Goal: Task Accomplishment & Management: Complete application form

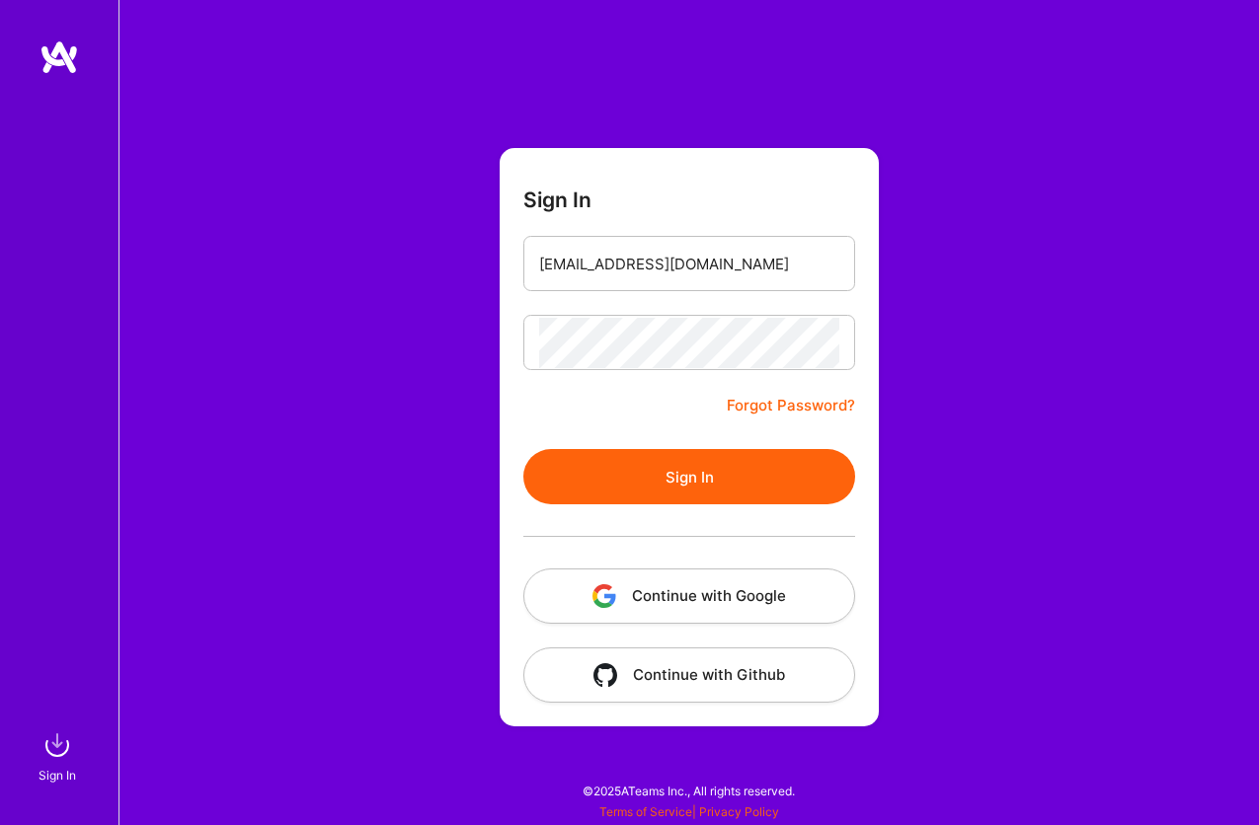
click at [660, 588] on button "Continue with Google" at bounding box center [689, 596] width 332 height 55
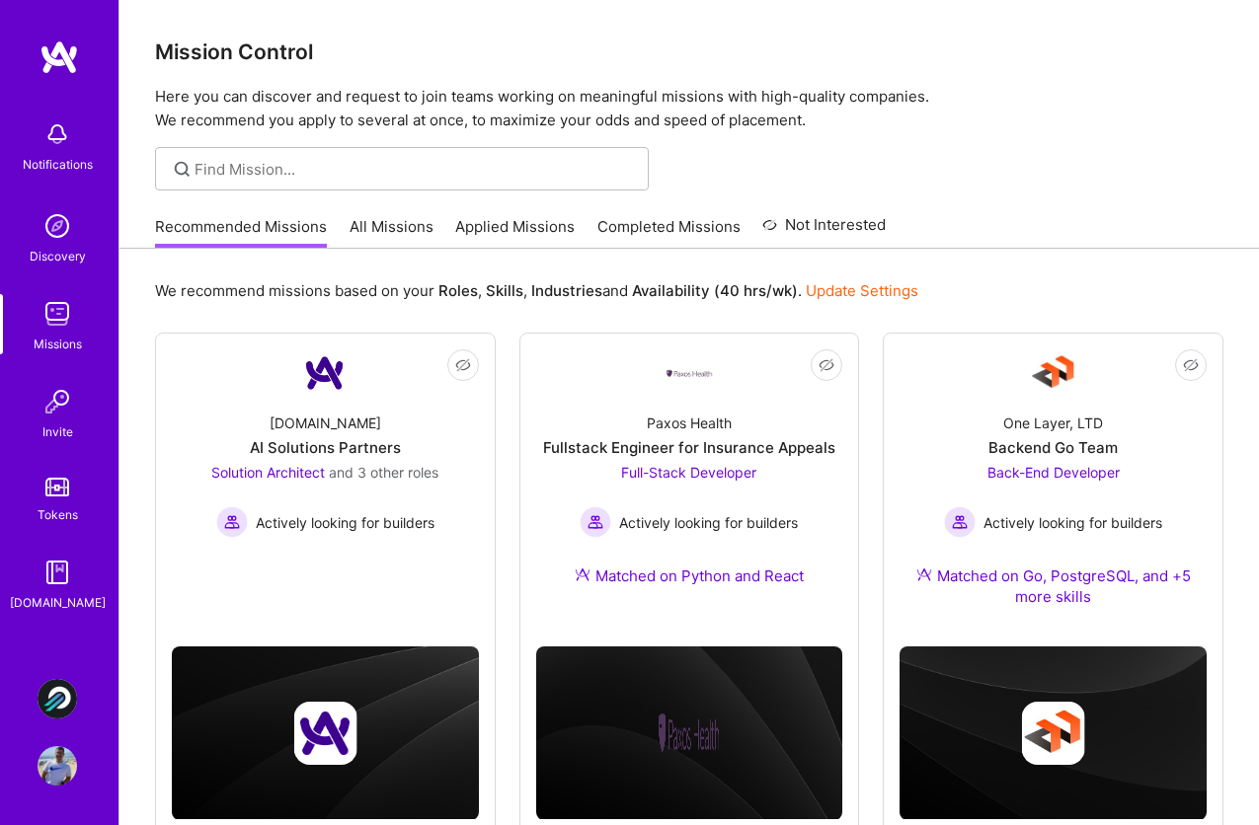
click at [67, 321] on img at bounding box center [57, 313] width 39 height 39
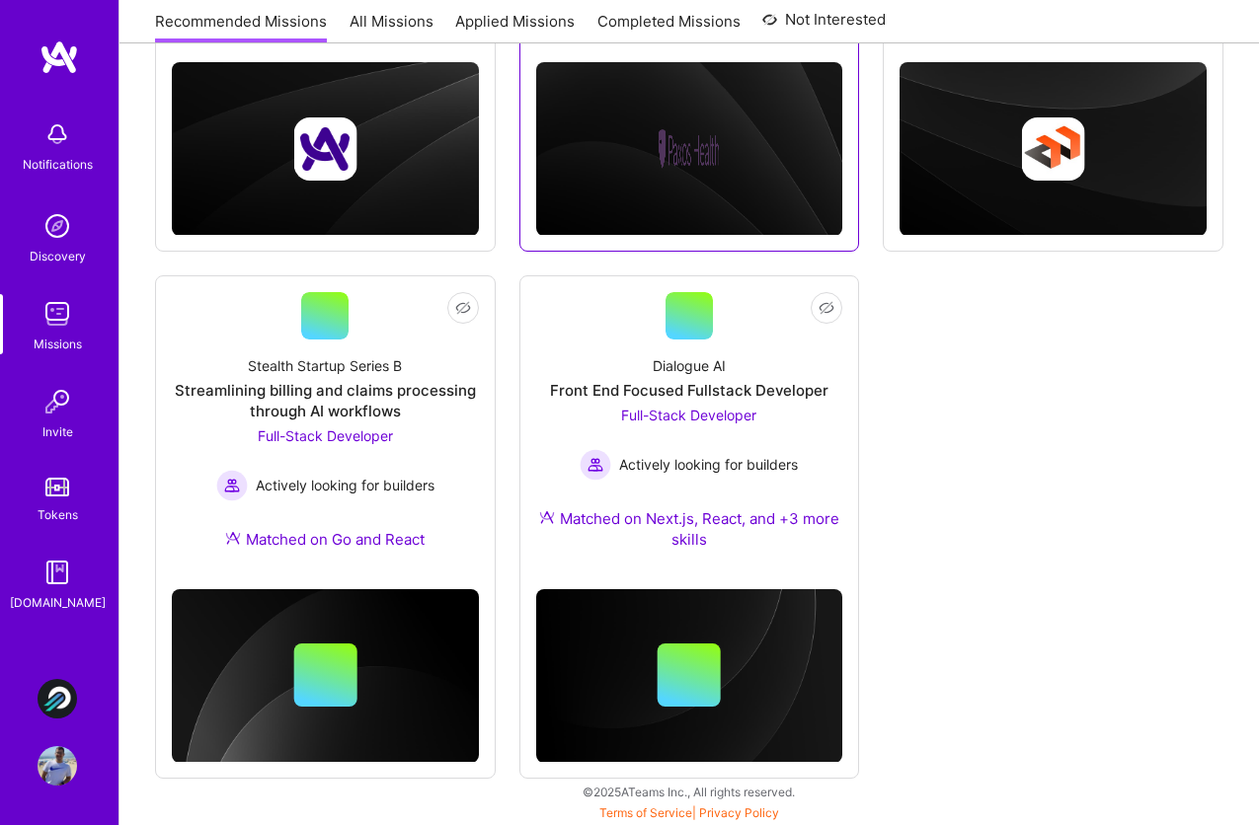
scroll to position [577, 0]
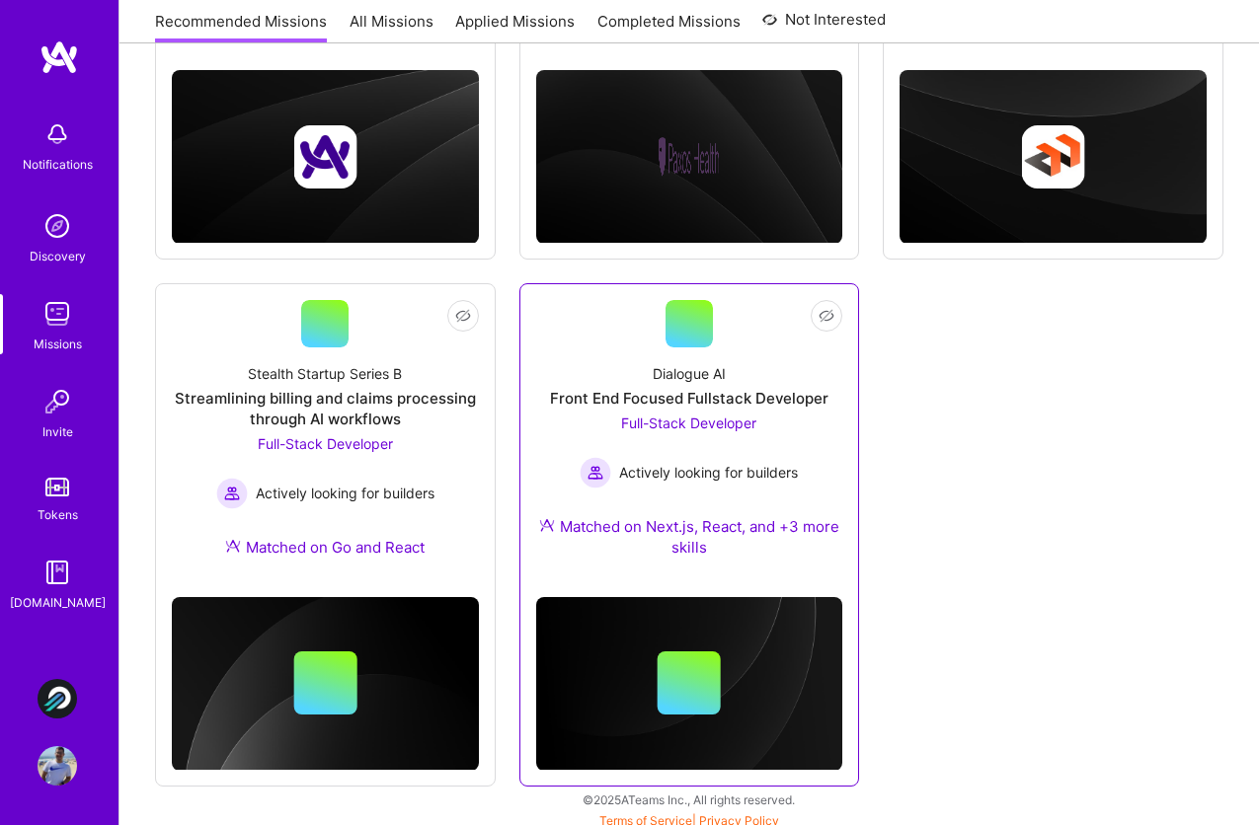
click at [779, 395] on div "Front End Focused Fullstack Developer" at bounding box center [689, 398] width 278 height 21
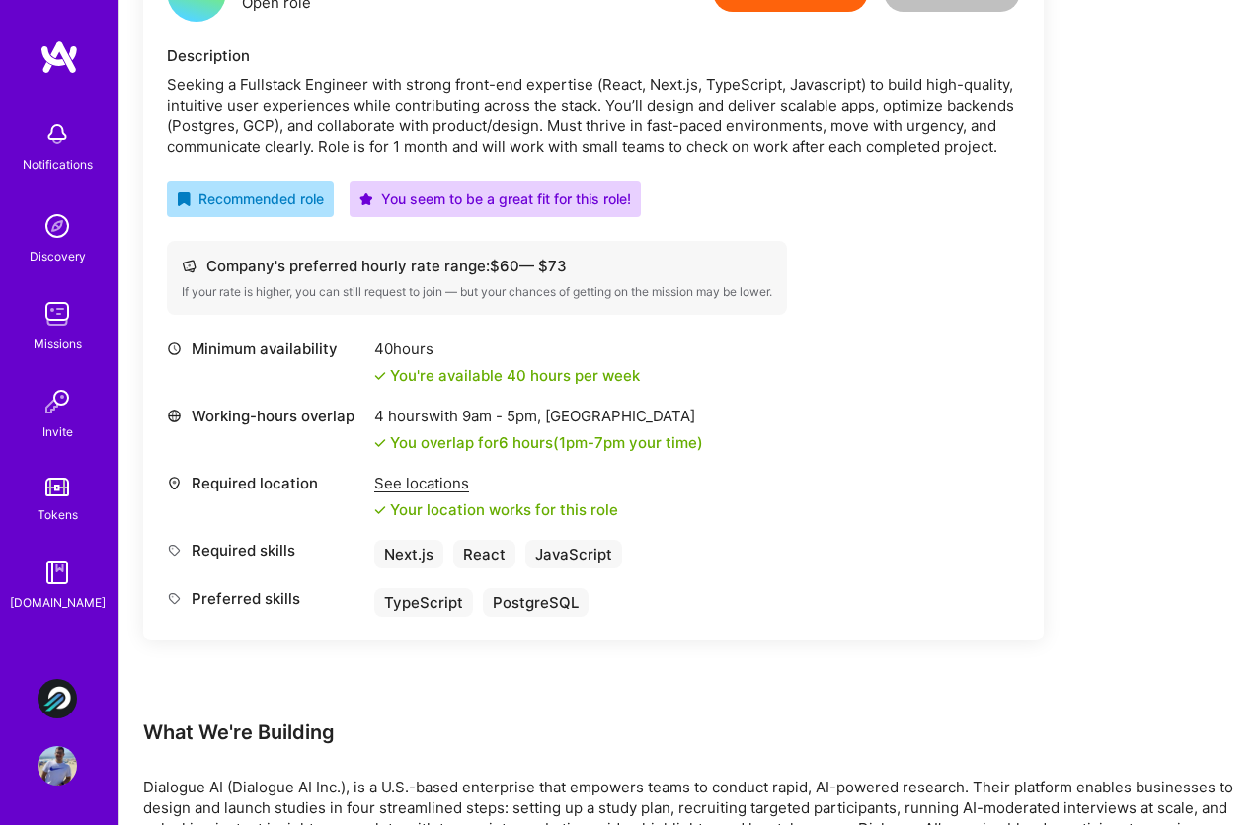
scroll to position [42, 0]
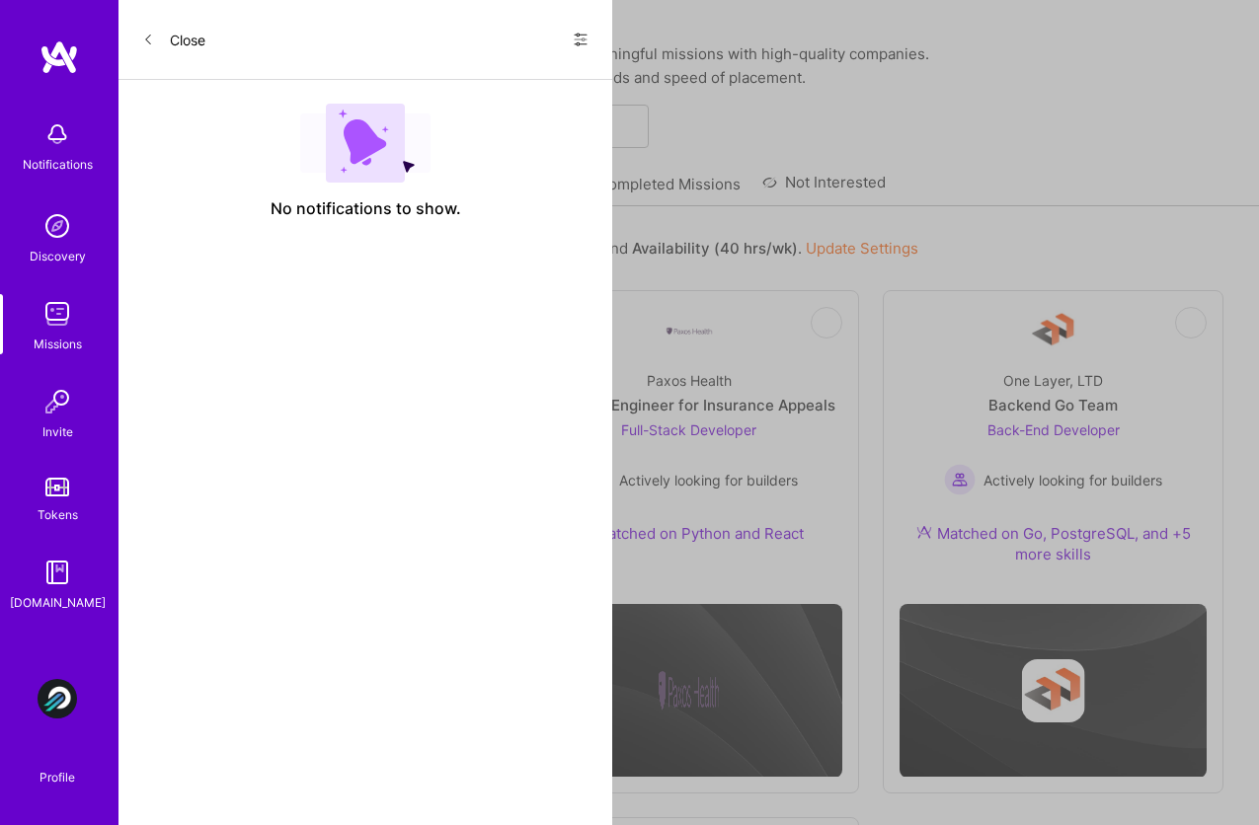
scroll to position [577, 0]
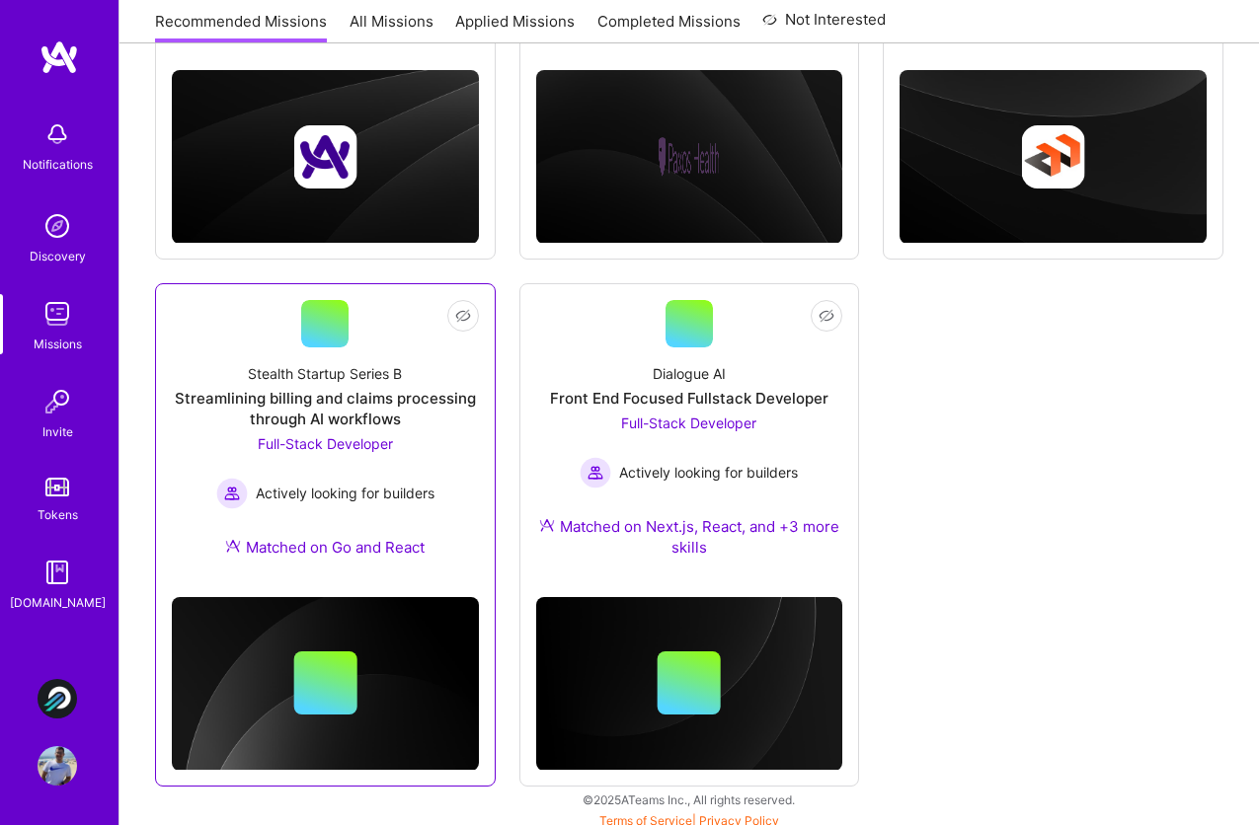
click at [414, 396] on div "Streamlining billing and claims processing through AI workflows" at bounding box center [325, 408] width 307 height 41
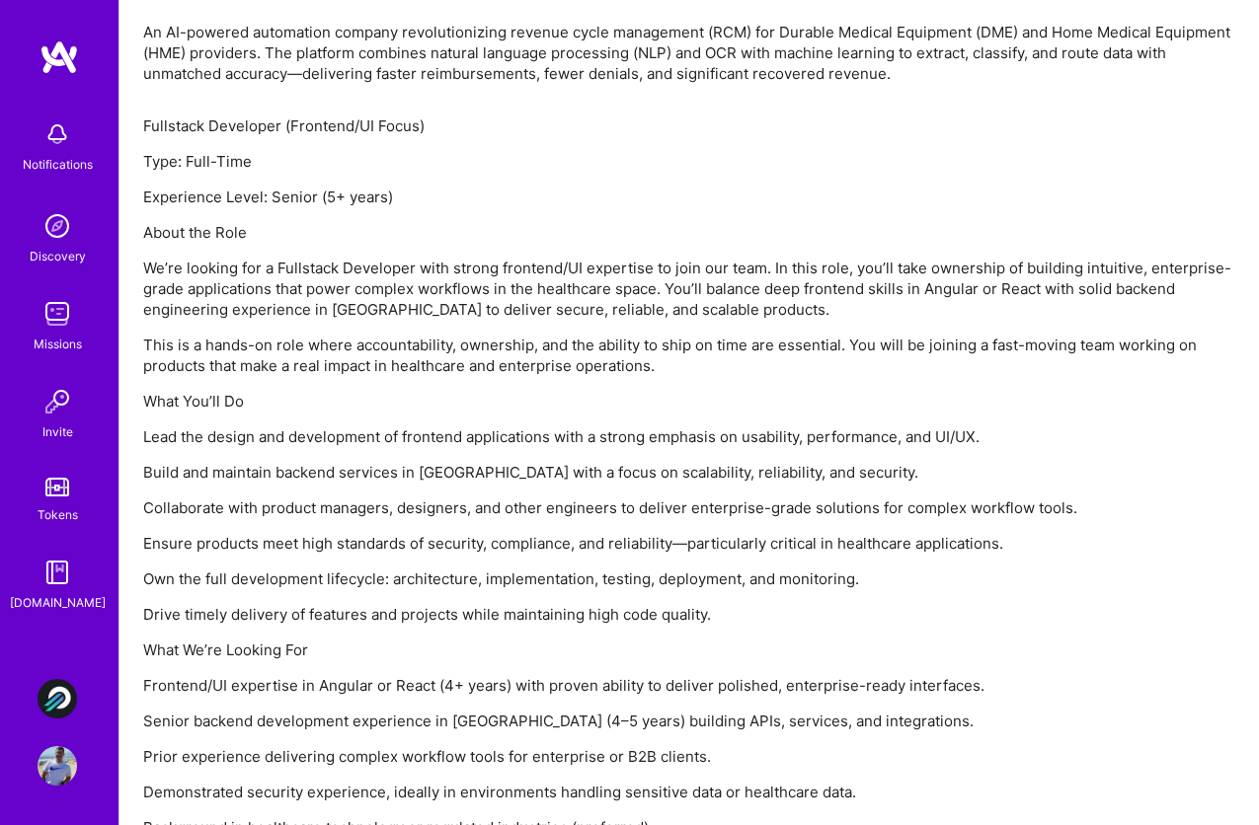
scroll to position [1473, 0]
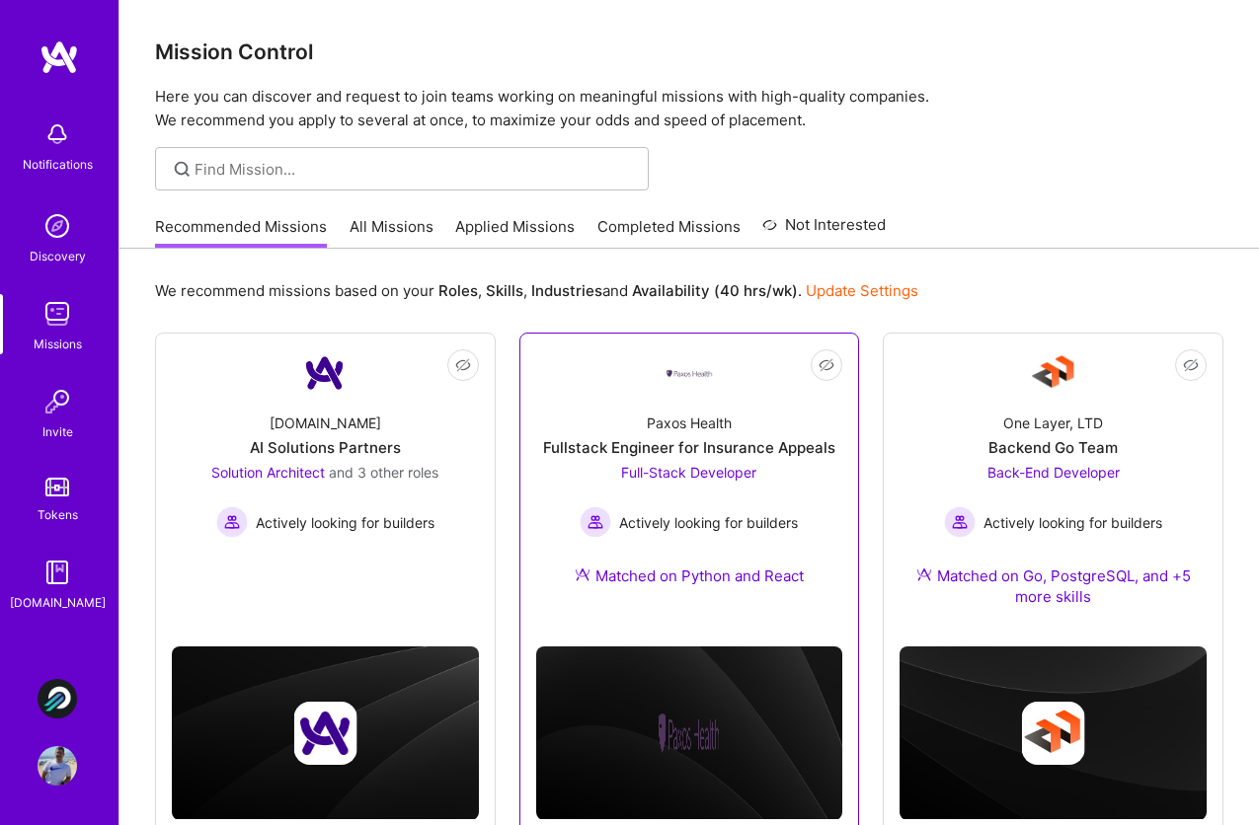
click at [714, 387] on link "Not Interested Paxos Health Fullstack Engineer for Insurance Appeals Full-Stack…" at bounding box center [689, 480] width 307 height 261
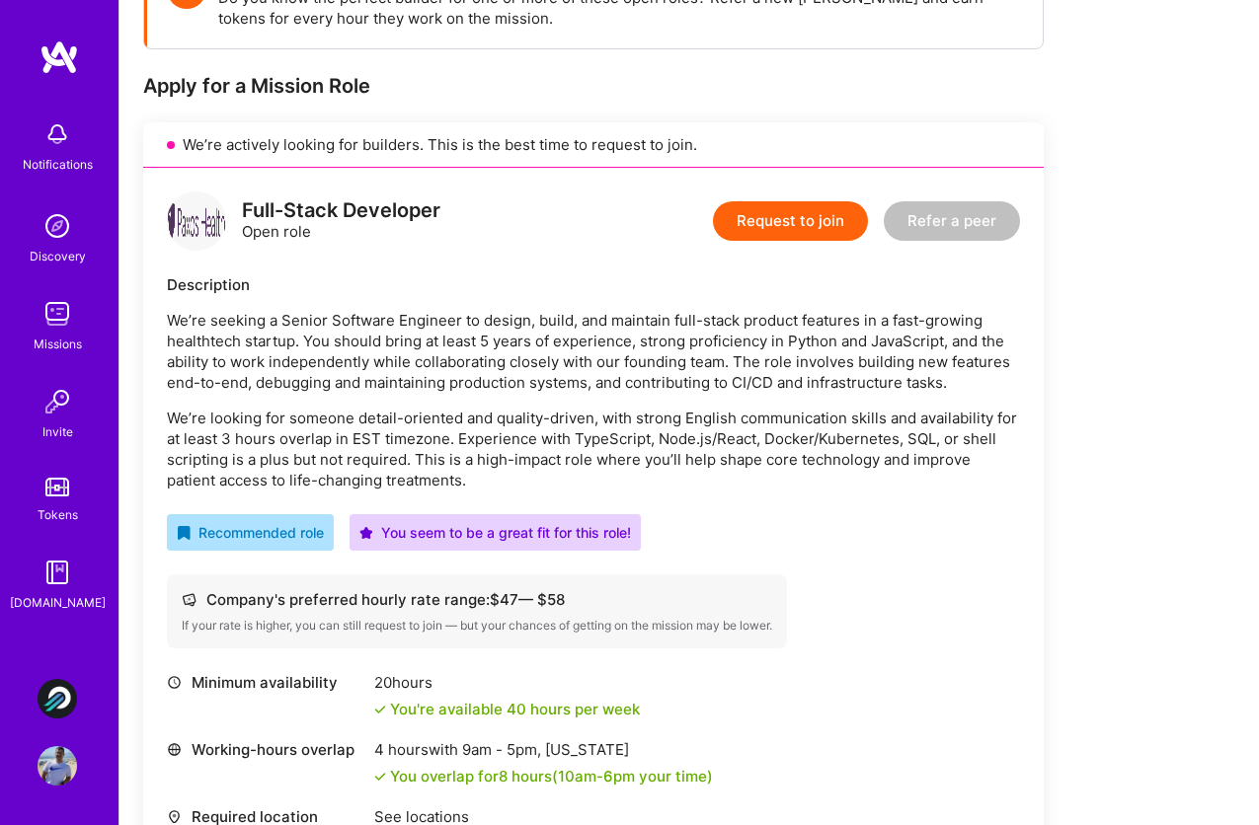
scroll to position [356, 0]
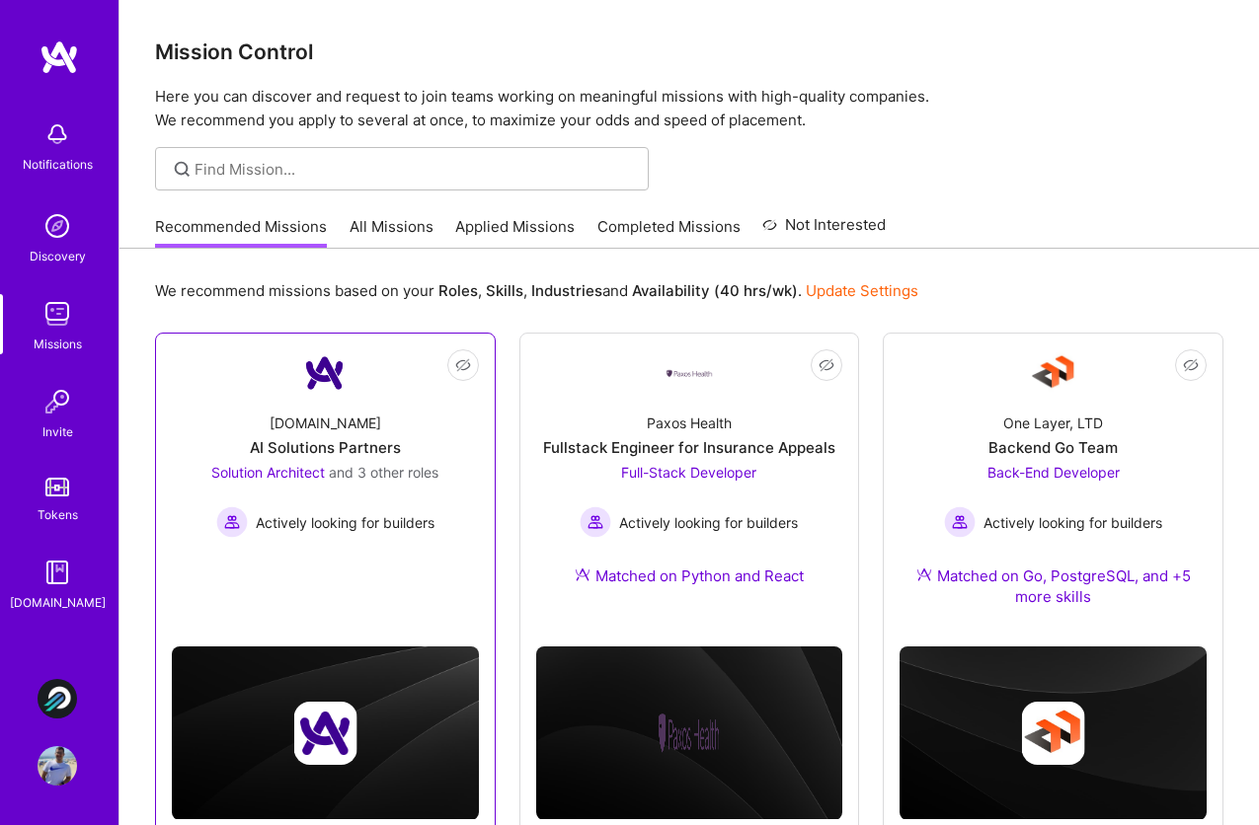
click at [335, 404] on div "[DOMAIN_NAME] AI Solutions Partners Solution Architect and 3 other roles Active…" at bounding box center [325, 467] width 307 height 141
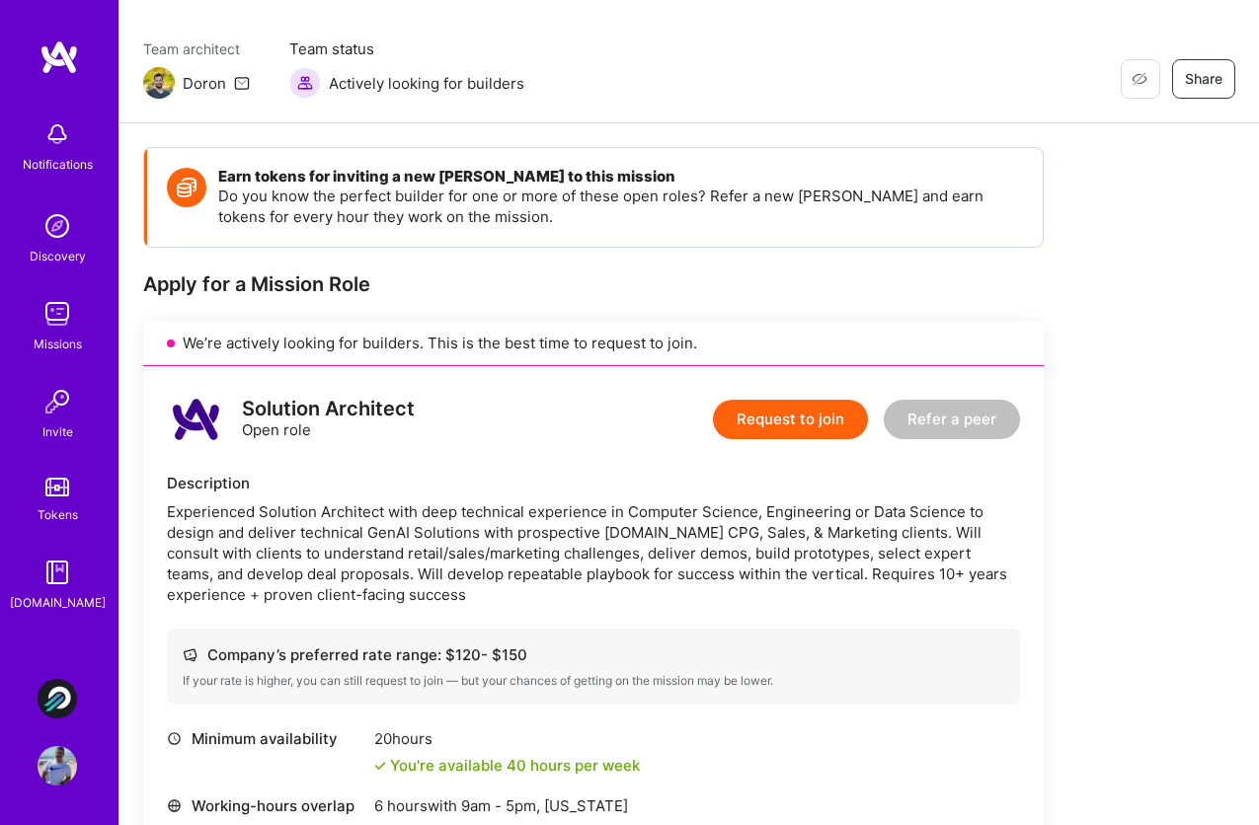
scroll to position [143, 0]
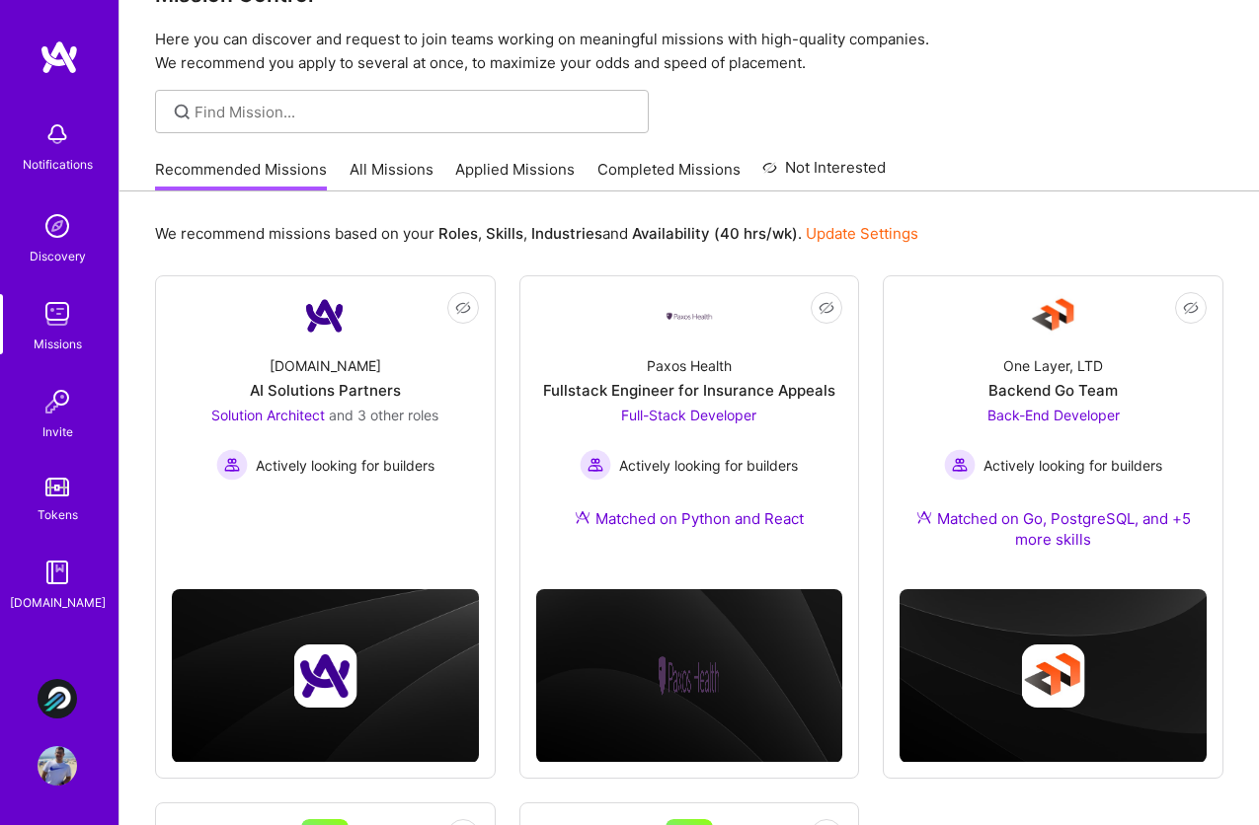
scroll to position [101, 0]
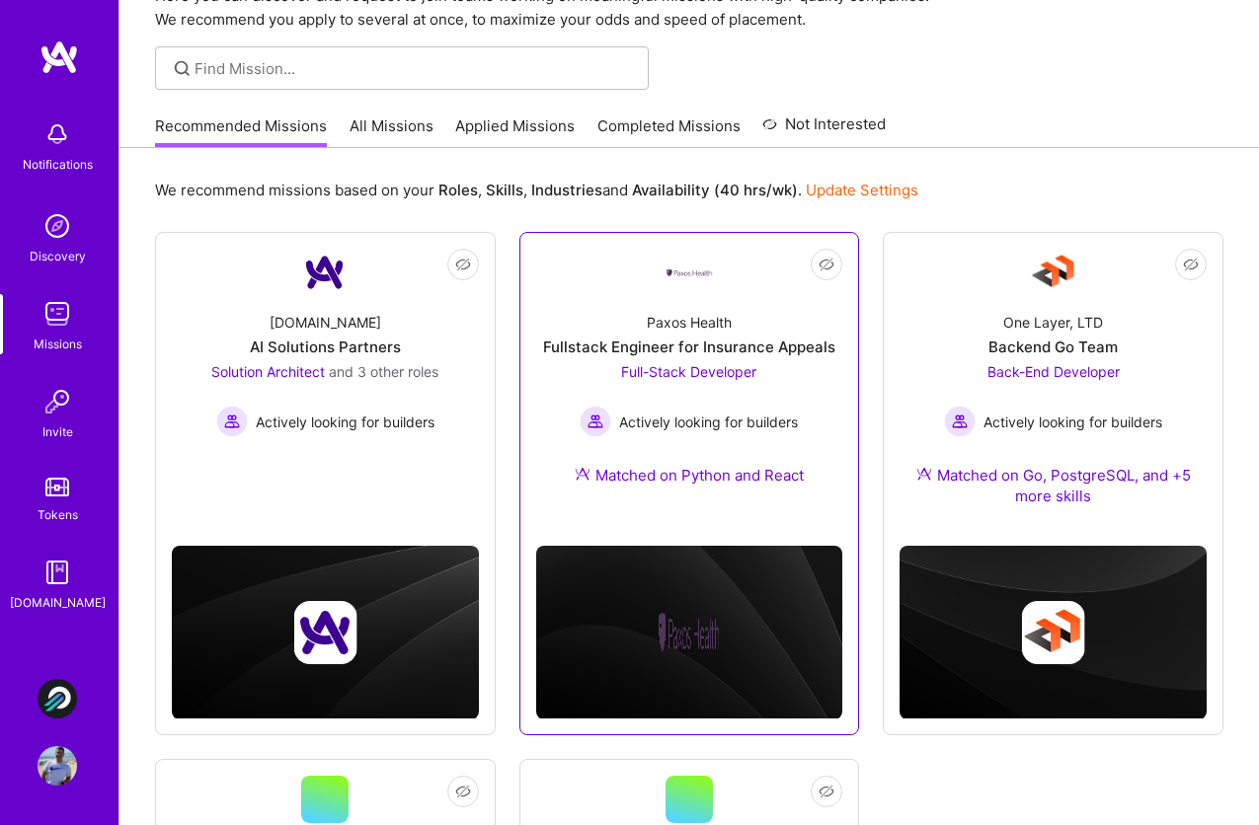
click at [739, 318] on div "Paxos Health Fullstack Engineer for Insurance Appeals Full-Stack Developer Acti…" at bounding box center [689, 402] width 307 height 213
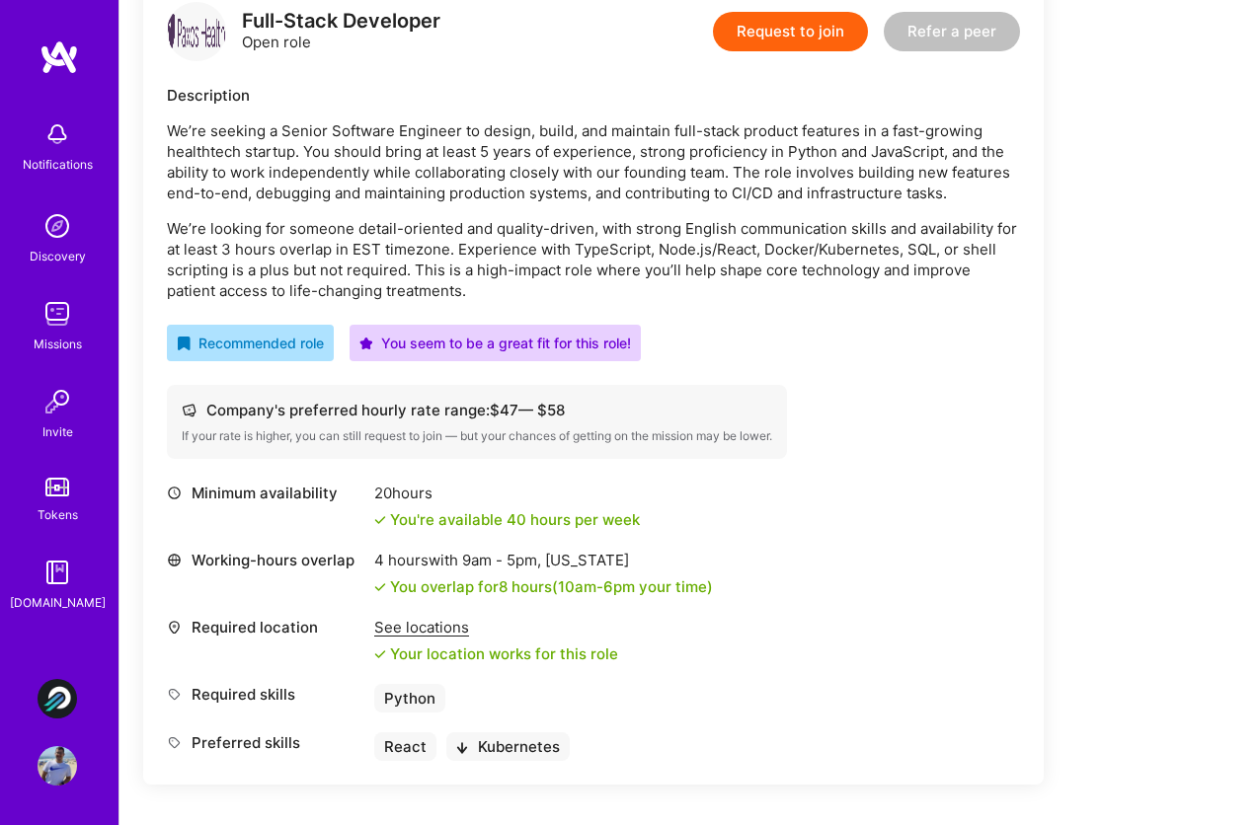
scroll to position [539, 0]
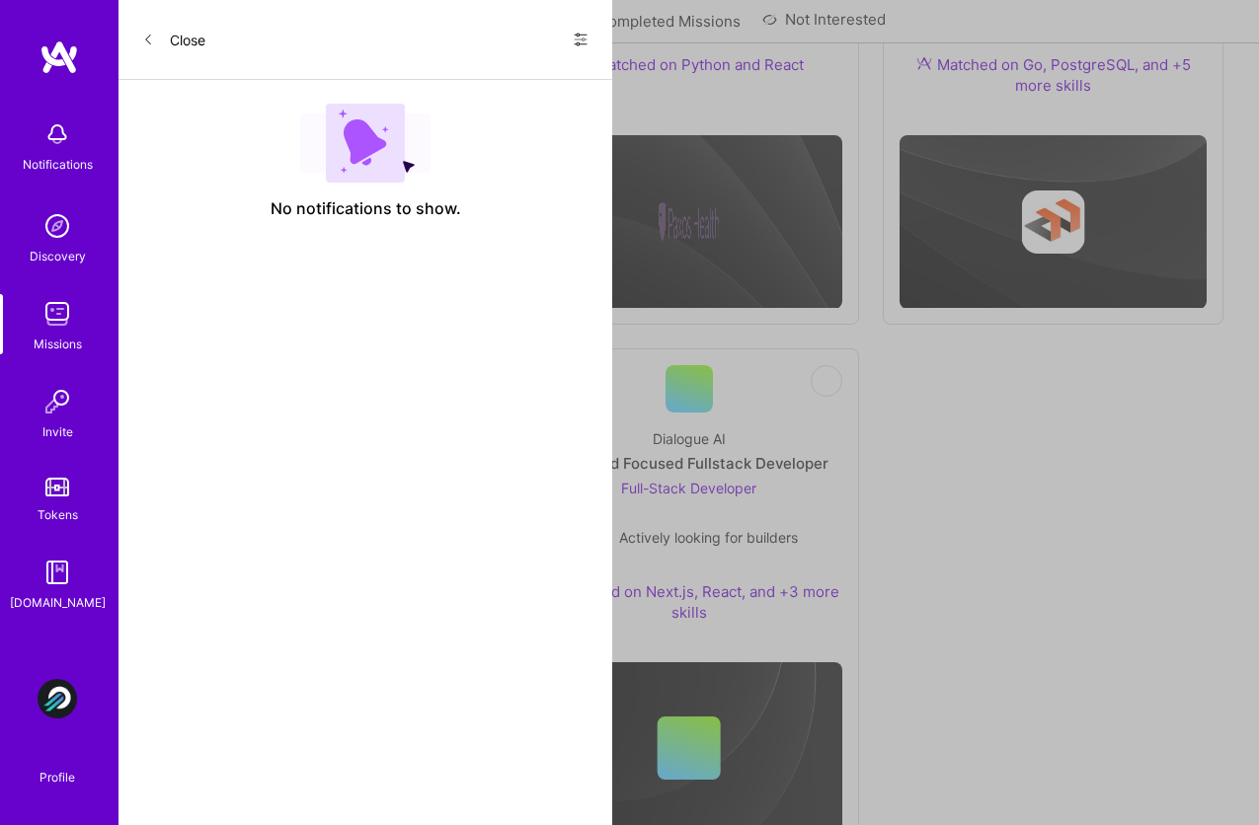
scroll to position [101, 0]
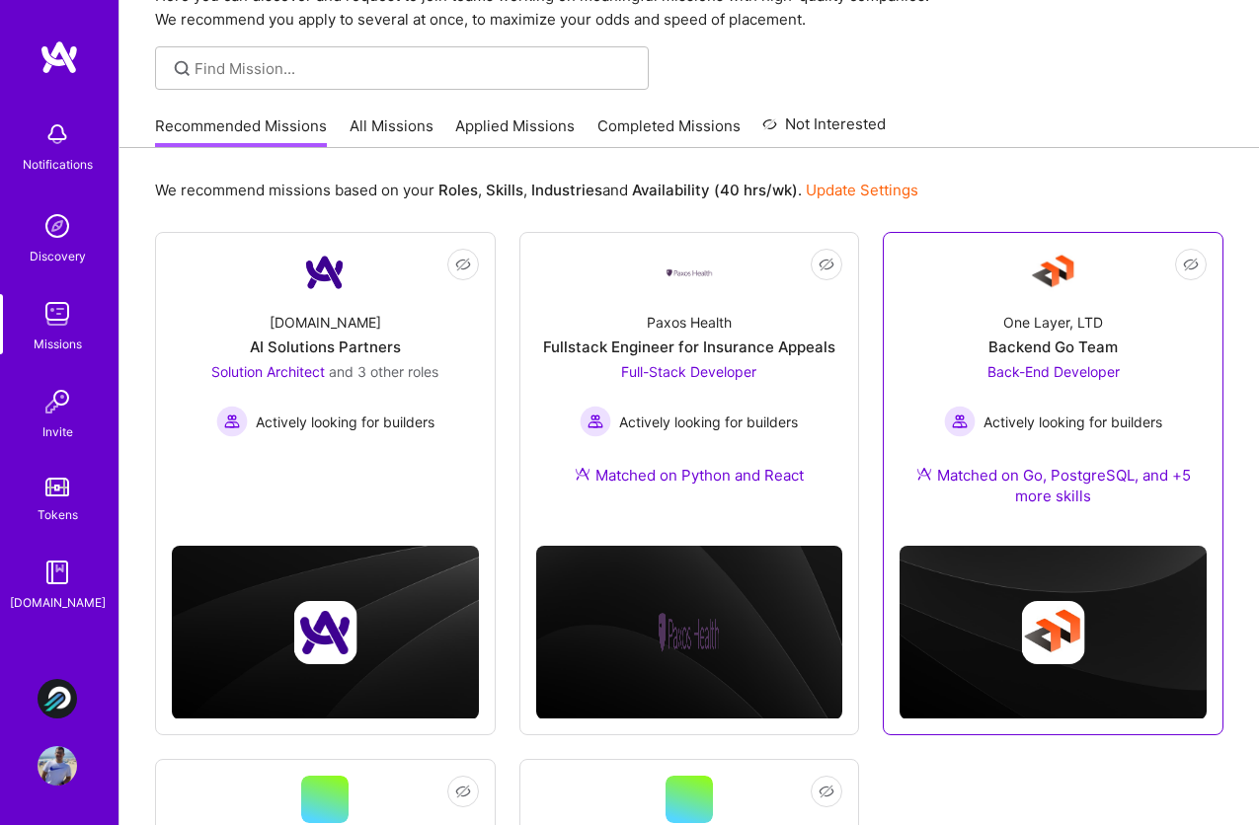
click at [1104, 327] on div "One Layer, LTD Backend Go Team Back-End Developer Actively looking for builders…" at bounding box center [1053, 413] width 307 height 234
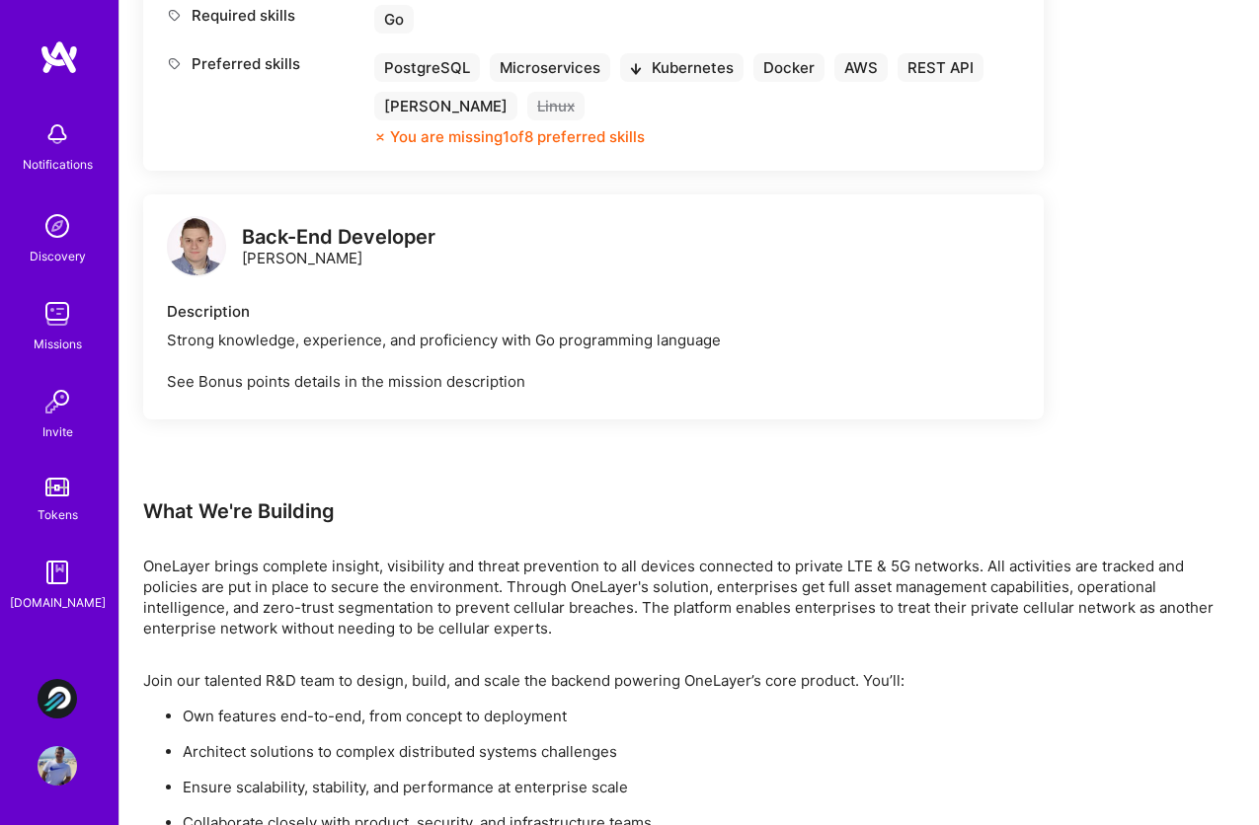
scroll to position [1928, 0]
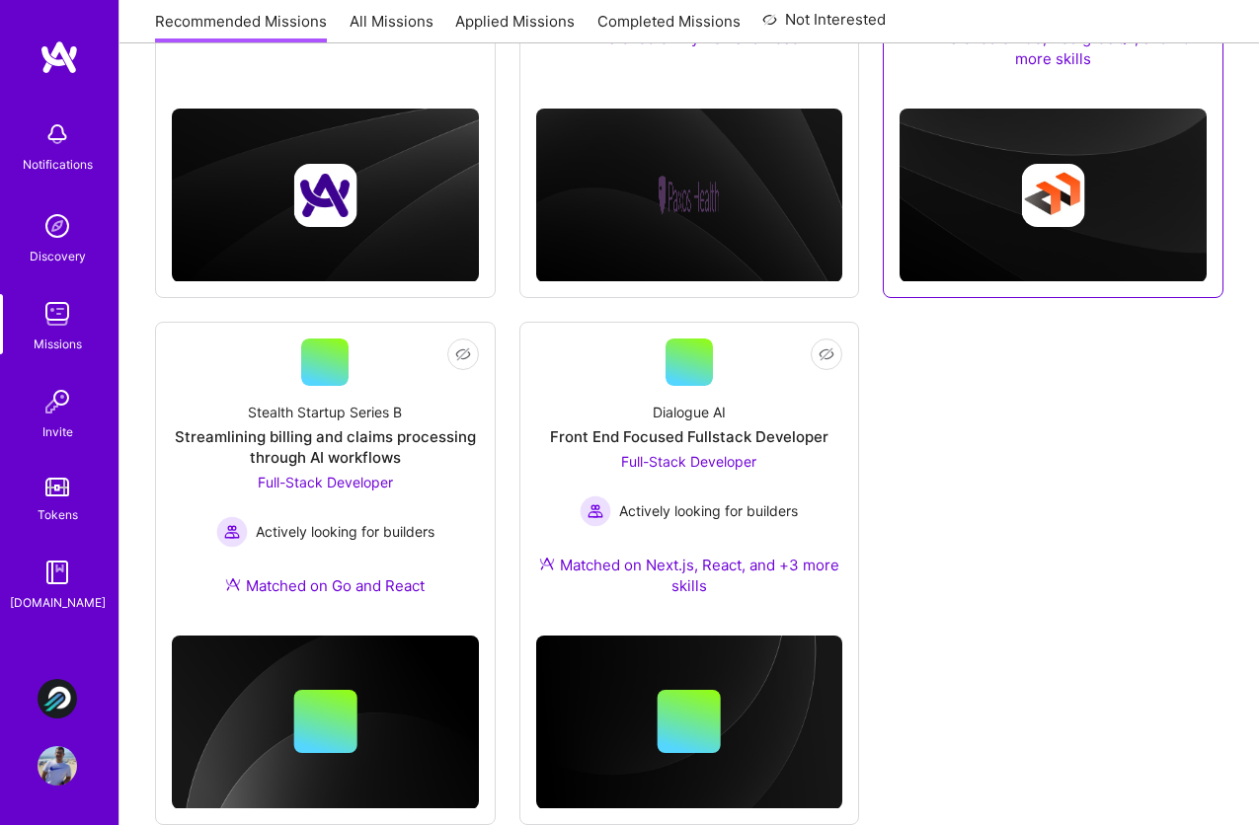
scroll to position [585, 0]
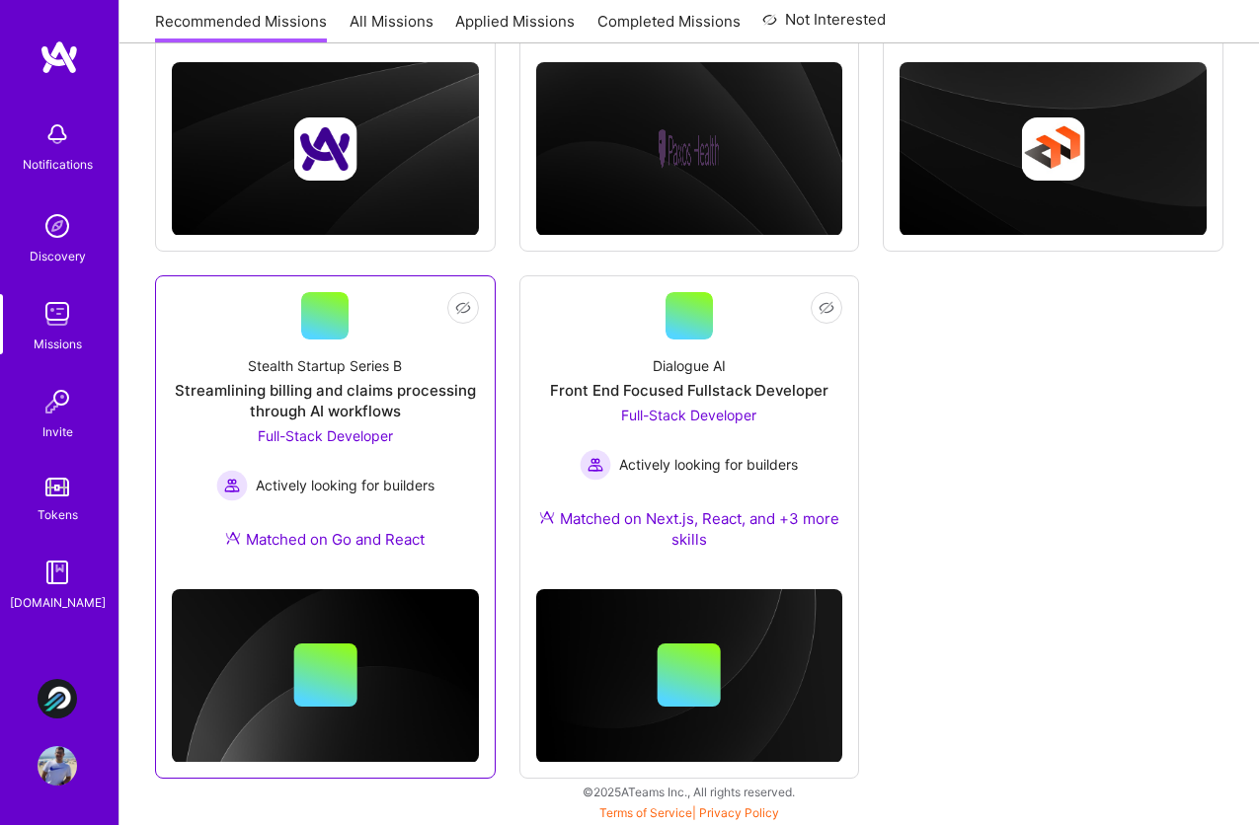
click at [399, 386] on div "Streamlining billing and claims processing through AI workflows" at bounding box center [325, 400] width 307 height 41
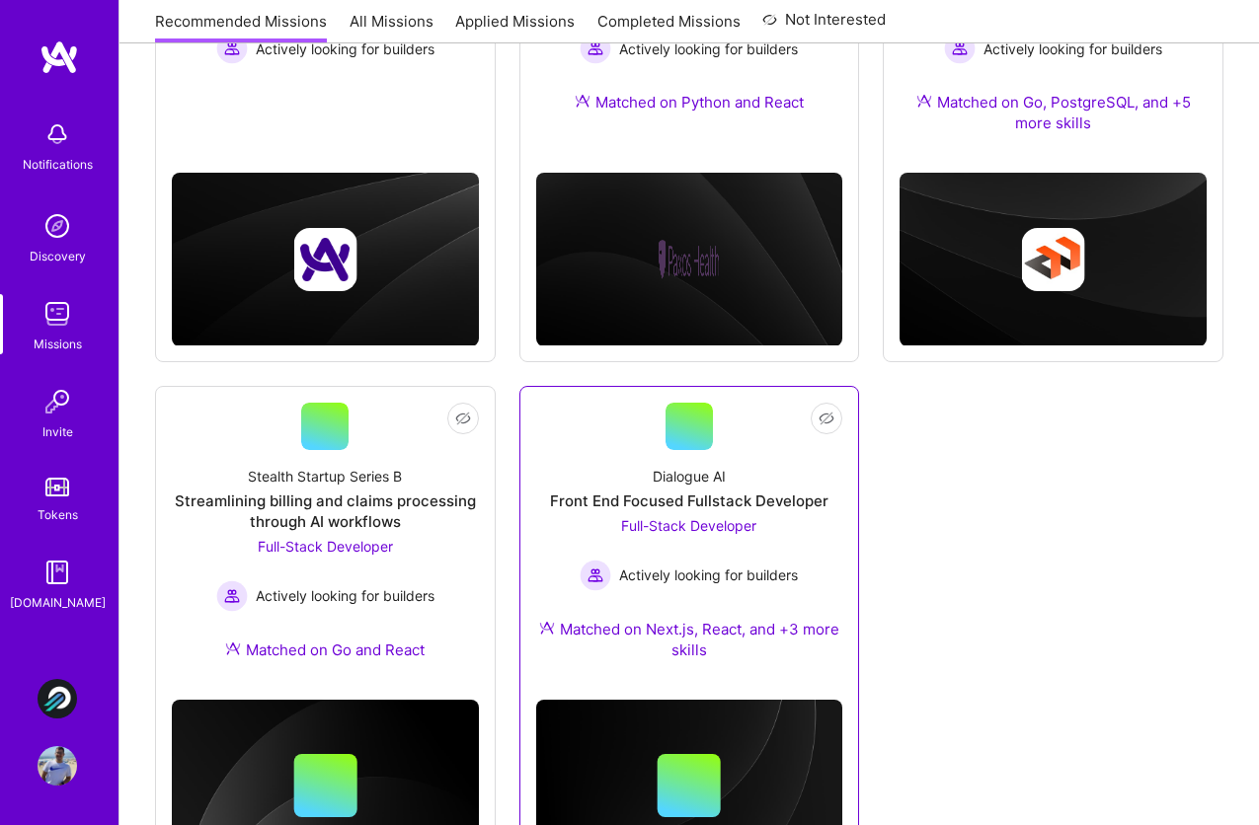
scroll to position [472, 0]
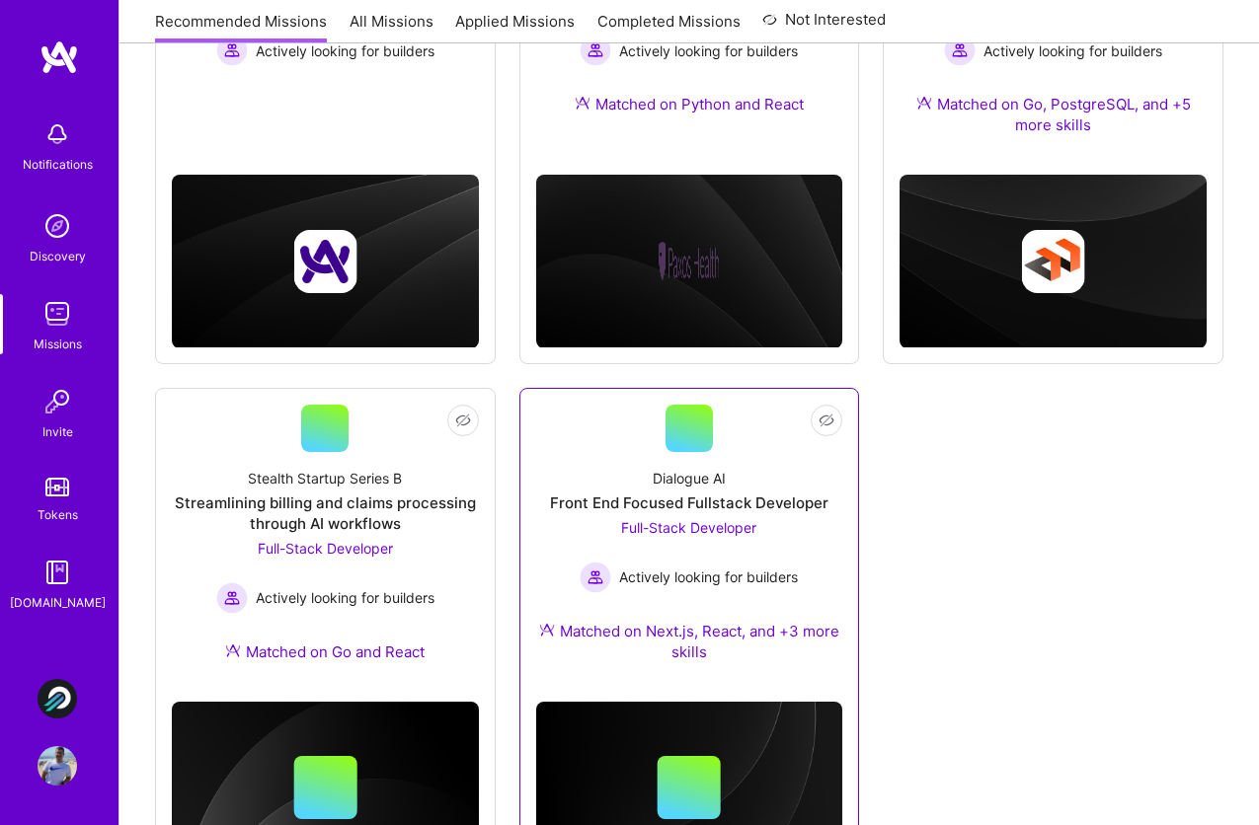
click at [725, 493] on div "Front End Focused Fullstack Developer" at bounding box center [689, 503] width 278 height 21
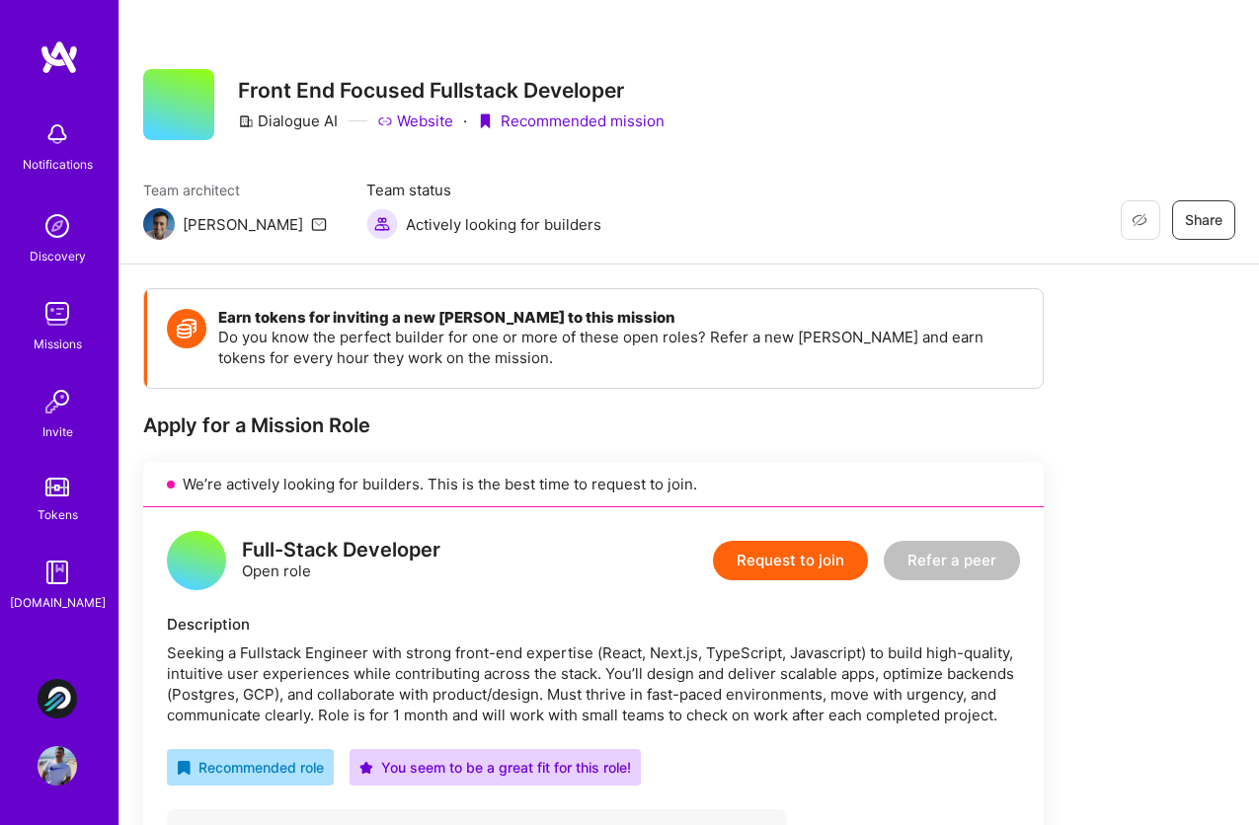
click at [27, 321] on link "Missions" at bounding box center [57, 324] width 122 height 60
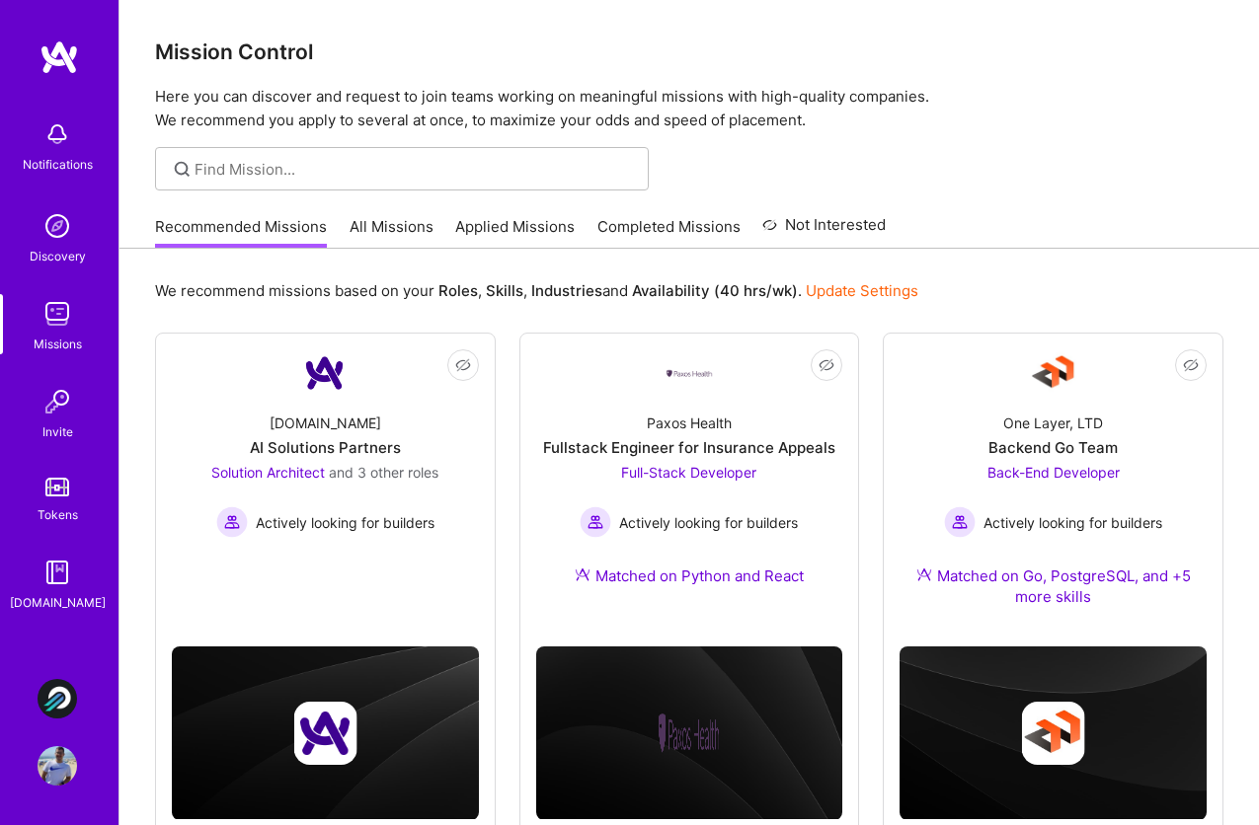
click at [414, 223] on link "All Missions" at bounding box center [392, 232] width 84 height 33
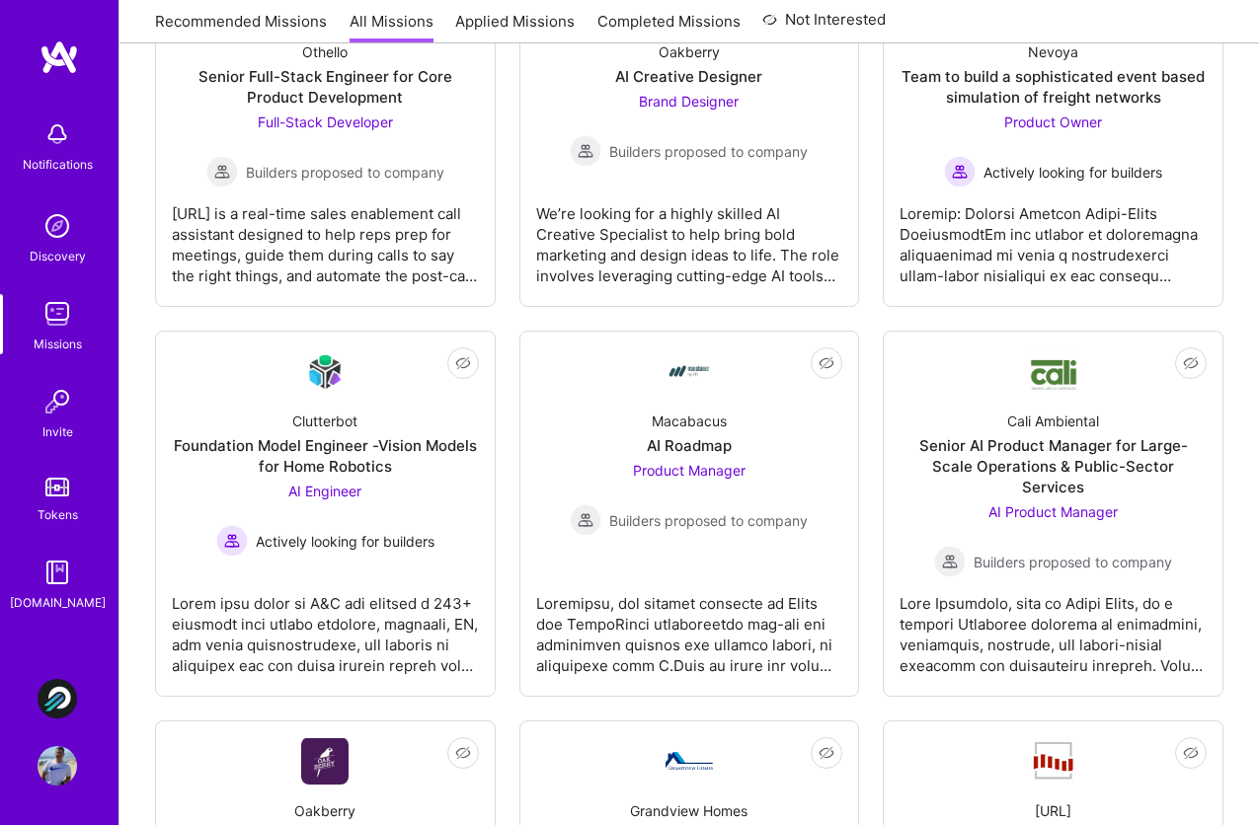
scroll to position [776, 0]
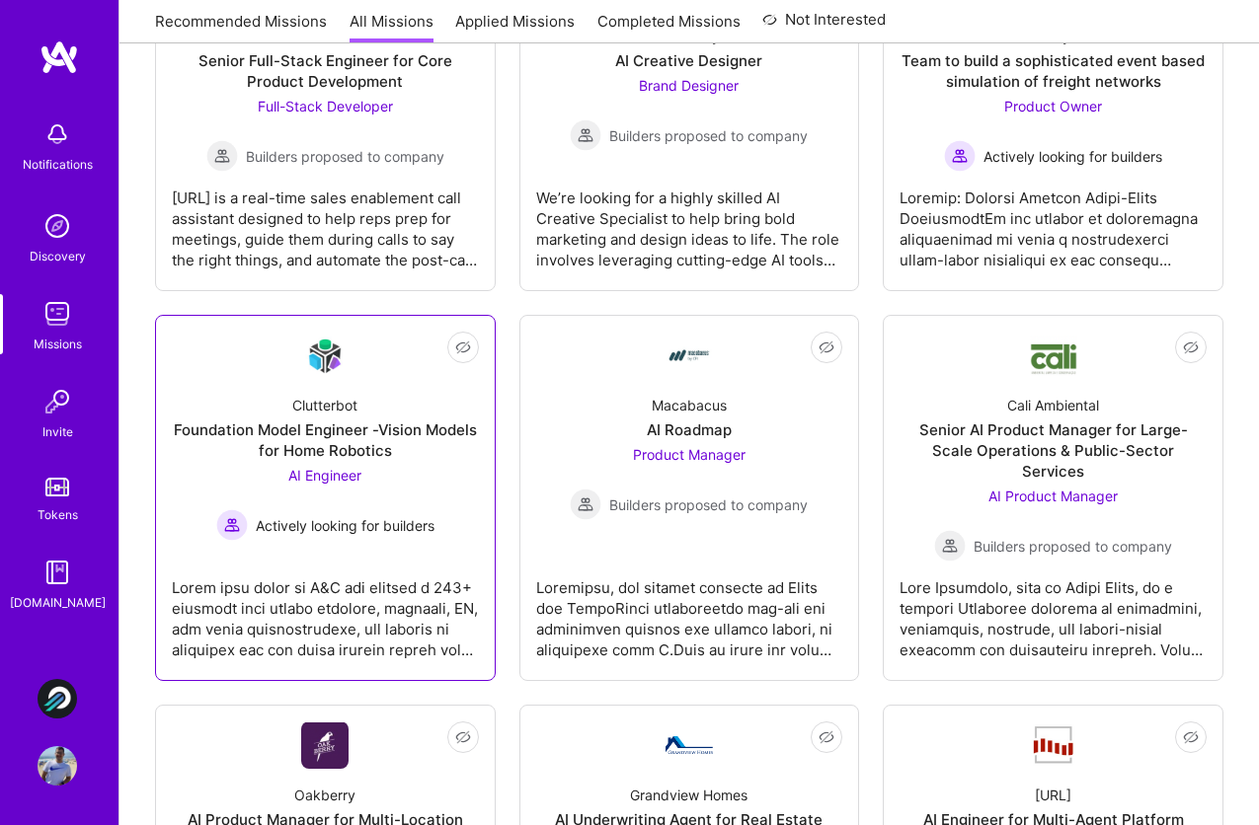
click at [388, 434] on div "Foundation Model Engineer -Vision Models for Home Robotics" at bounding box center [325, 440] width 307 height 41
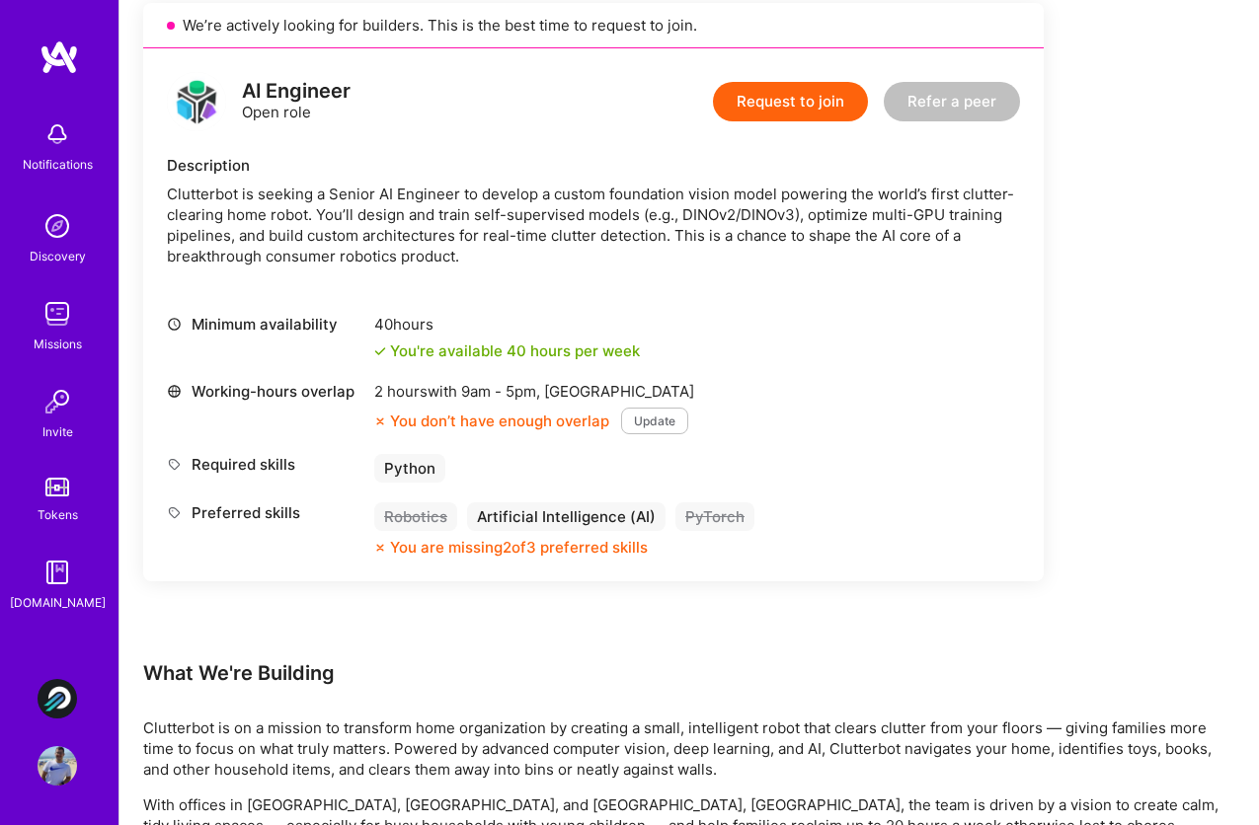
scroll to position [444, 0]
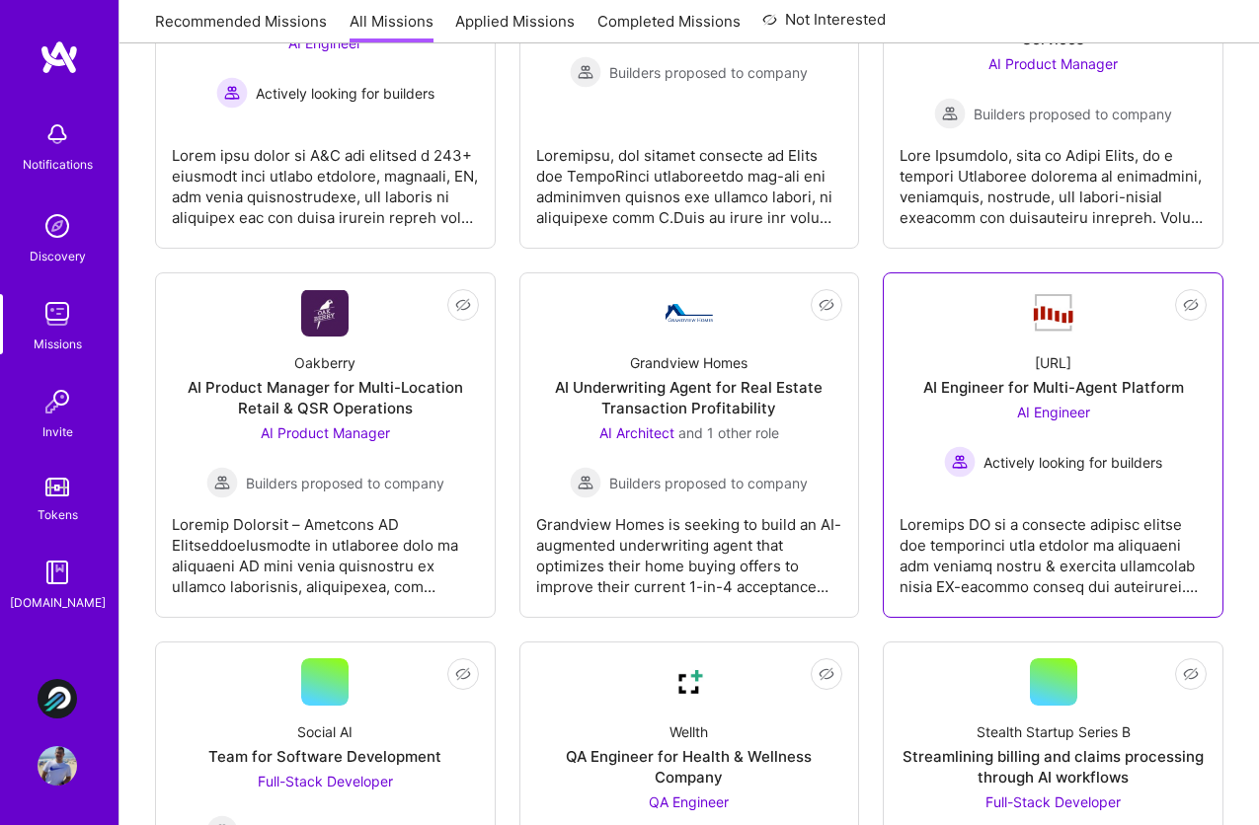
scroll to position [1371, 0]
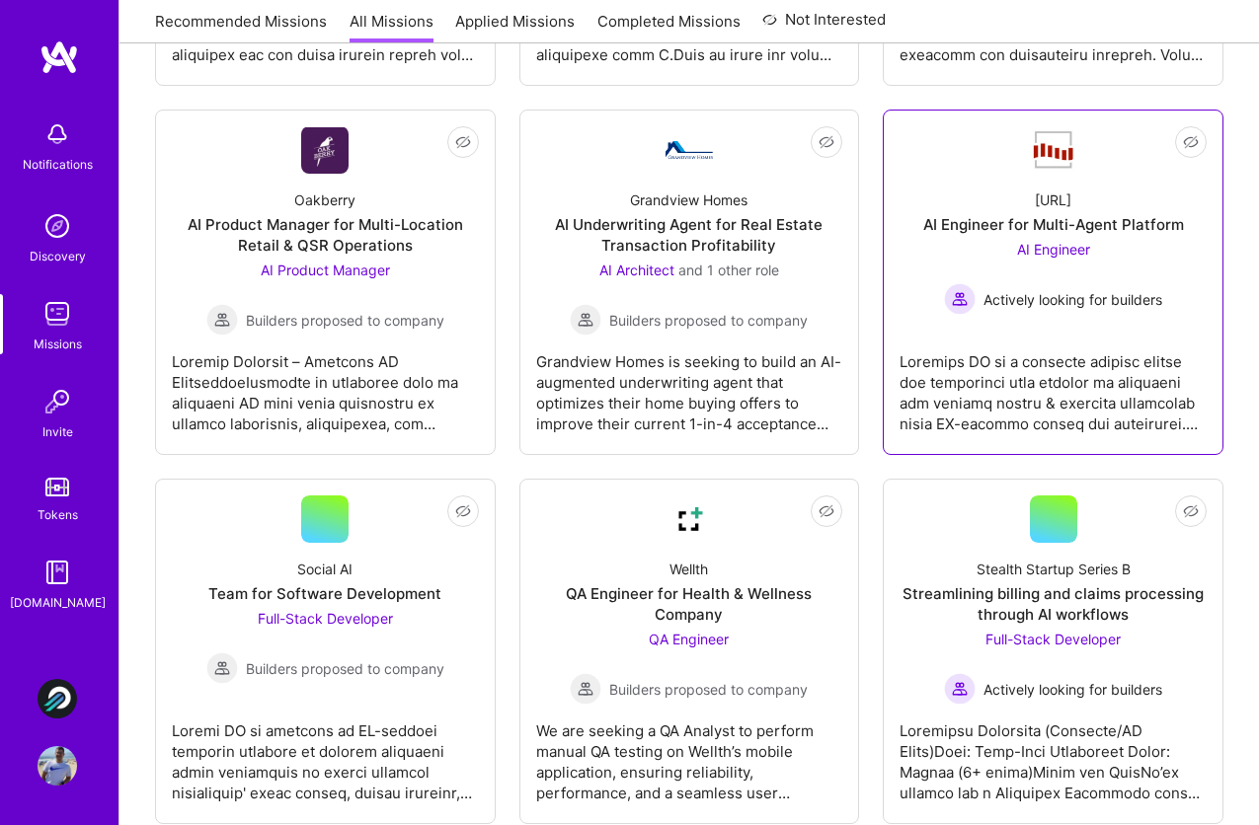
click at [1125, 174] on div "[URL] AI Engineer for Multi-Agent Platform AI Engineer Actively looking for bui…" at bounding box center [1053, 244] width 307 height 141
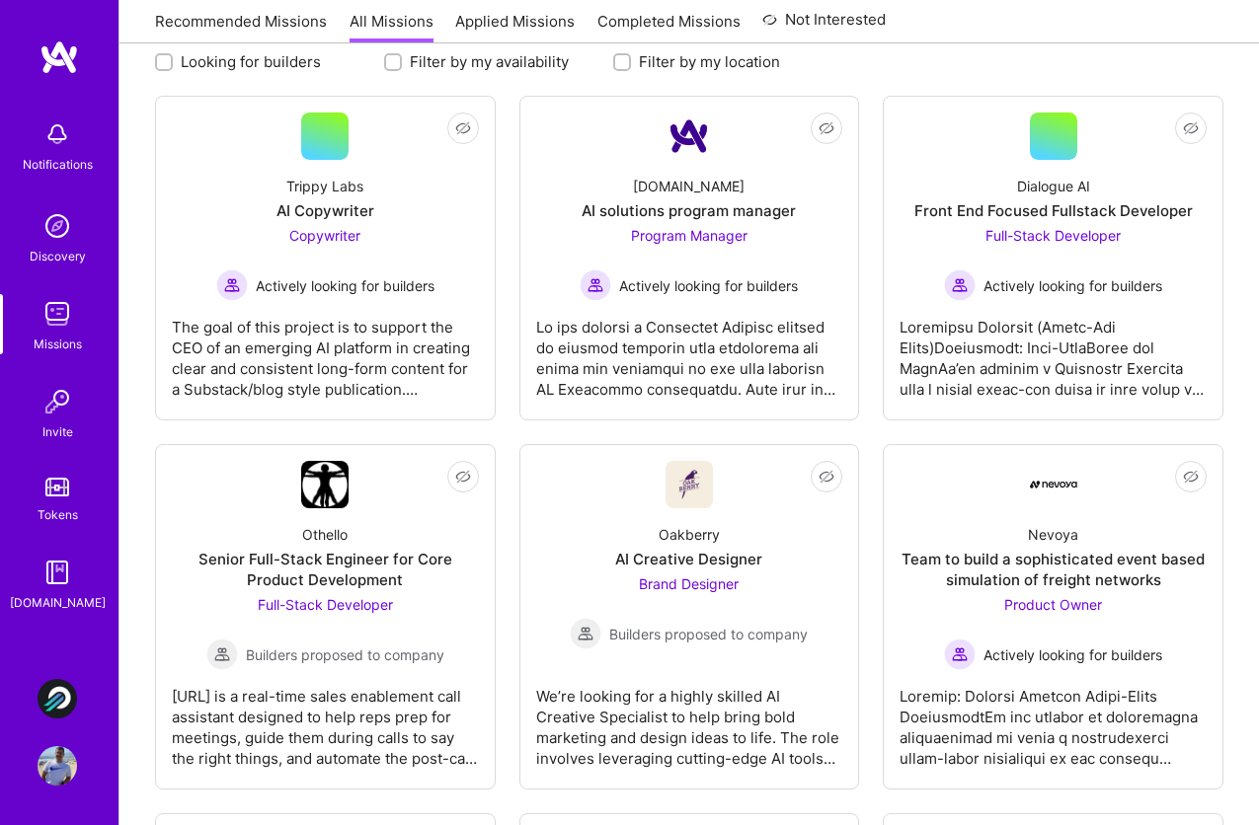
scroll to position [0, 0]
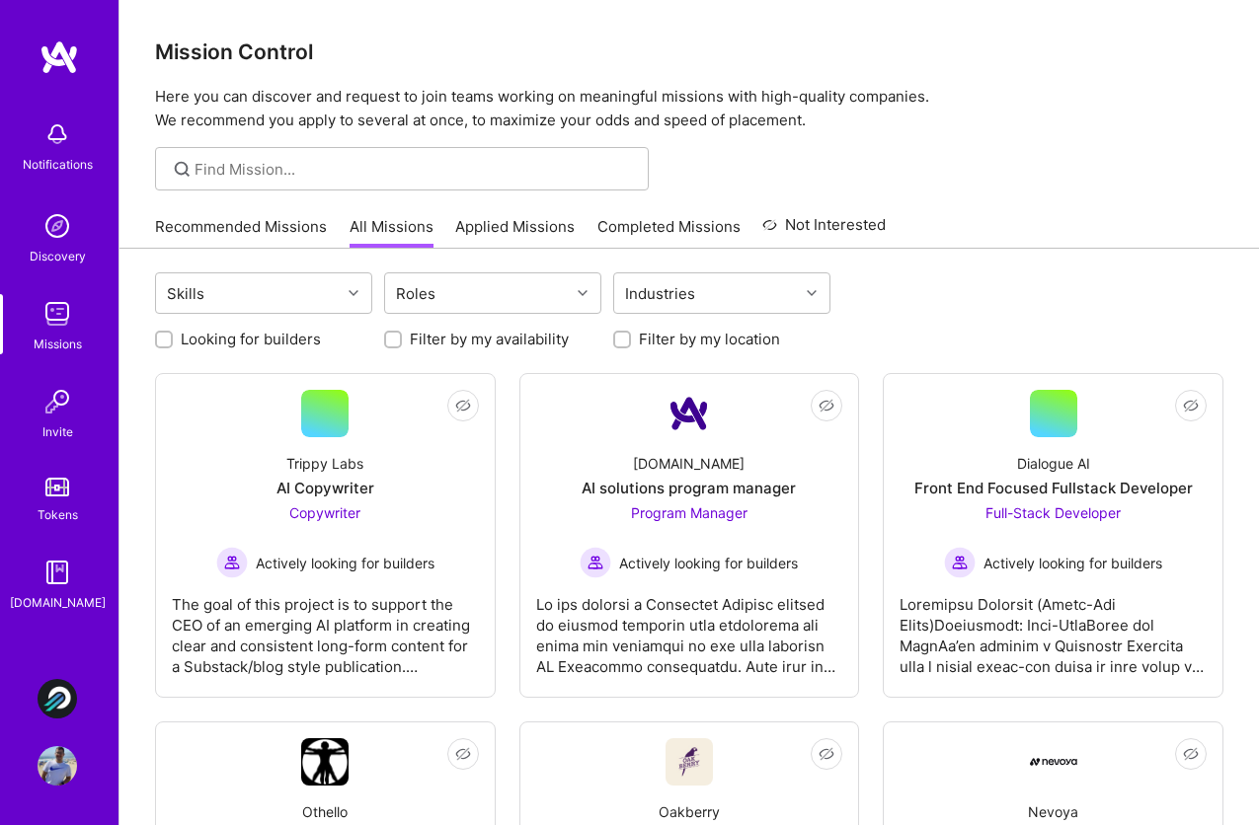
click at [274, 340] on label "Looking for builders" at bounding box center [251, 339] width 140 height 21
click at [173, 340] on input "Looking for builders" at bounding box center [166, 341] width 14 height 14
checkbox input "true"
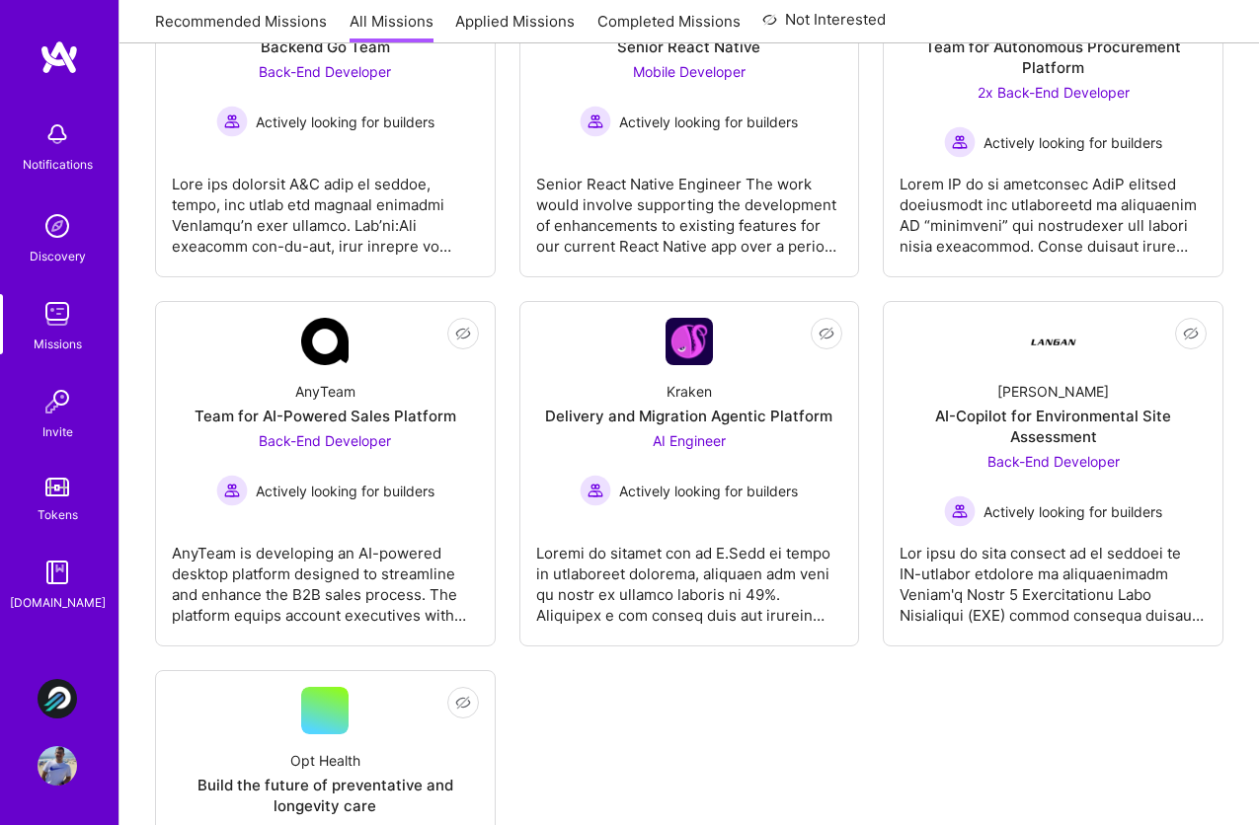
scroll to position [2257, 0]
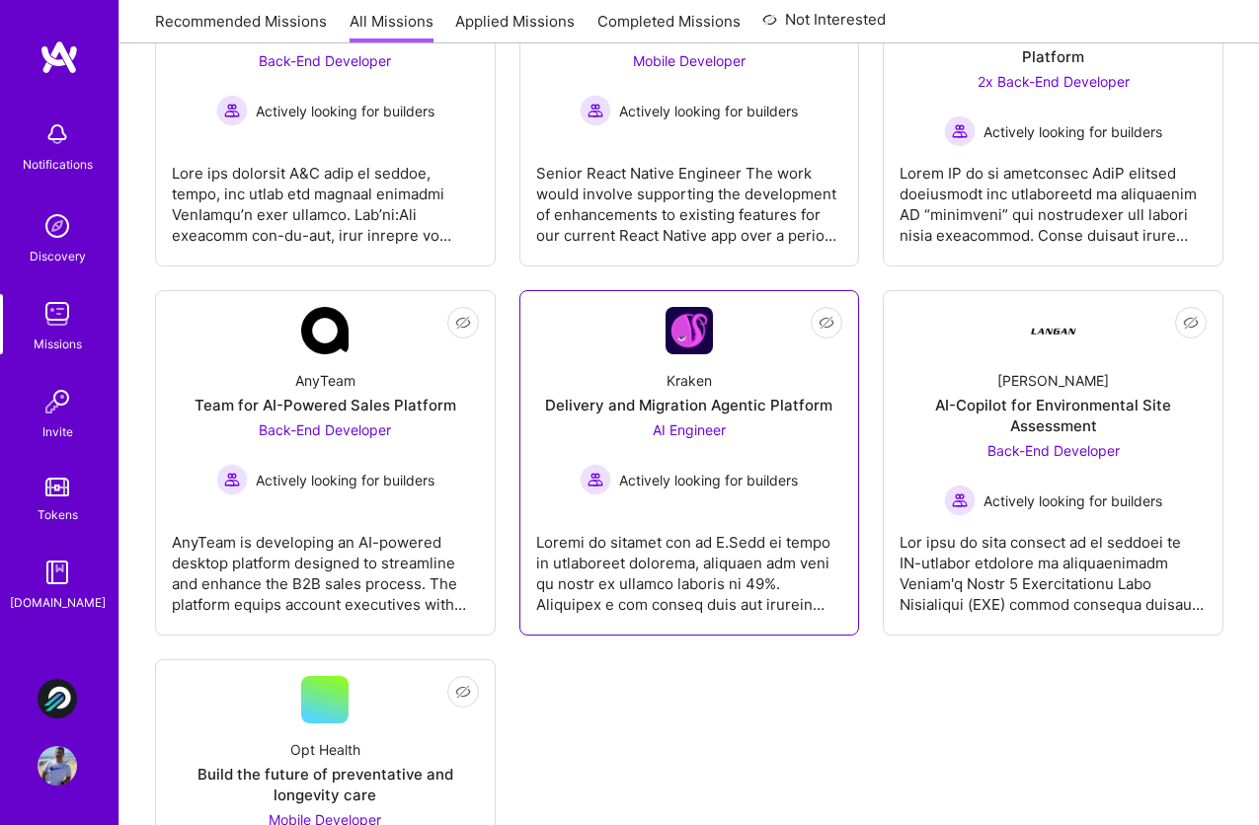
click at [746, 556] on div at bounding box center [689, 565] width 307 height 99
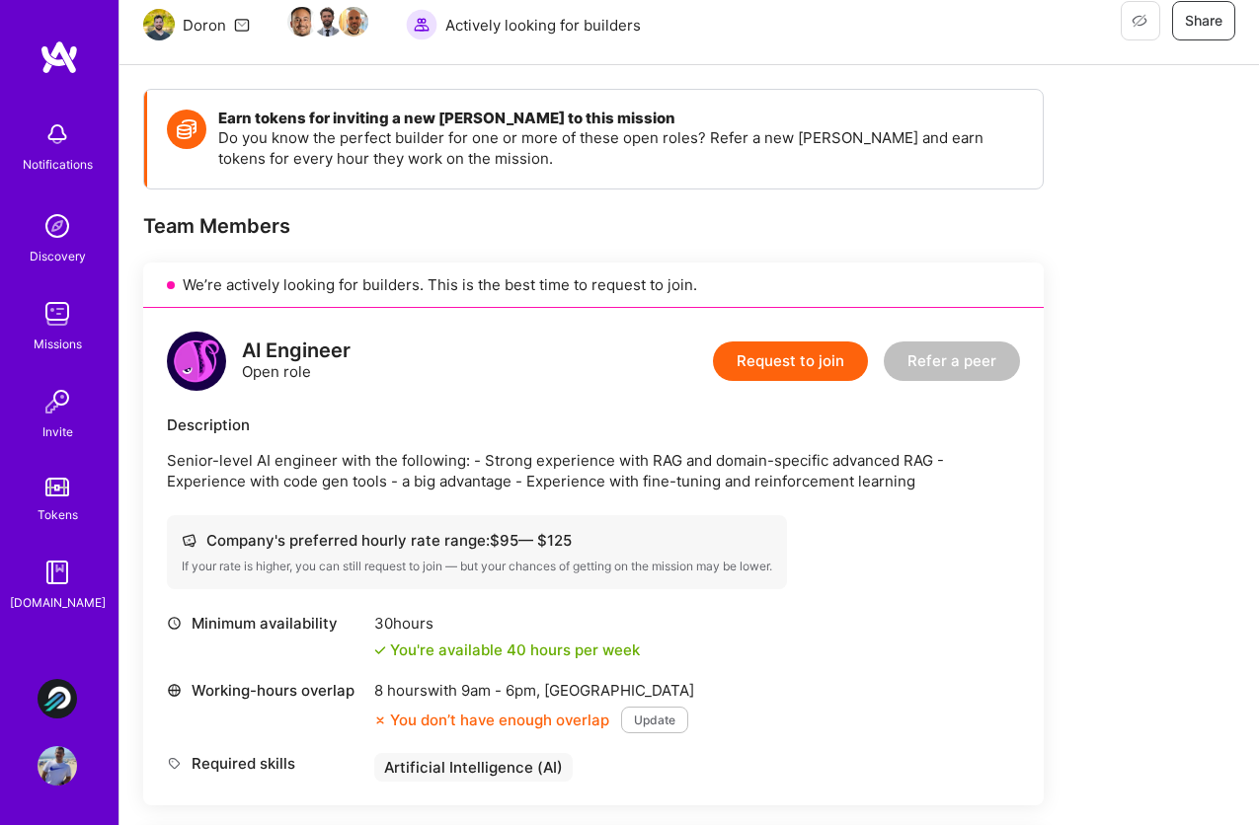
scroll to position [167, 0]
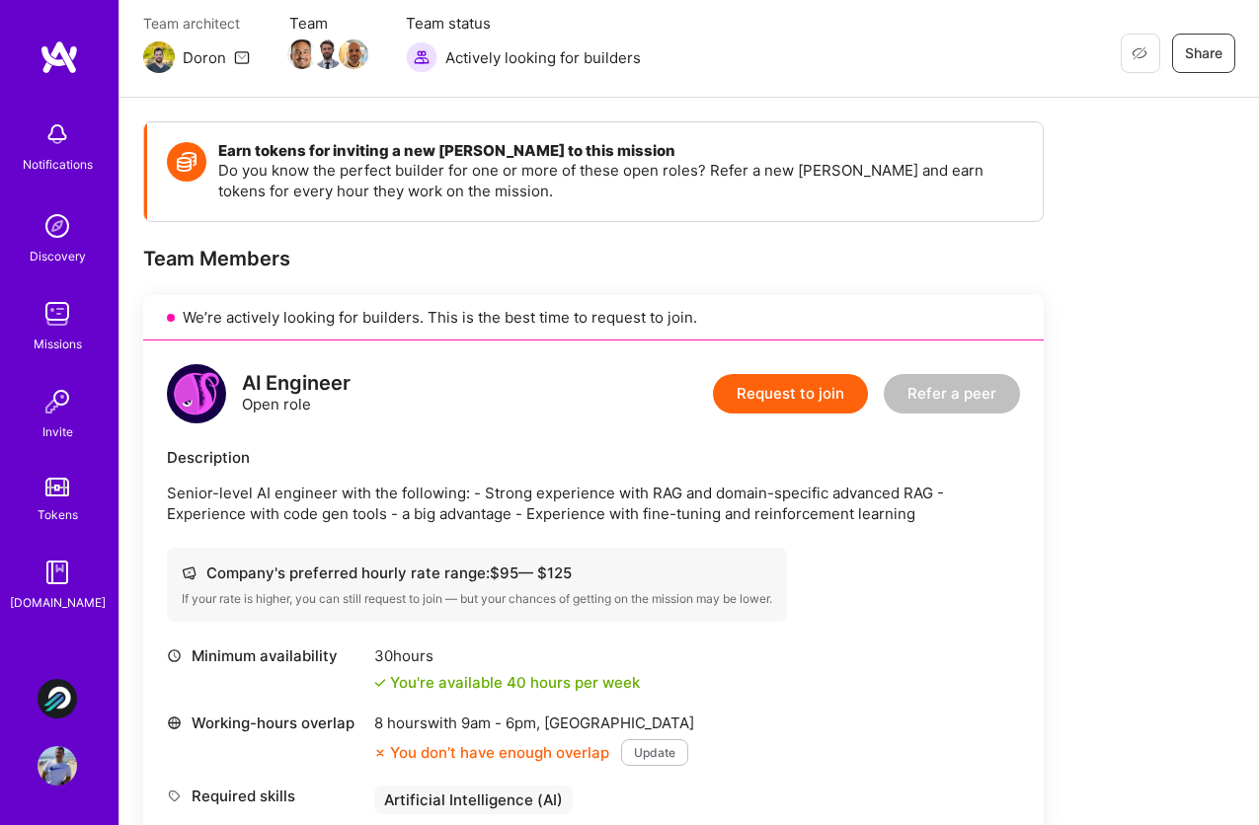
click at [796, 395] on button "Request to join" at bounding box center [790, 393] width 155 height 39
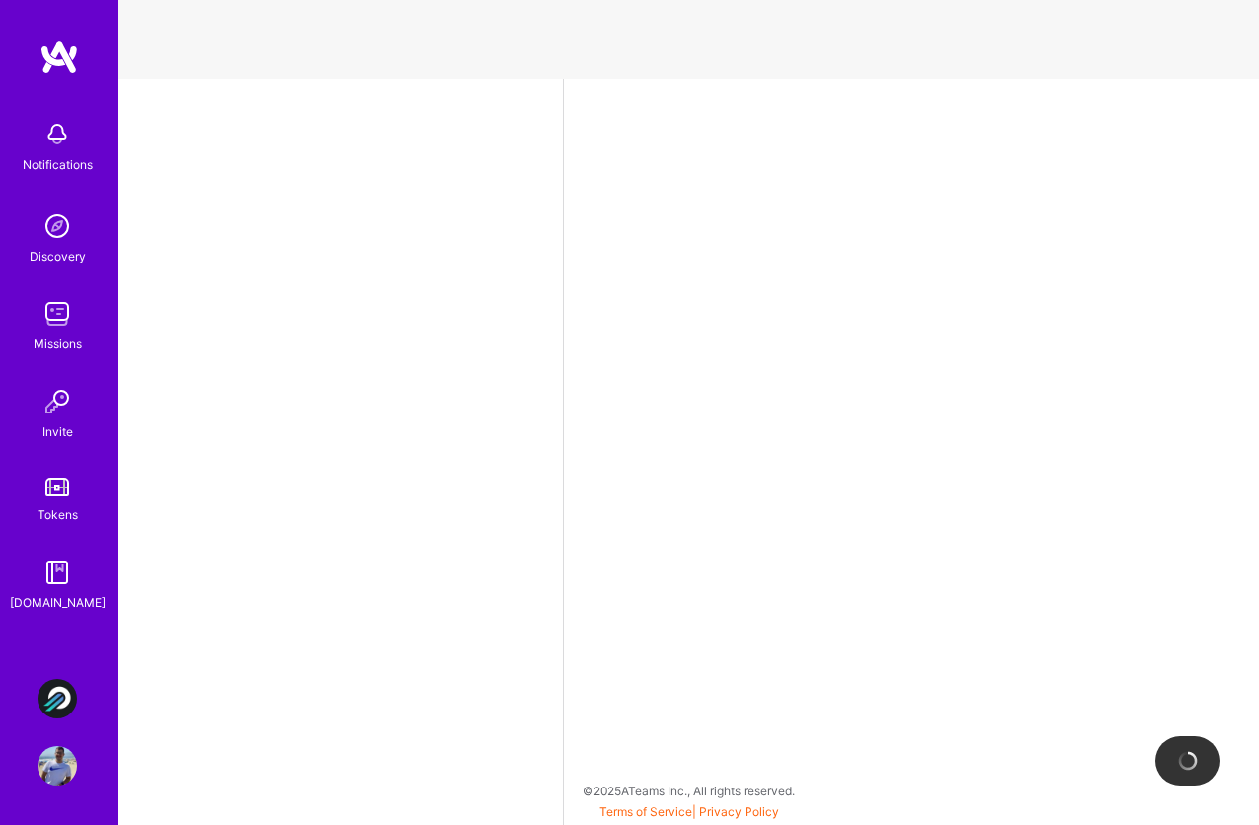
select select "BR"
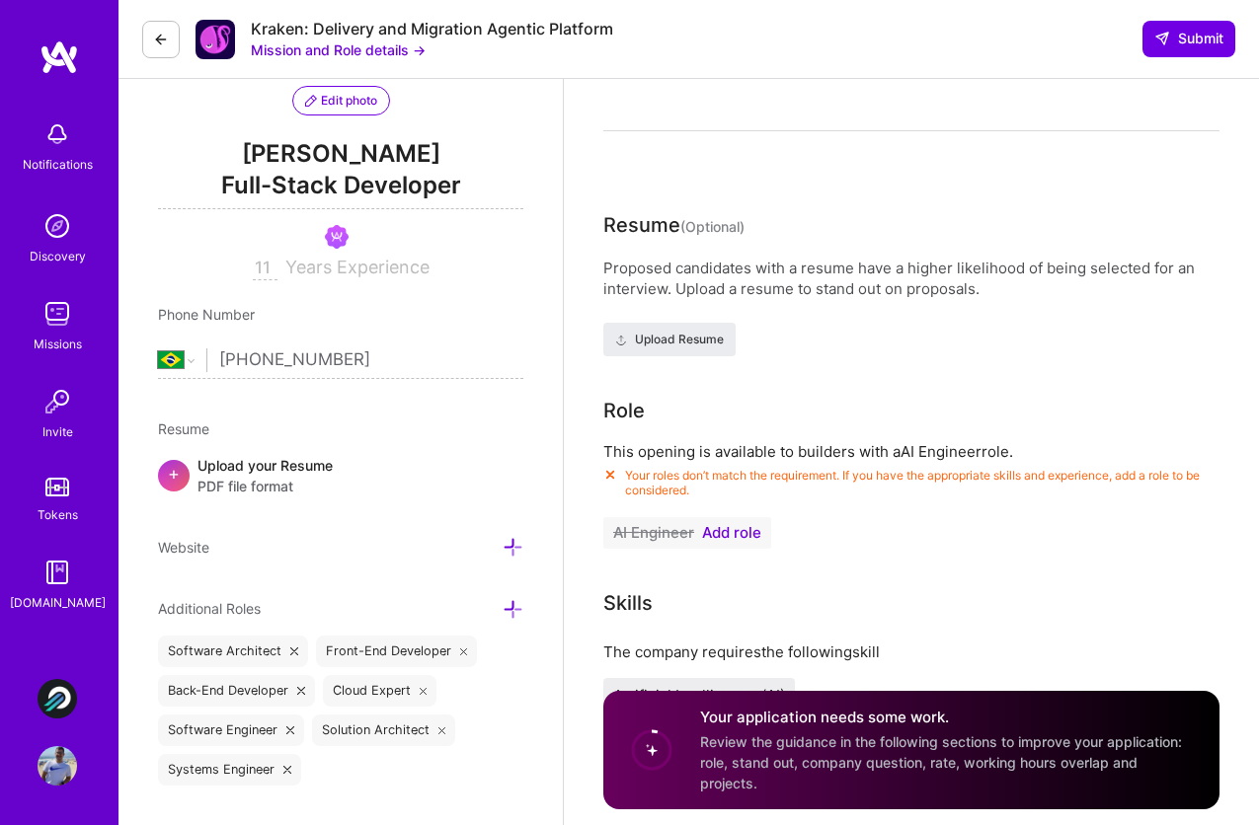
scroll to position [208, 0]
click at [744, 533] on span "Add role" at bounding box center [731, 532] width 59 height 16
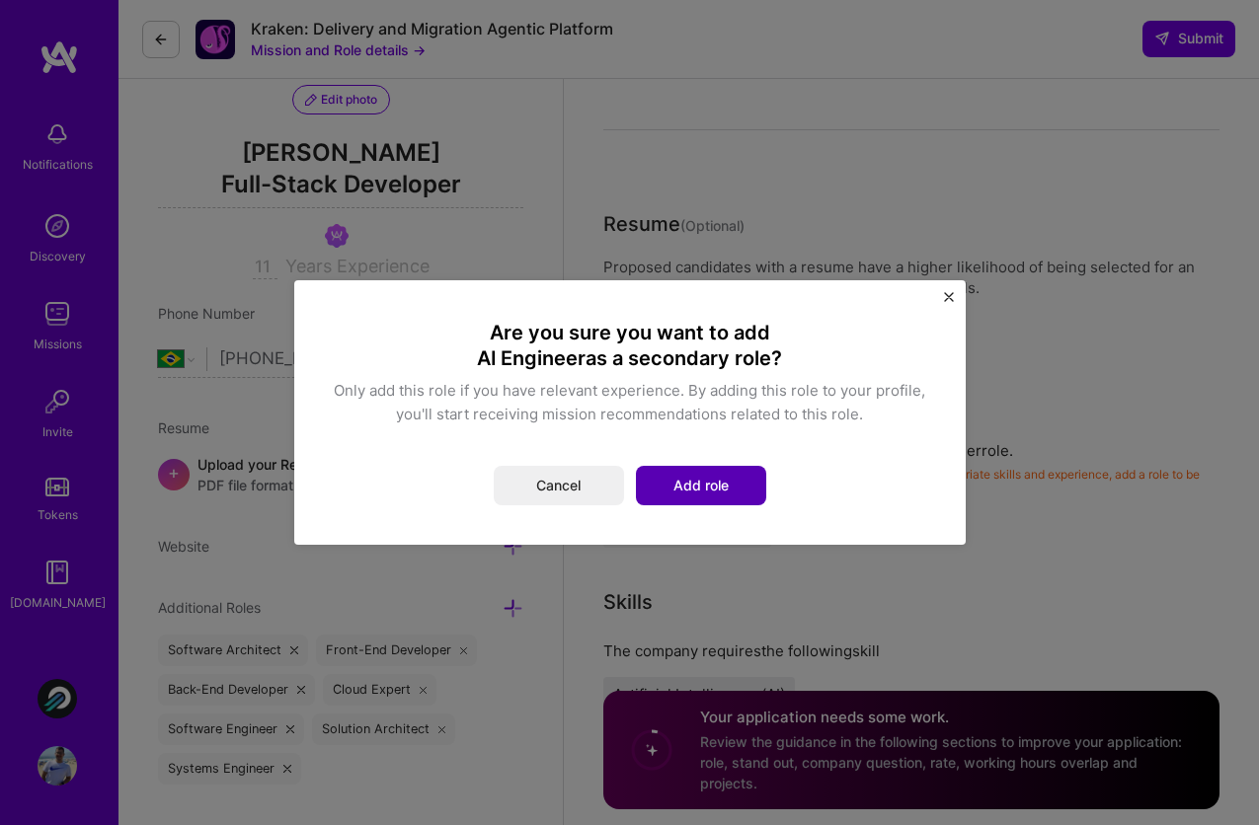
click at [720, 495] on button "Add role" at bounding box center [701, 485] width 130 height 39
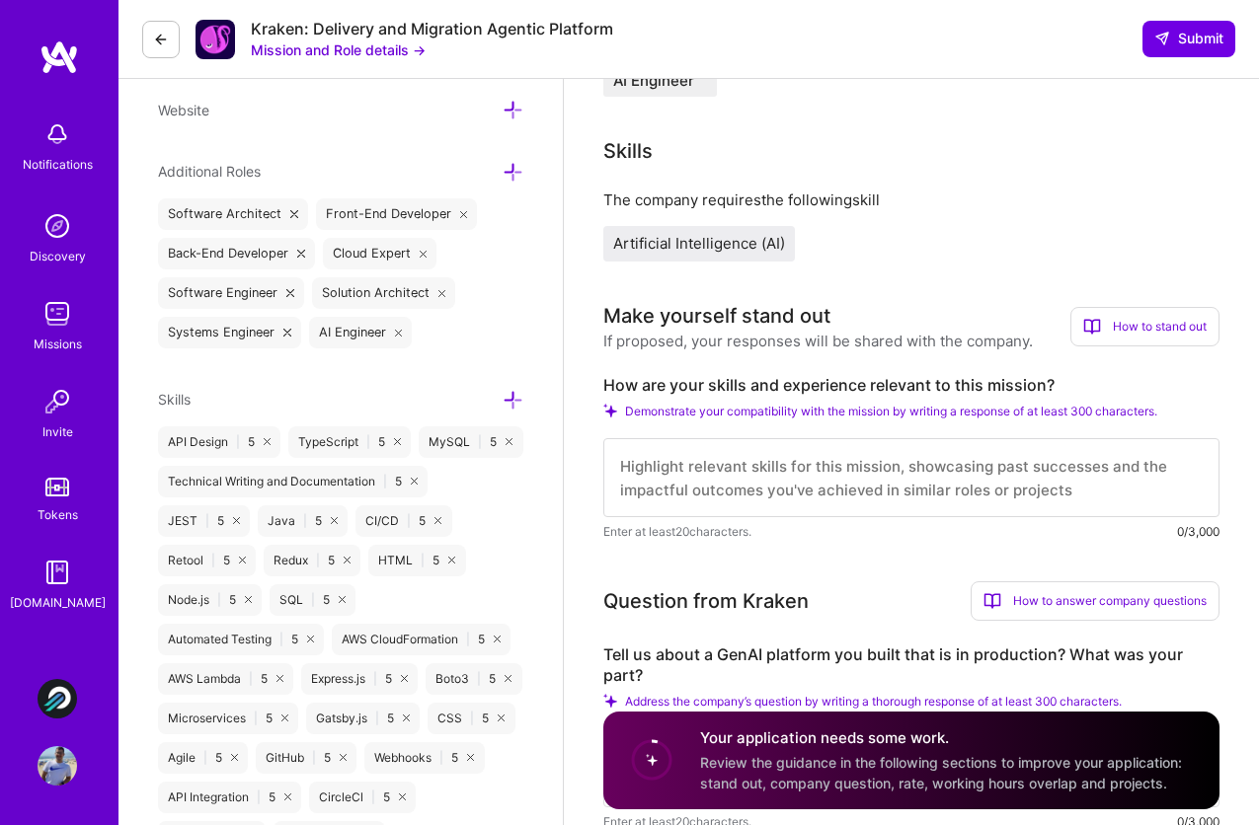
scroll to position [660, 0]
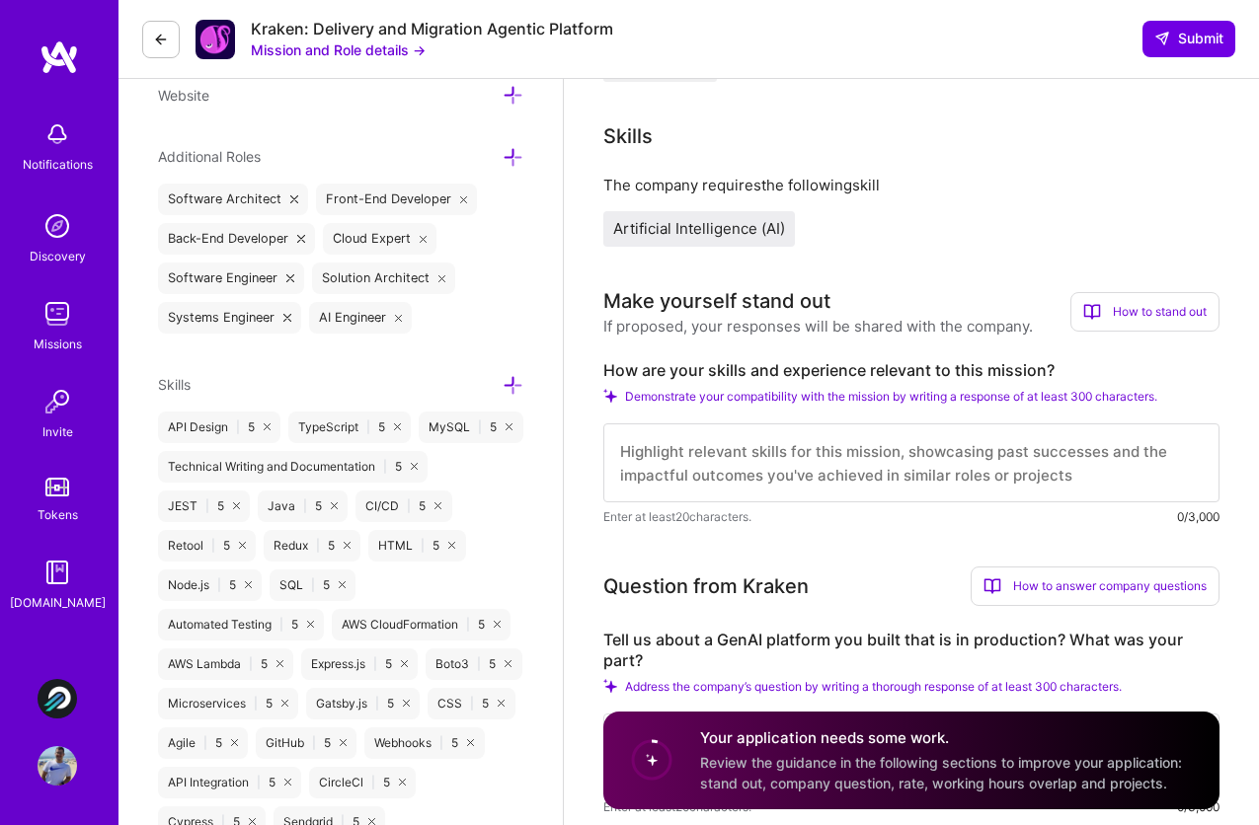
click at [742, 462] on textarea at bounding box center [911, 463] width 616 height 79
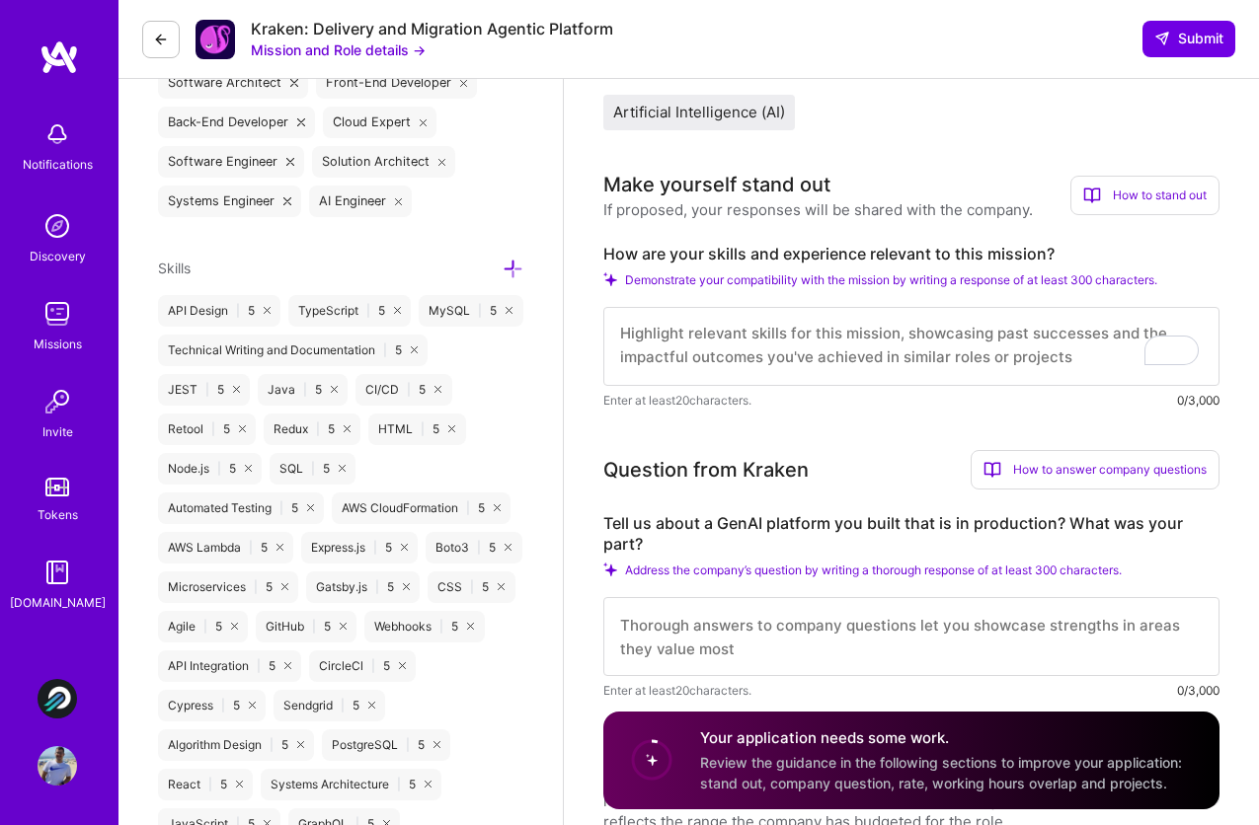
paste textarea "Hi! My name is [PERSON_NAME]. I'm a Software Engineer with more than a decade o…"
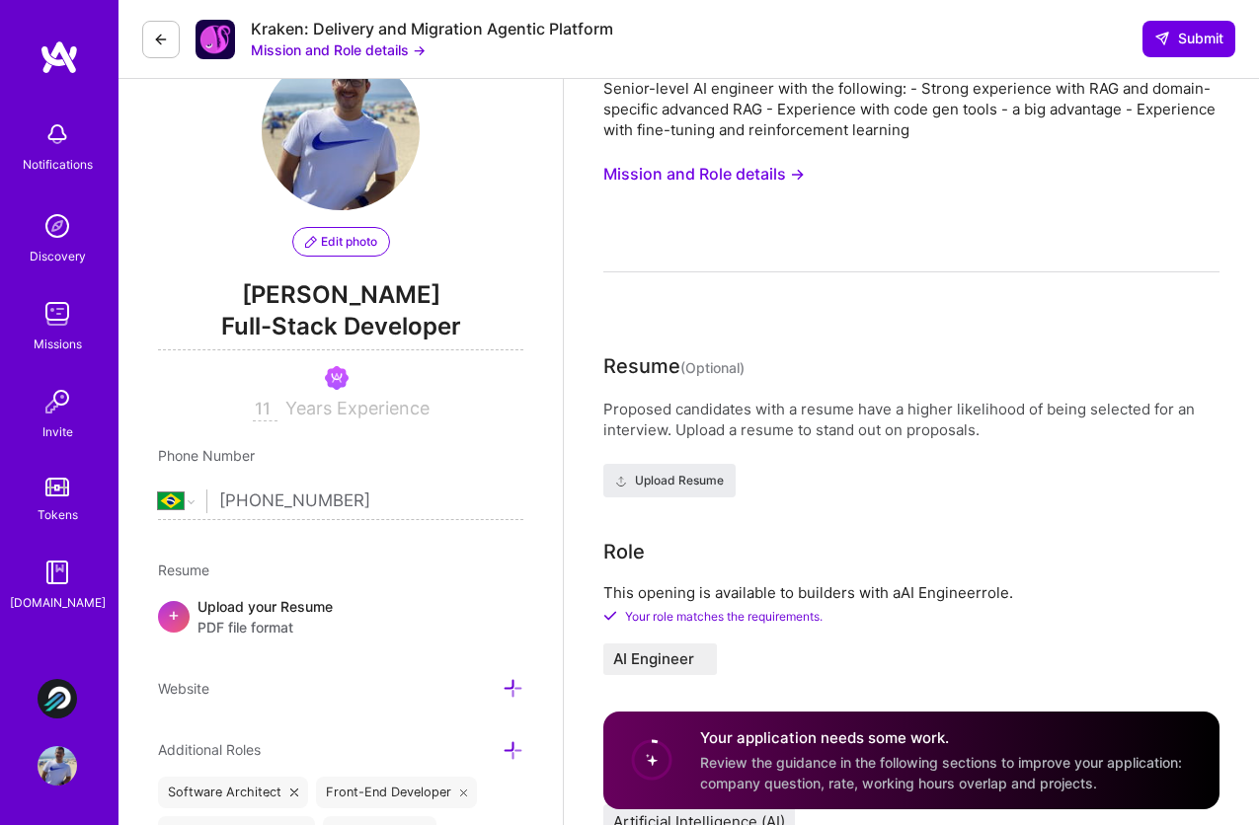
scroll to position [0, 0]
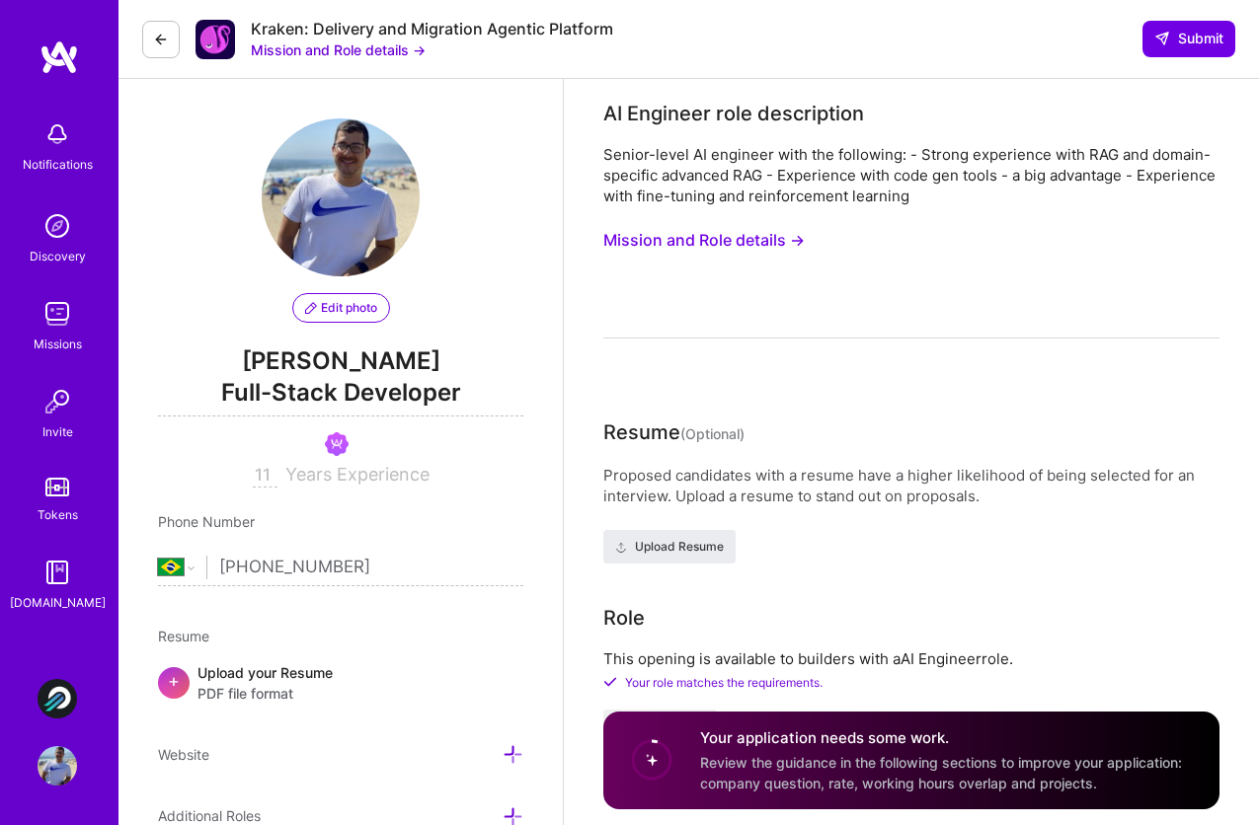
click at [752, 237] on button "Mission and Role details →" at bounding box center [703, 240] width 201 height 37
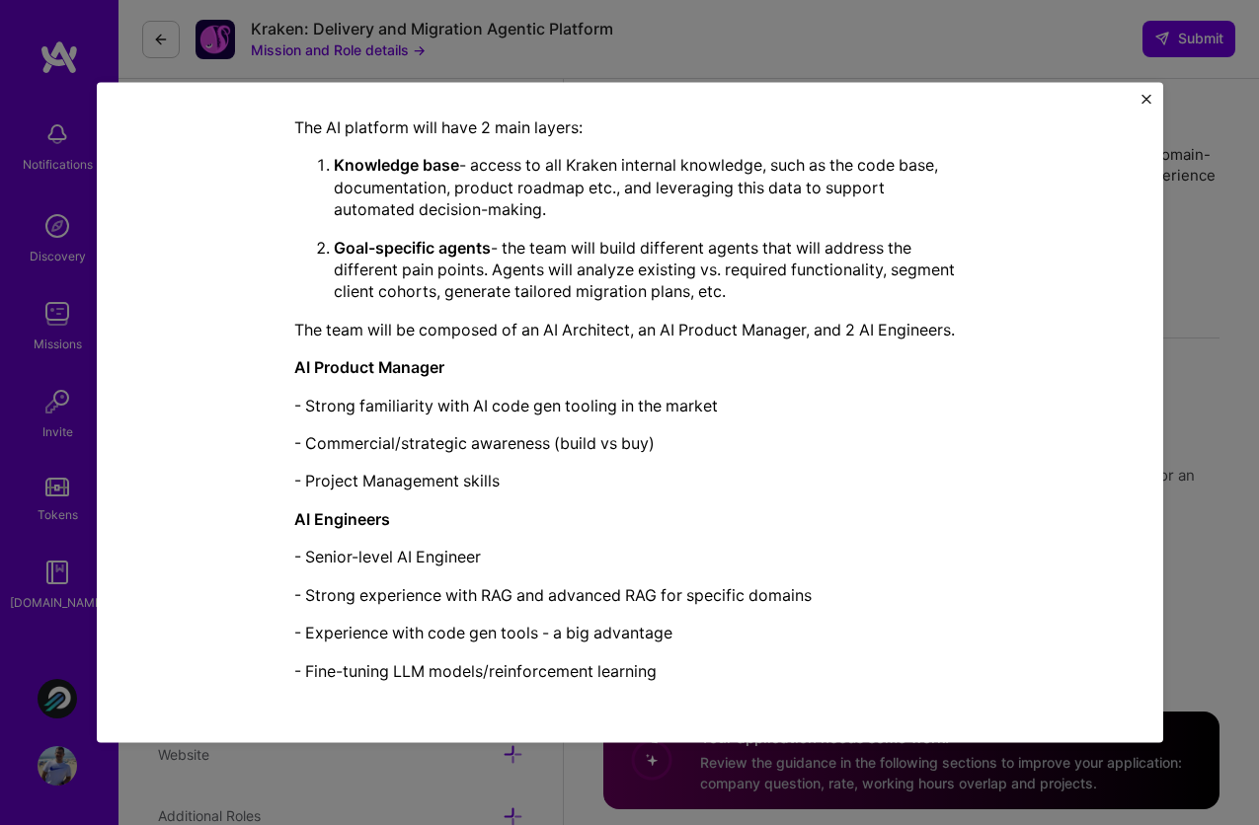
scroll to position [52, 0]
click at [1143, 103] on img "Close" at bounding box center [1146, 100] width 10 height 10
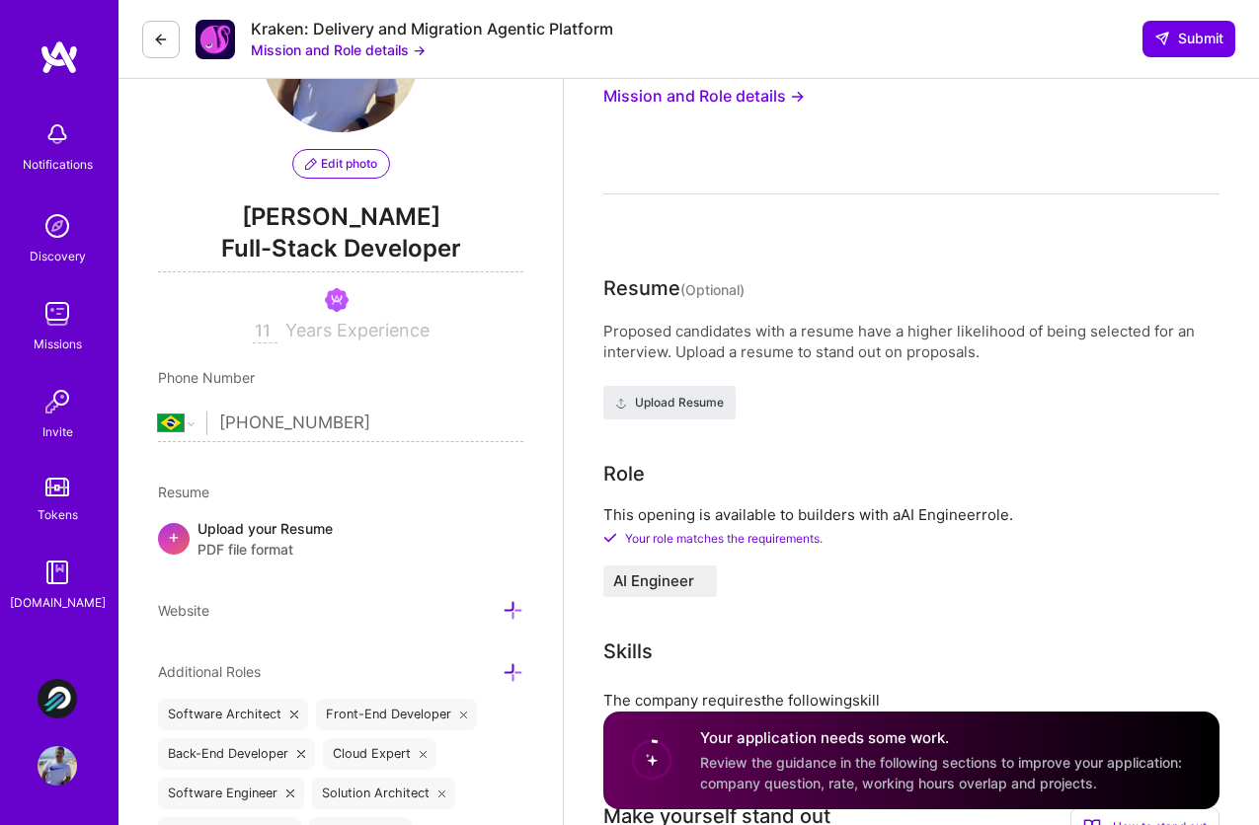
scroll to position [0, 0]
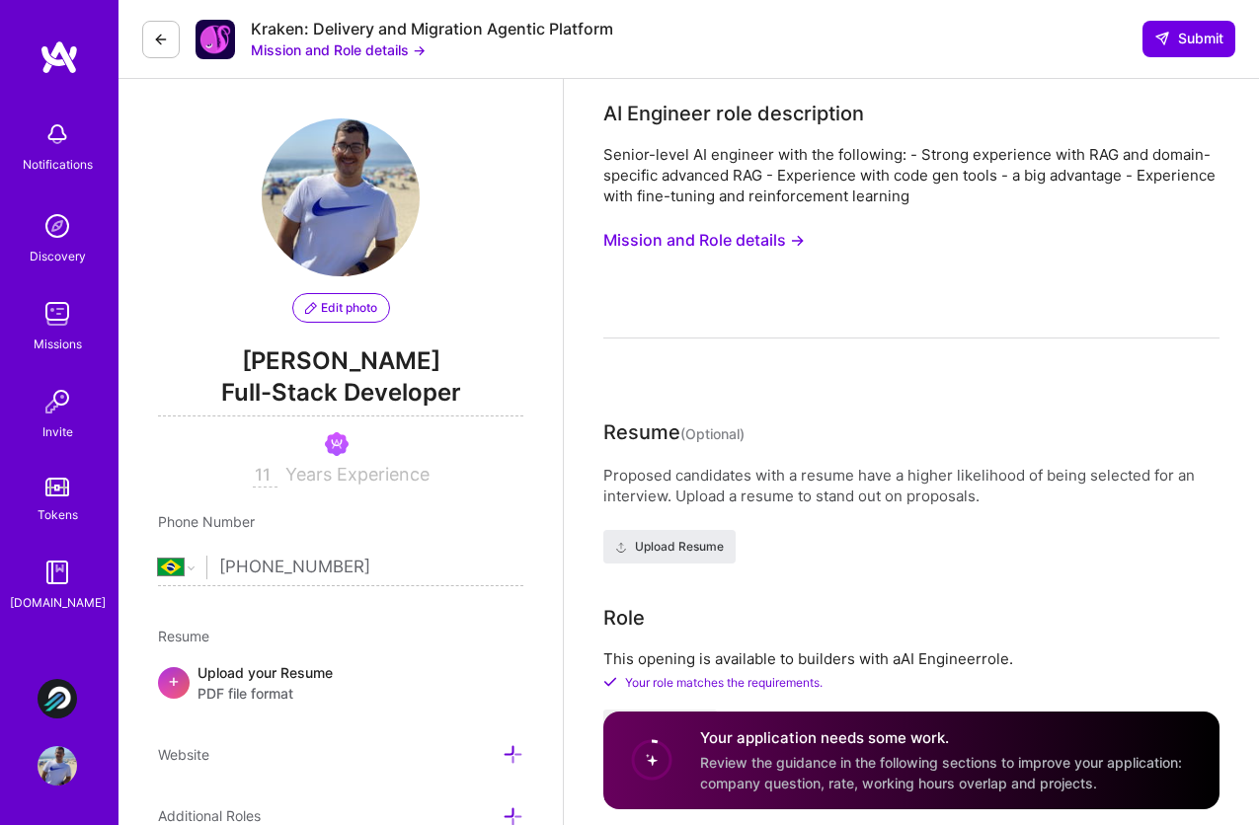
click at [765, 231] on button "Mission and Role details →" at bounding box center [703, 240] width 201 height 37
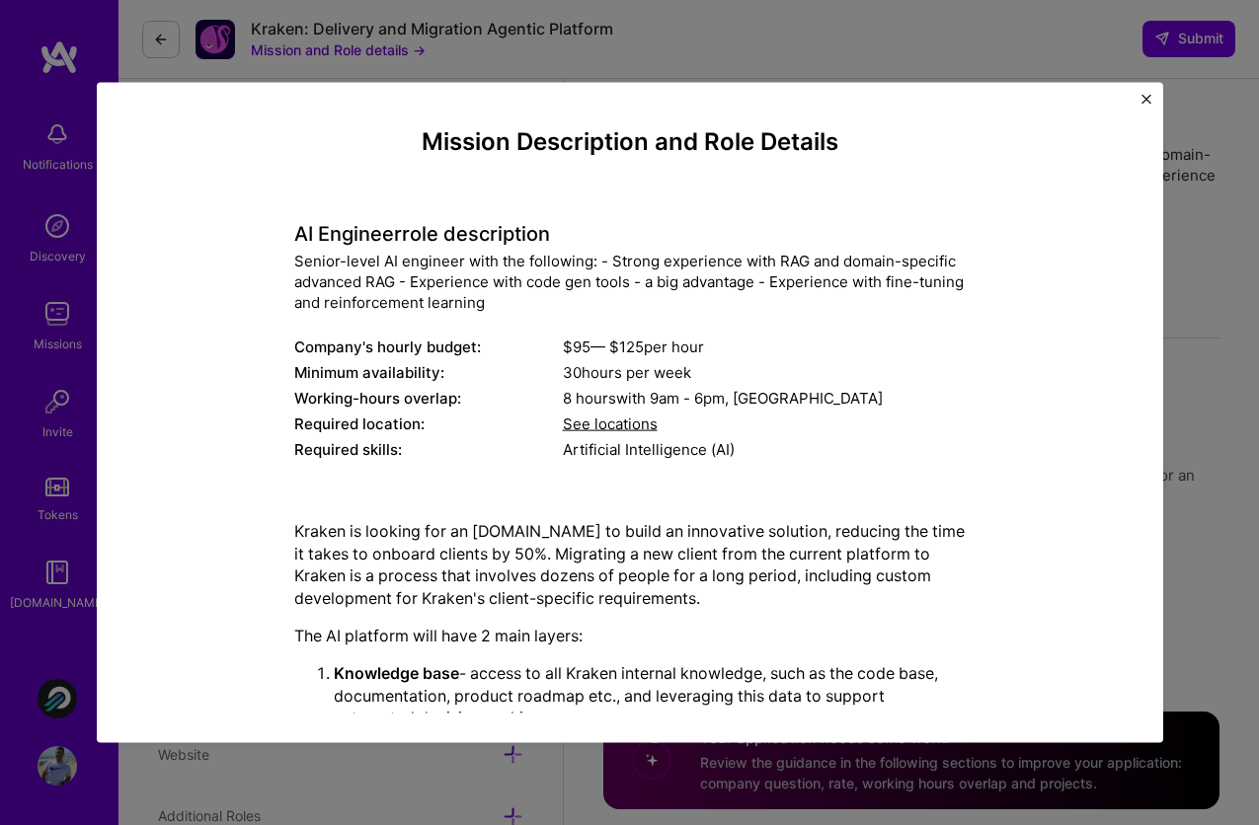
click at [1146, 99] on img "Close" at bounding box center [1146, 100] width 10 height 10
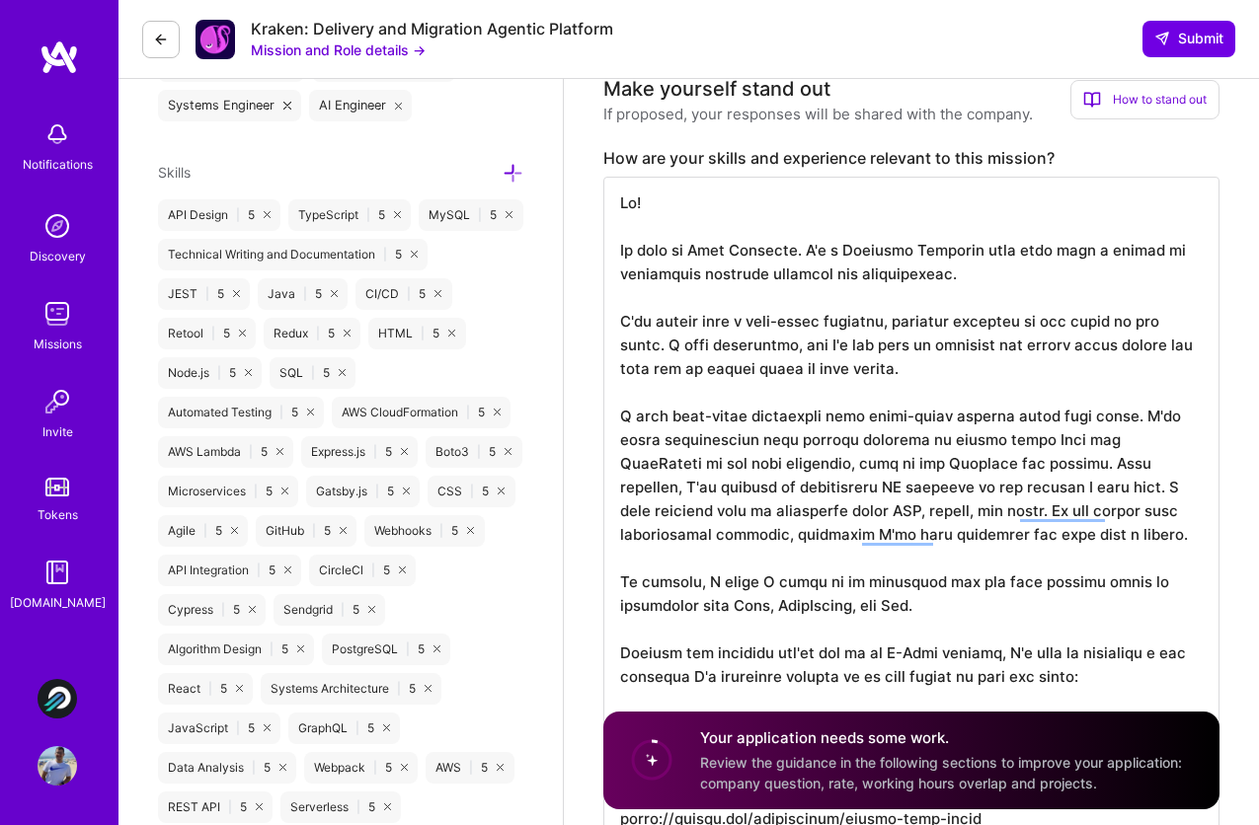
click at [900, 415] on textarea "To enrich screen reader interactions, please activate Accessibility in Grammarl…" at bounding box center [911, 560] width 616 height 766
click at [937, 403] on textarea "To enrich screen reader interactions, please activate Accessibility in Grammarl…" at bounding box center [911, 560] width 616 height 766
click at [944, 413] on textarea "To enrich screen reader interactions, please activate Accessibility in Grammarl…" at bounding box center [911, 560] width 616 height 766
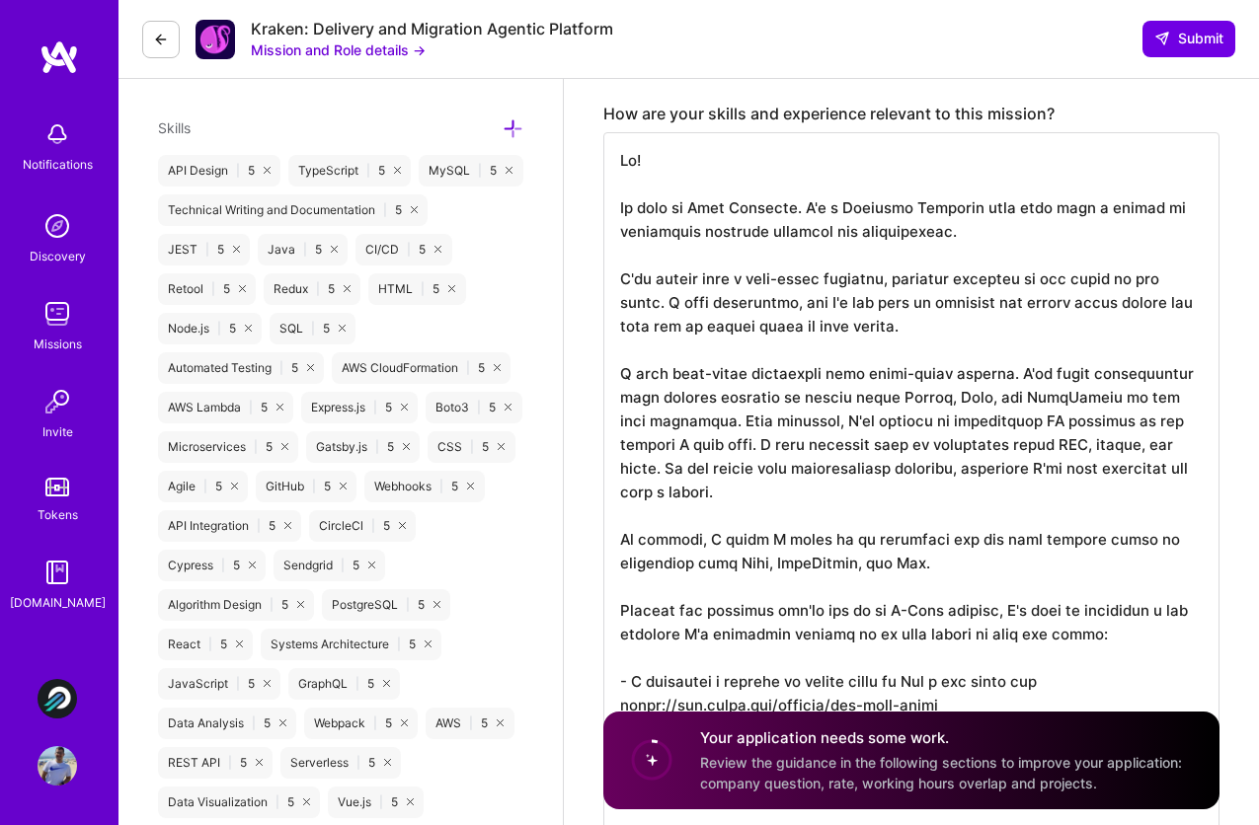
click at [944, 493] on textarea "To enrich screen reader interactions, please activate Accessibility in Grammarl…" at bounding box center [911, 515] width 616 height 766
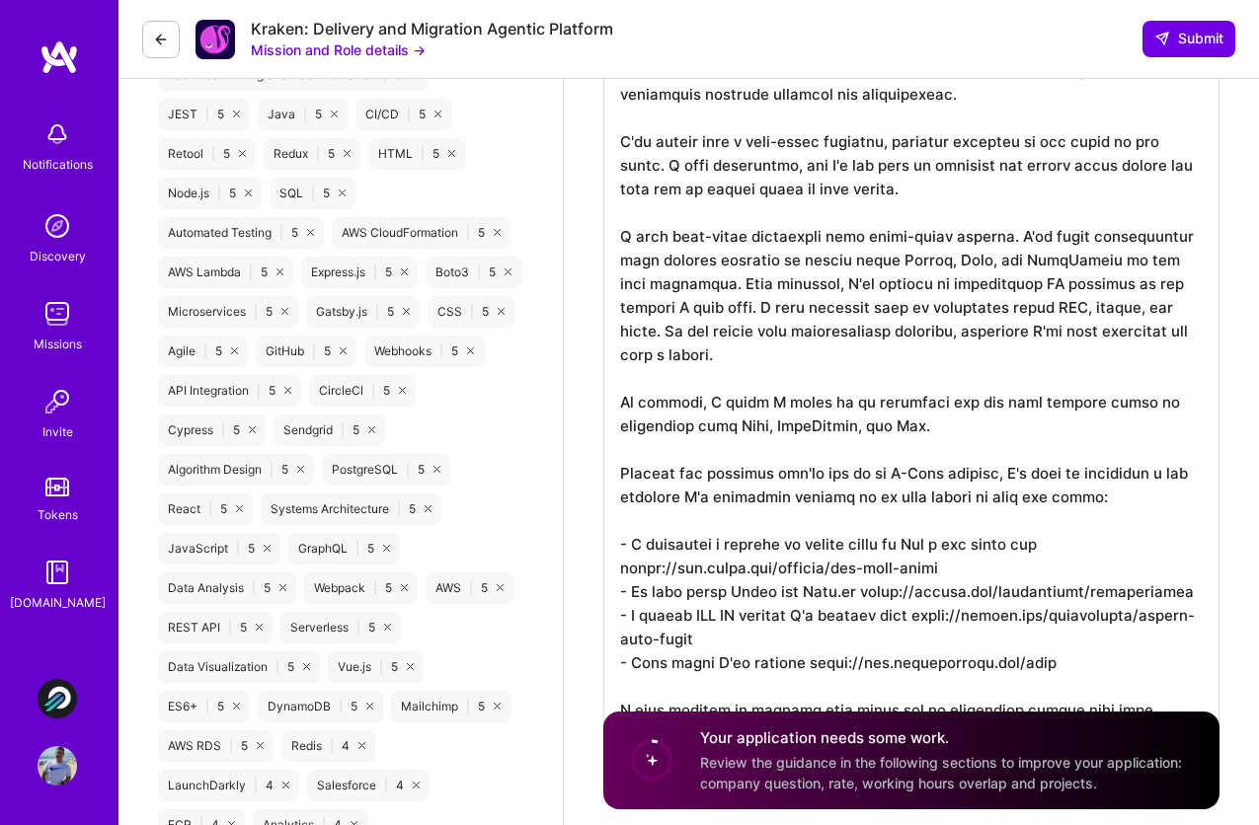
click at [783, 404] on textarea "To enrich screen reader interactions, please activate Accessibility in Grammarl…" at bounding box center [911, 380] width 616 height 766
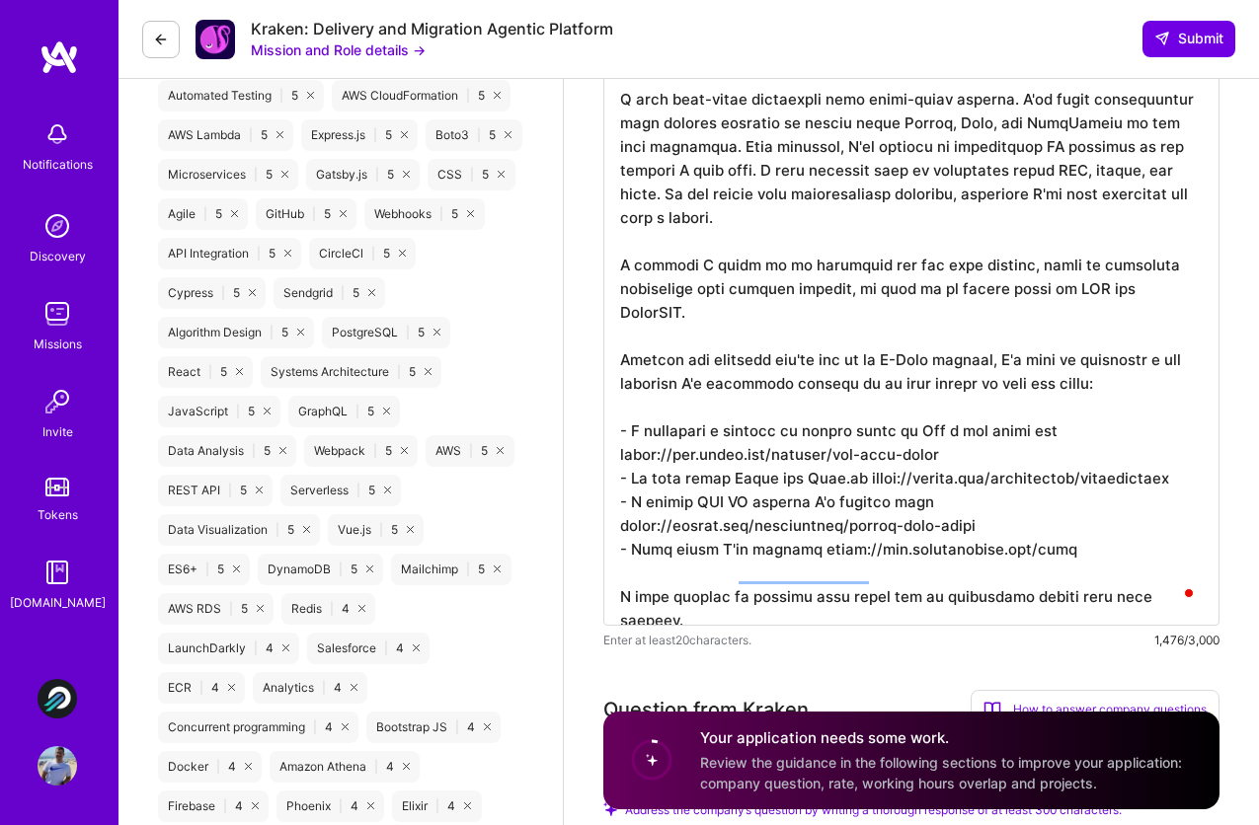
scroll to position [1190, 0]
click at [1010, 438] on textarea "To enrich screen reader interactions, please activate Accessibility in Grammarl…" at bounding box center [911, 242] width 616 height 766
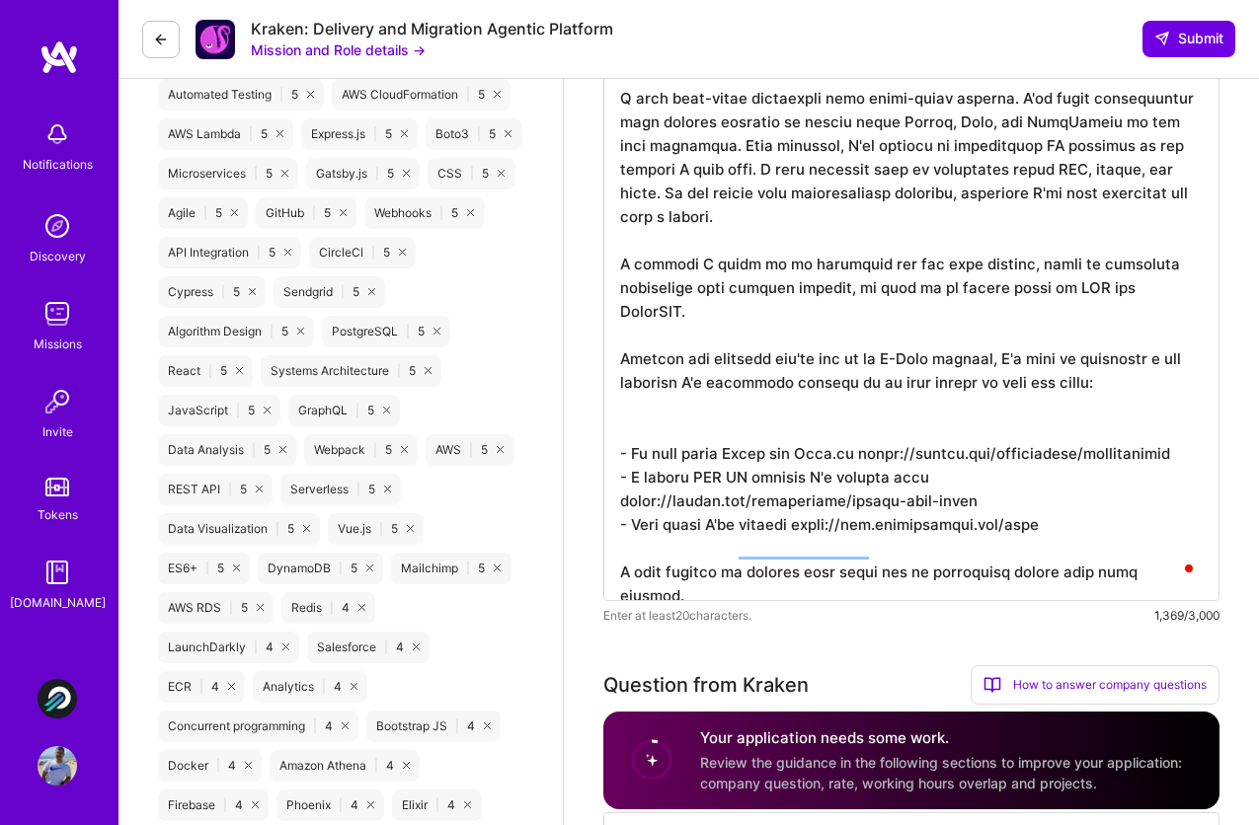
scroll to position [0, 0]
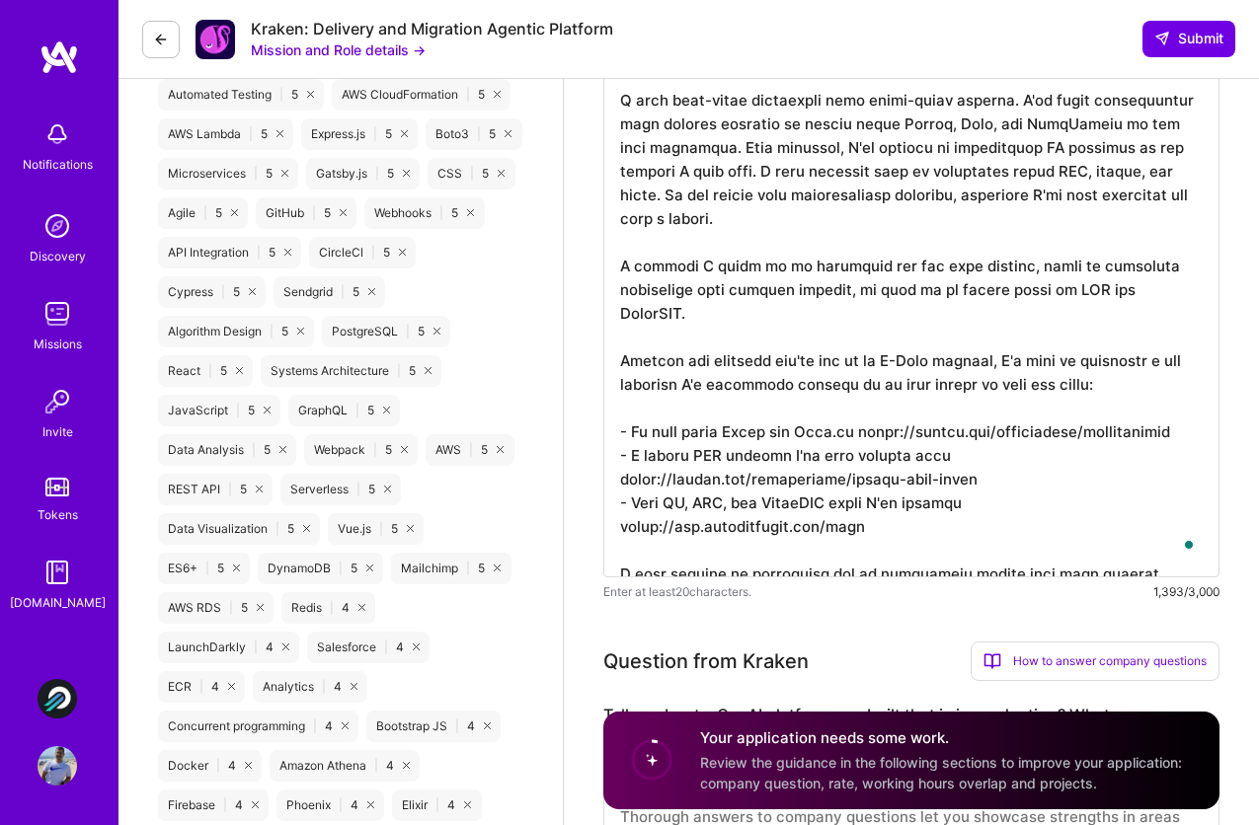
click at [859, 542] on textarea "To enrich screen reader interactions, please activate Accessibility in Grammarl…" at bounding box center [911, 218] width 616 height 719
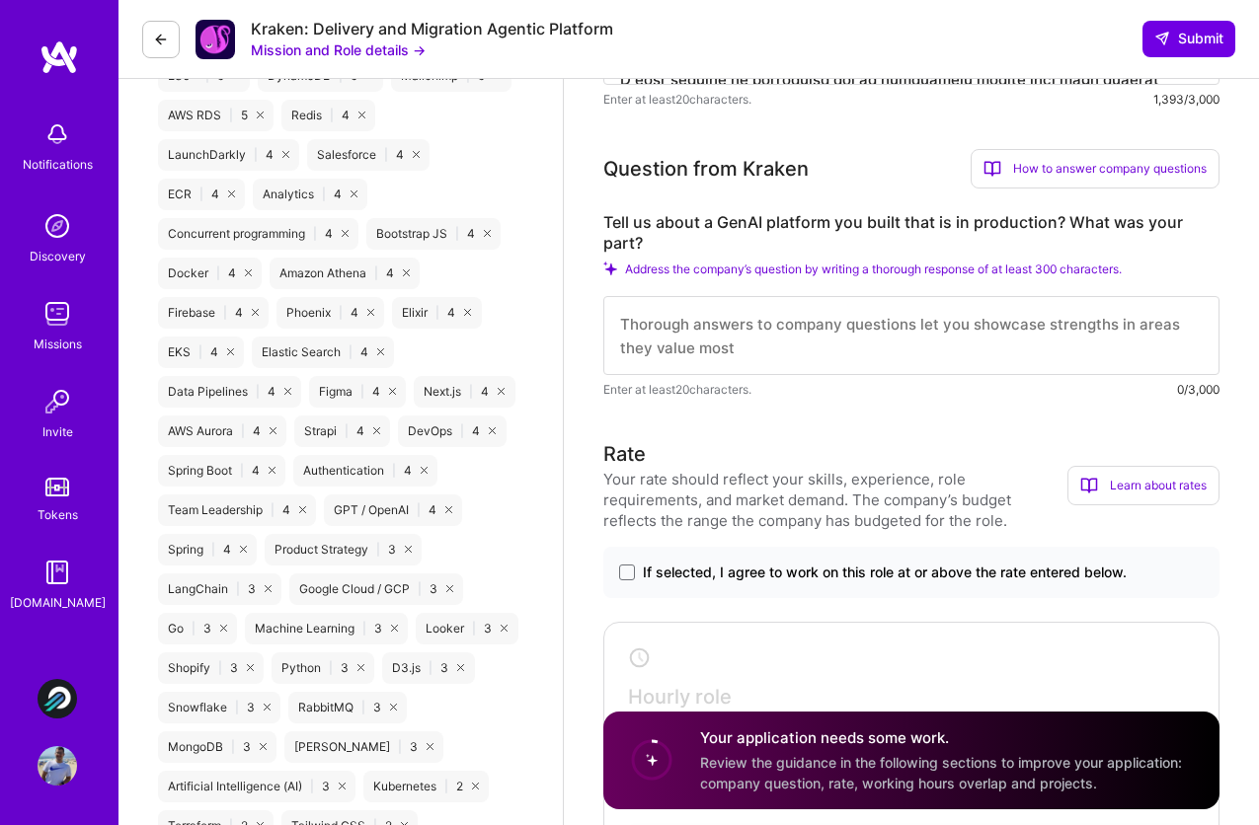
scroll to position [1682, 0]
type textarea "Hi! My name is [PERSON_NAME]. I'm a Software Engineer with more than a decade o…"
click at [966, 337] on textarea "To enrich screen reader interactions, please activate Accessibility in Grammarl…" at bounding box center [911, 336] width 616 height 79
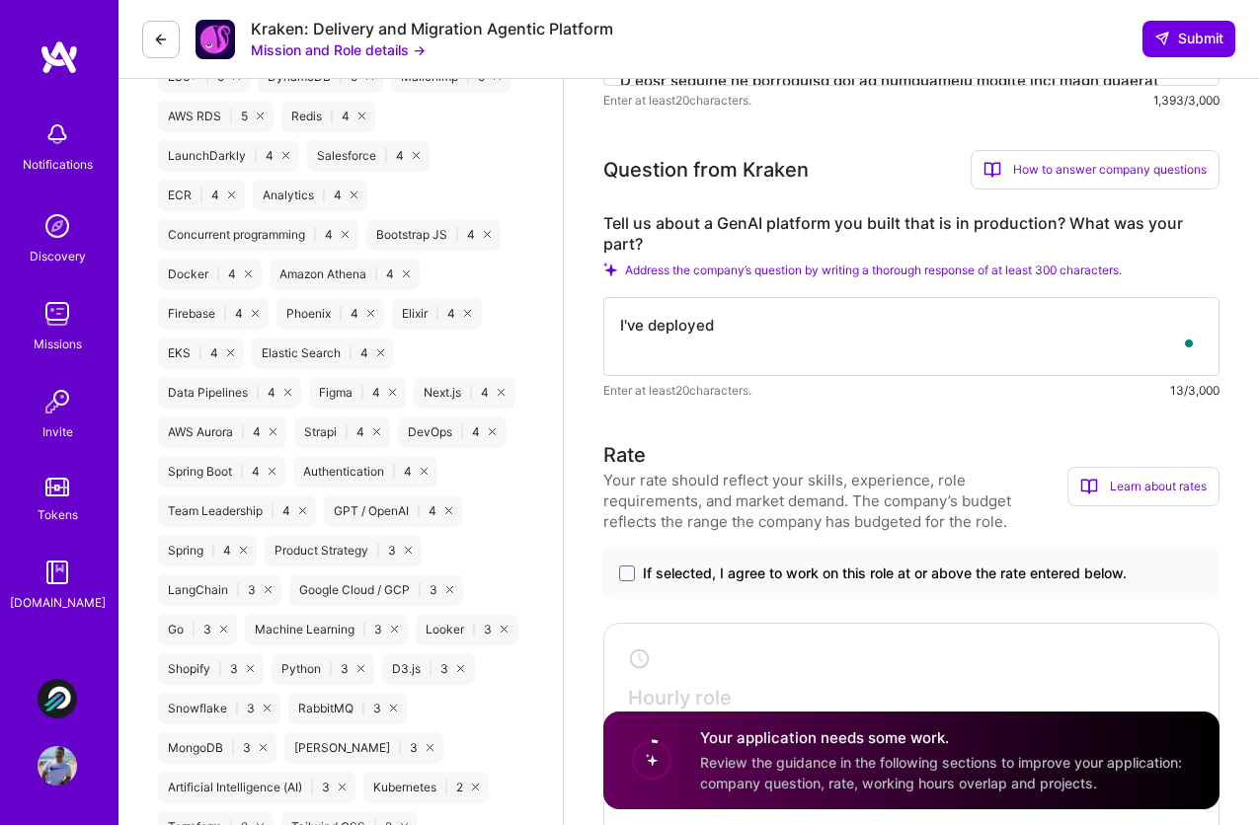
type textarea "I've deployed"
type textarea "One of the systems"
type textarea "A few"
type textarea "I have deployed a few features to production, specifically using"
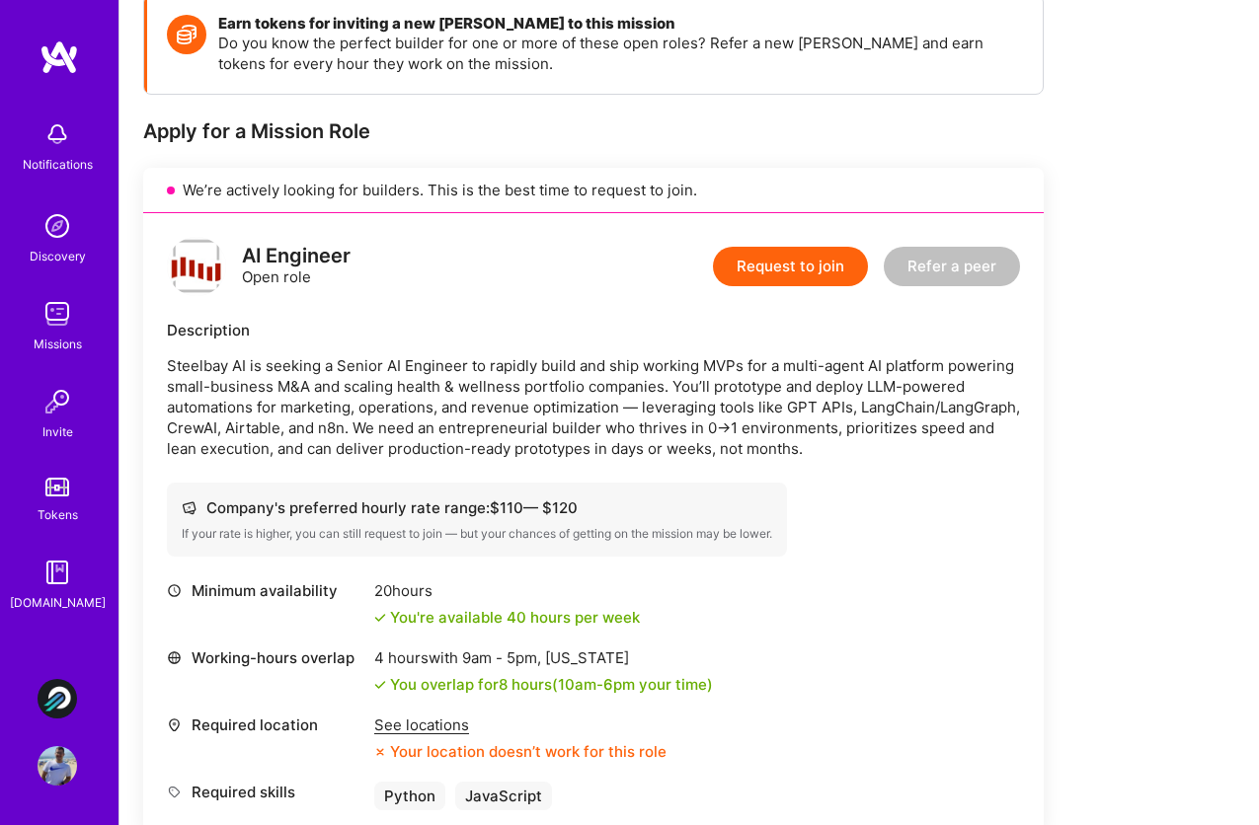
scroll to position [433, 0]
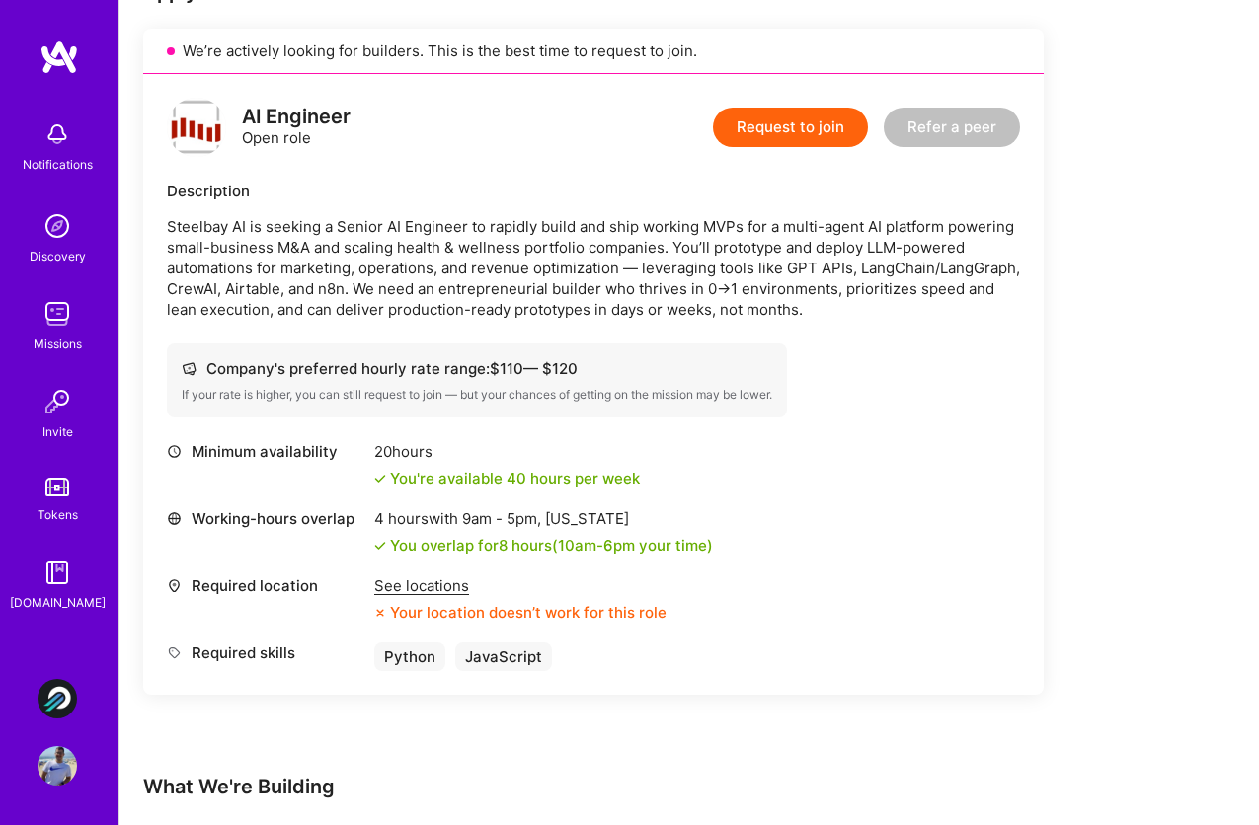
click at [443, 585] on div "See locations" at bounding box center [520, 586] width 292 height 21
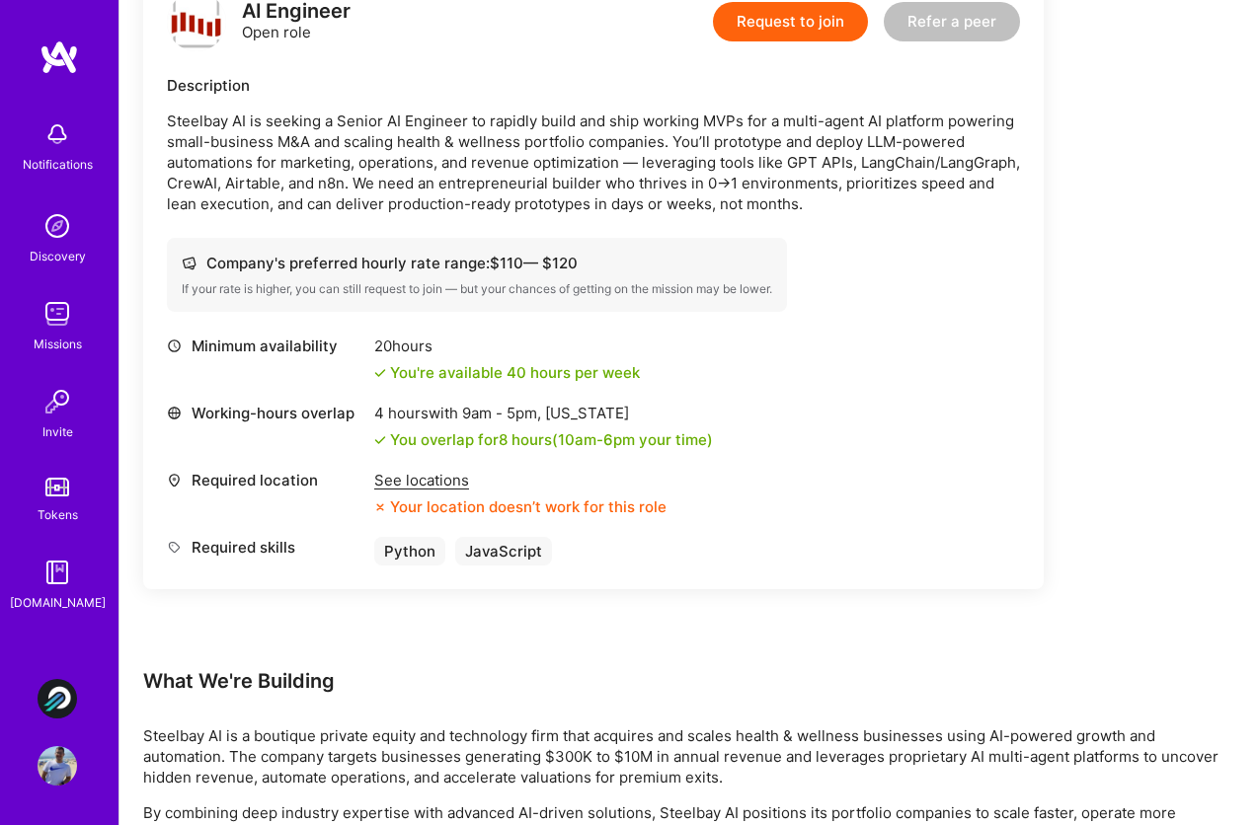
scroll to position [924, 0]
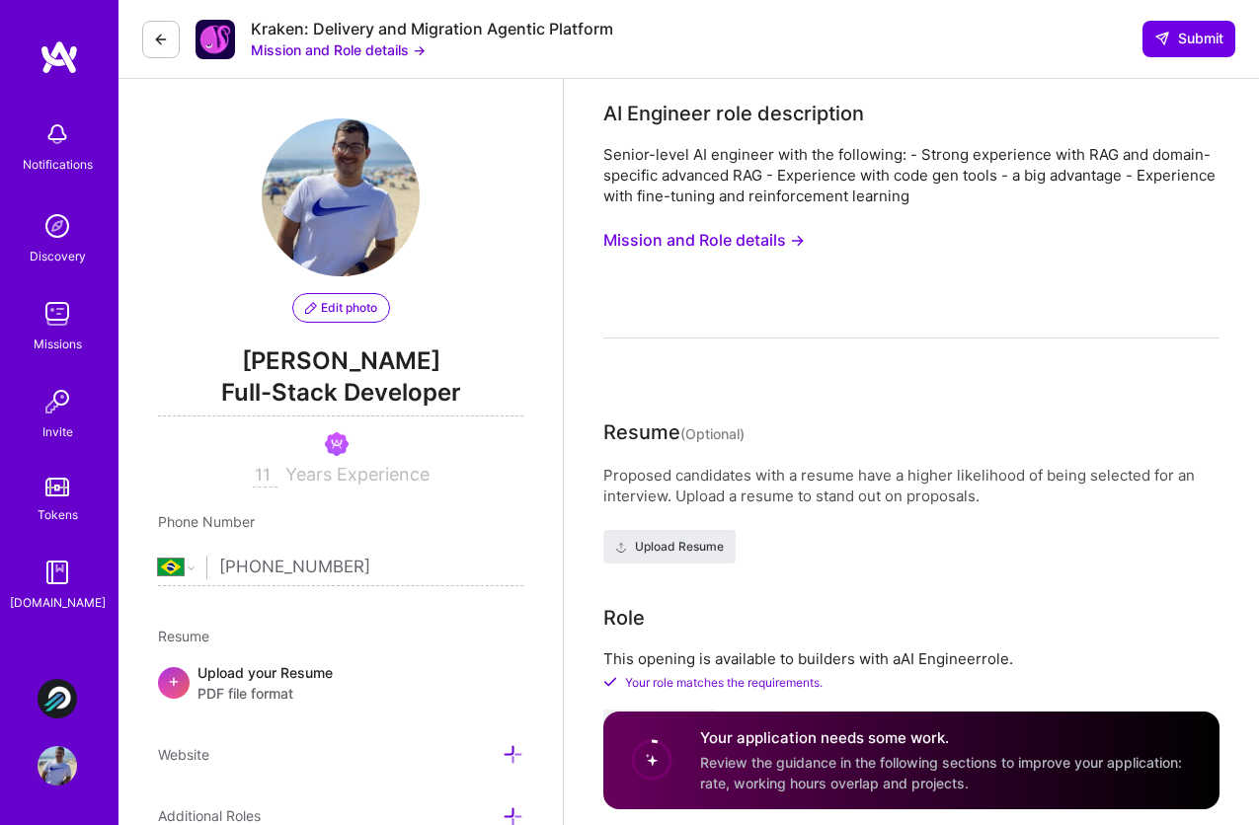
select select "BR"
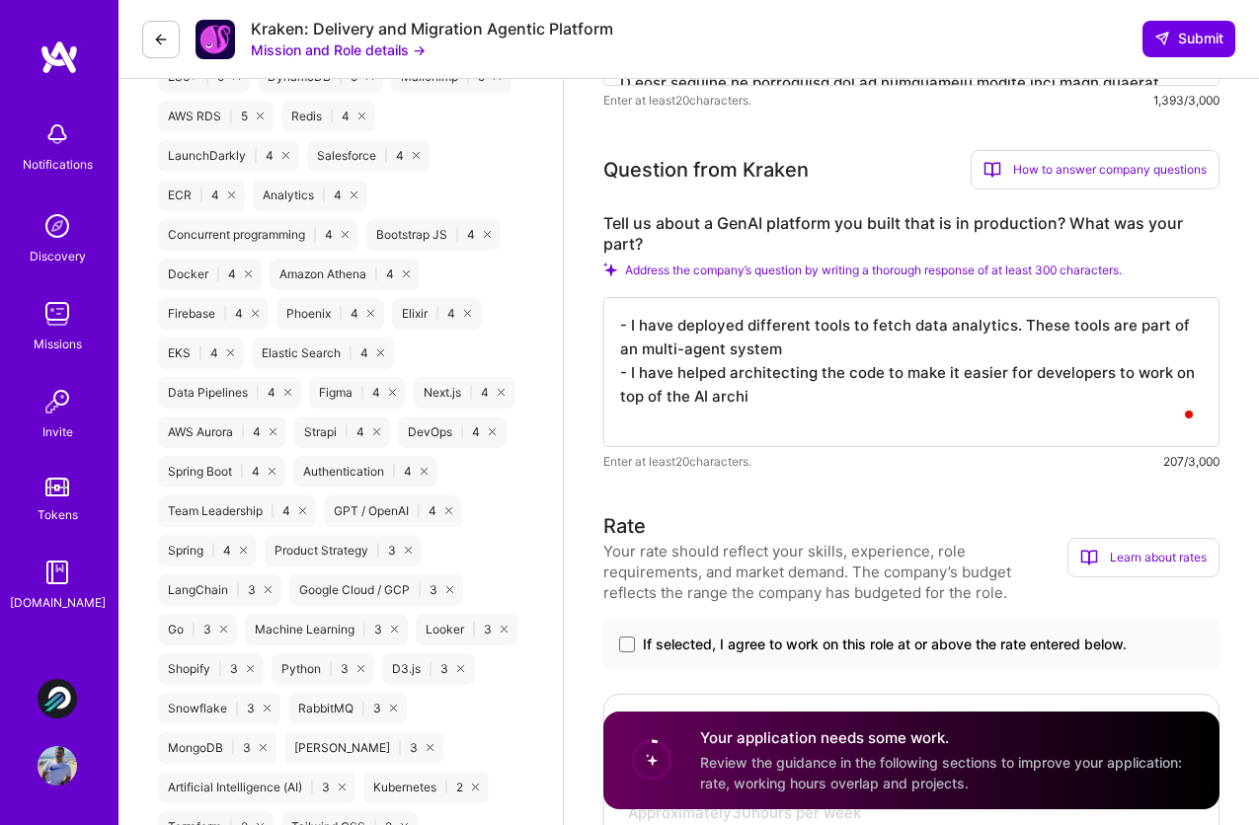
scroll to position [2, 0]
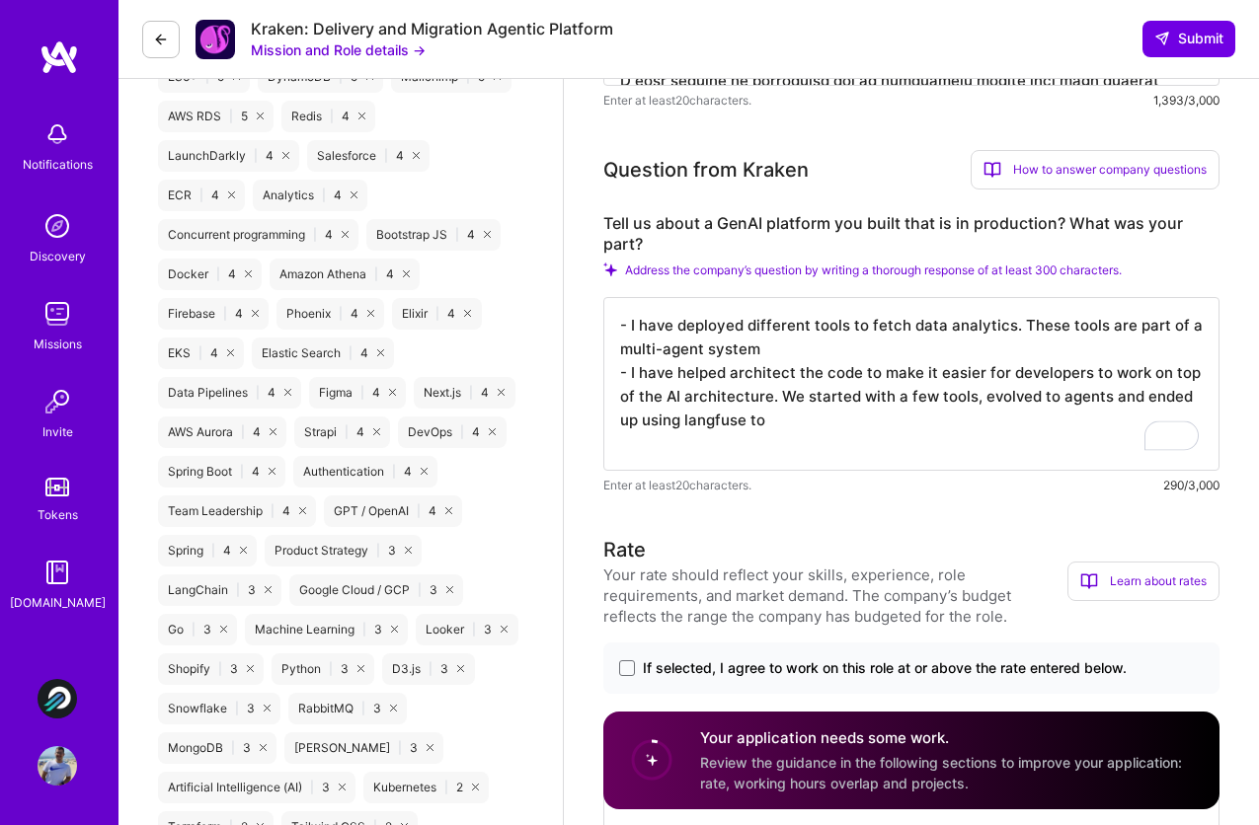
click at [822, 412] on textarea "- I have deployed different tools to fetch data analytics. These tools are part…" at bounding box center [911, 384] width 616 height 174
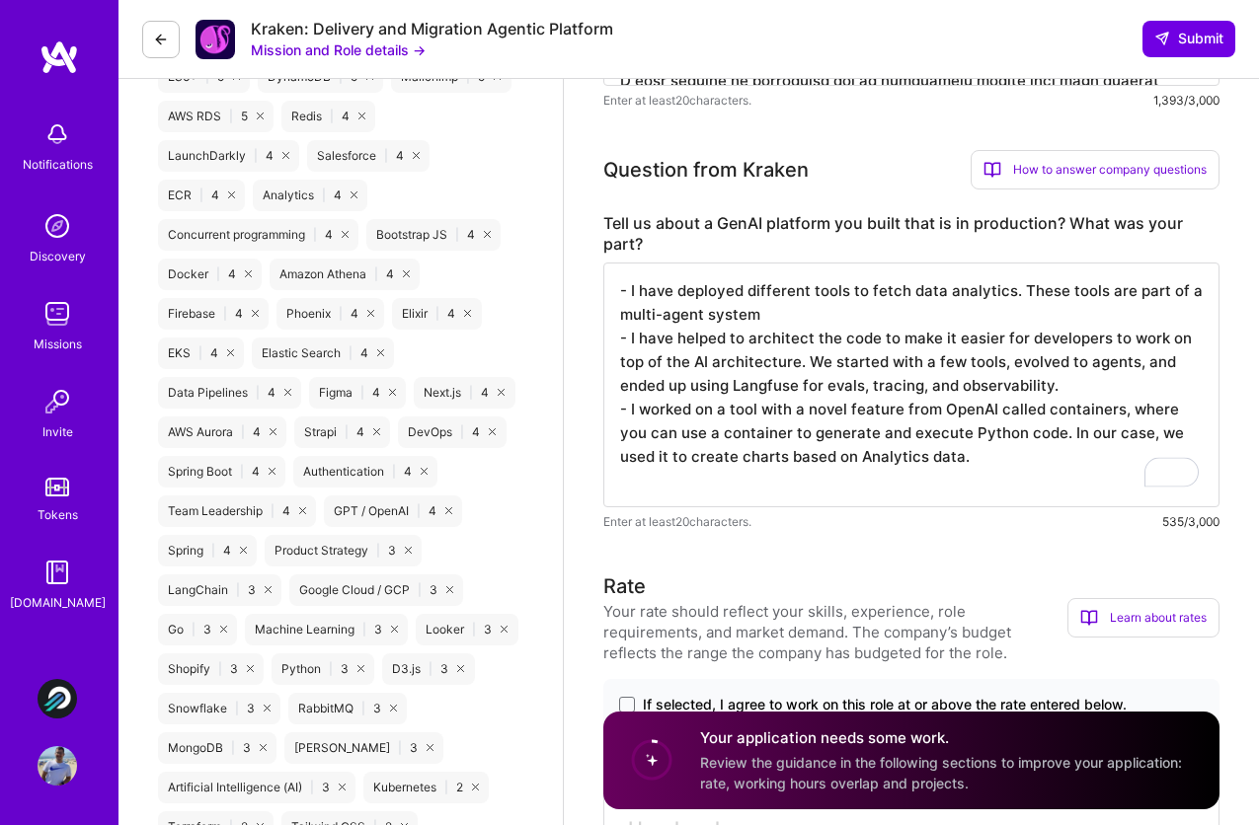
click at [987, 466] on textarea "- I have deployed different tools to fetch data analytics. These tools are part…" at bounding box center [911, 385] width 616 height 245
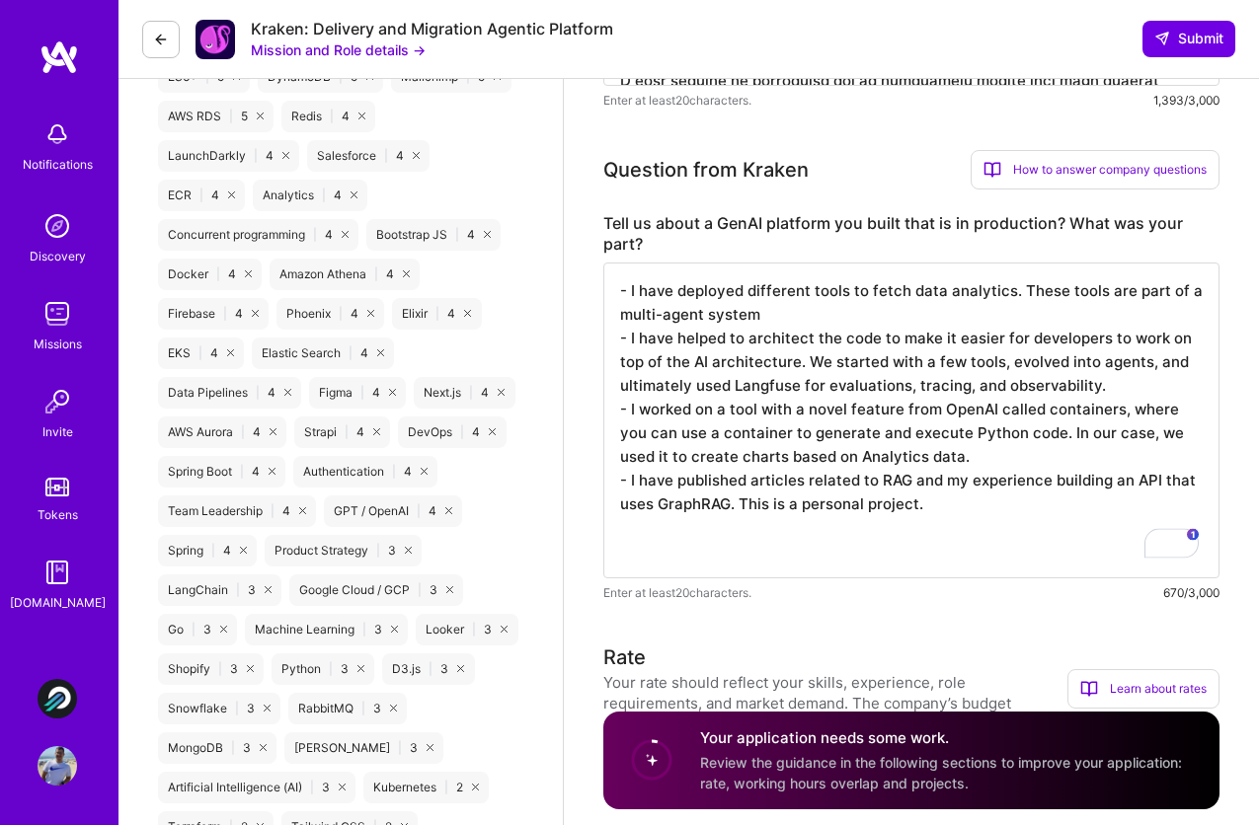
click at [958, 500] on textarea "- I have deployed different tools to fetch data analytics. These tools are part…" at bounding box center [911, 421] width 616 height 316
click at [899, 390] on textarea "- I have deployed different tools to fetch data analytics. These tools are part…" at bounding box center [911, 421] width 616 height 316
click at [968, 524] on textarea "- I have deployed different tools to fetch data analytics. These tools are part…" at bounding box center [911, 421] width 616 height 316
click at [852, 373] on textarea "- I have deployed different tools to fetch data analytics. These tools are part…" at bounding box center [911, 421] width 616 height 316
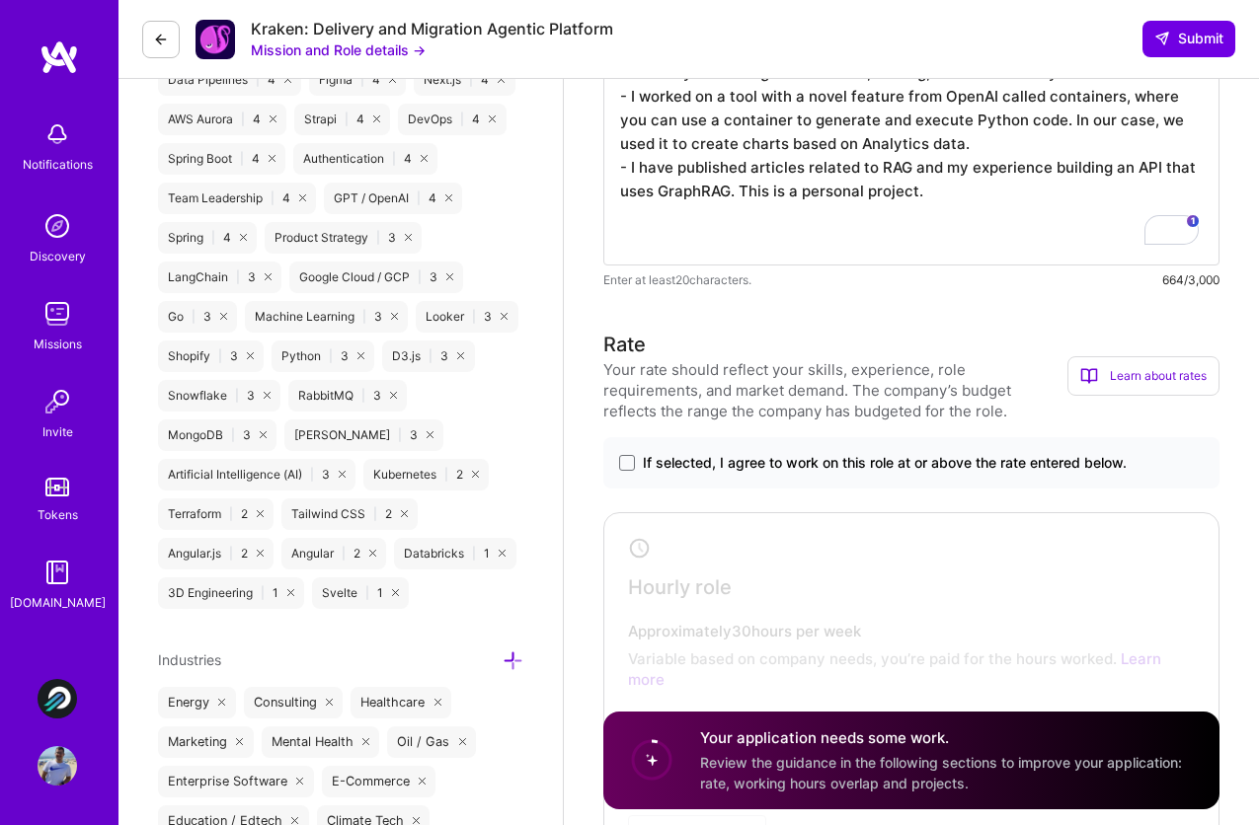
scroll to position [1996, 0]
type textarea "- I have deployed different tools to fetch data analytics. These tools are part…"
click at [794, 466] on span "If selected, I agree to work on this role at or above the rate entered below." at bounding box center [885, 461] width 484 height 20
click at [0, 0] on input "If selected, I agree to work on this role at or above the rate entered below." at bounding box center [0, 0] width 0 height 0
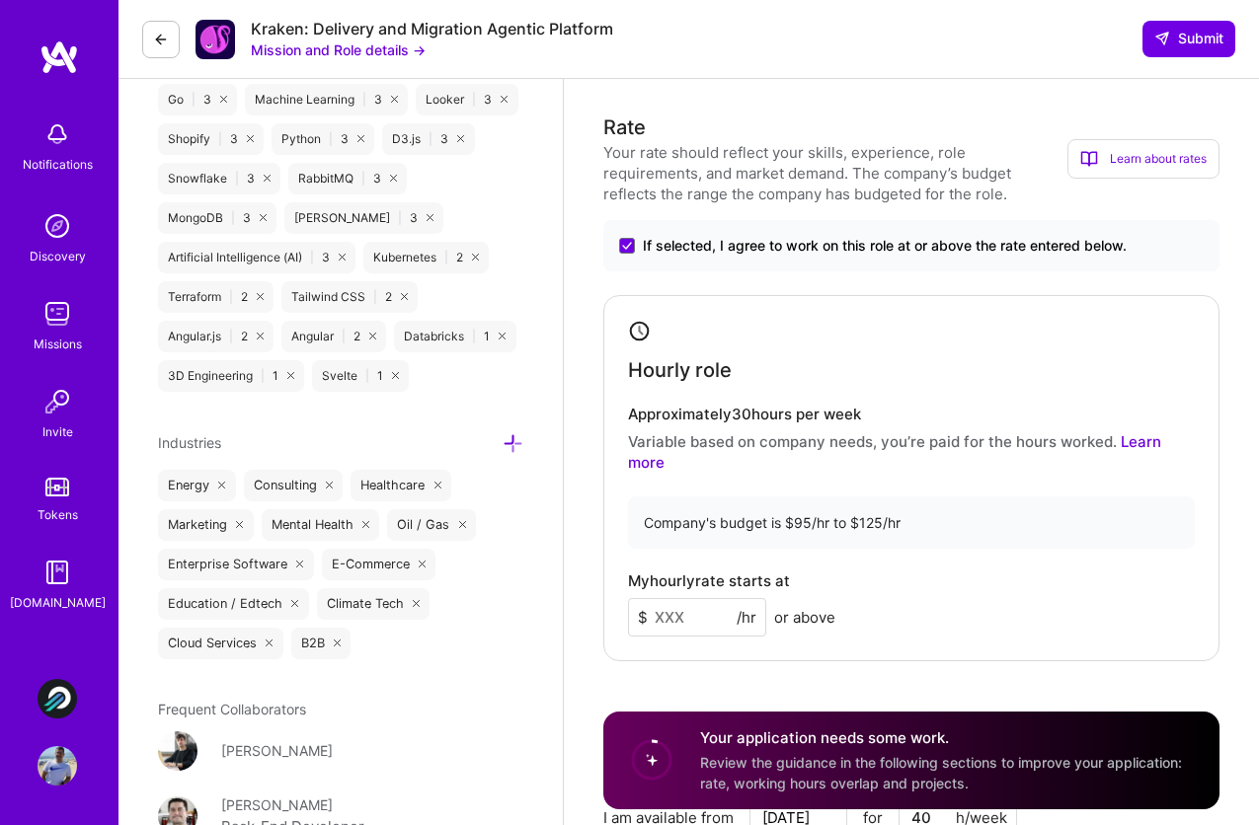
scroll to position [2215, 0]
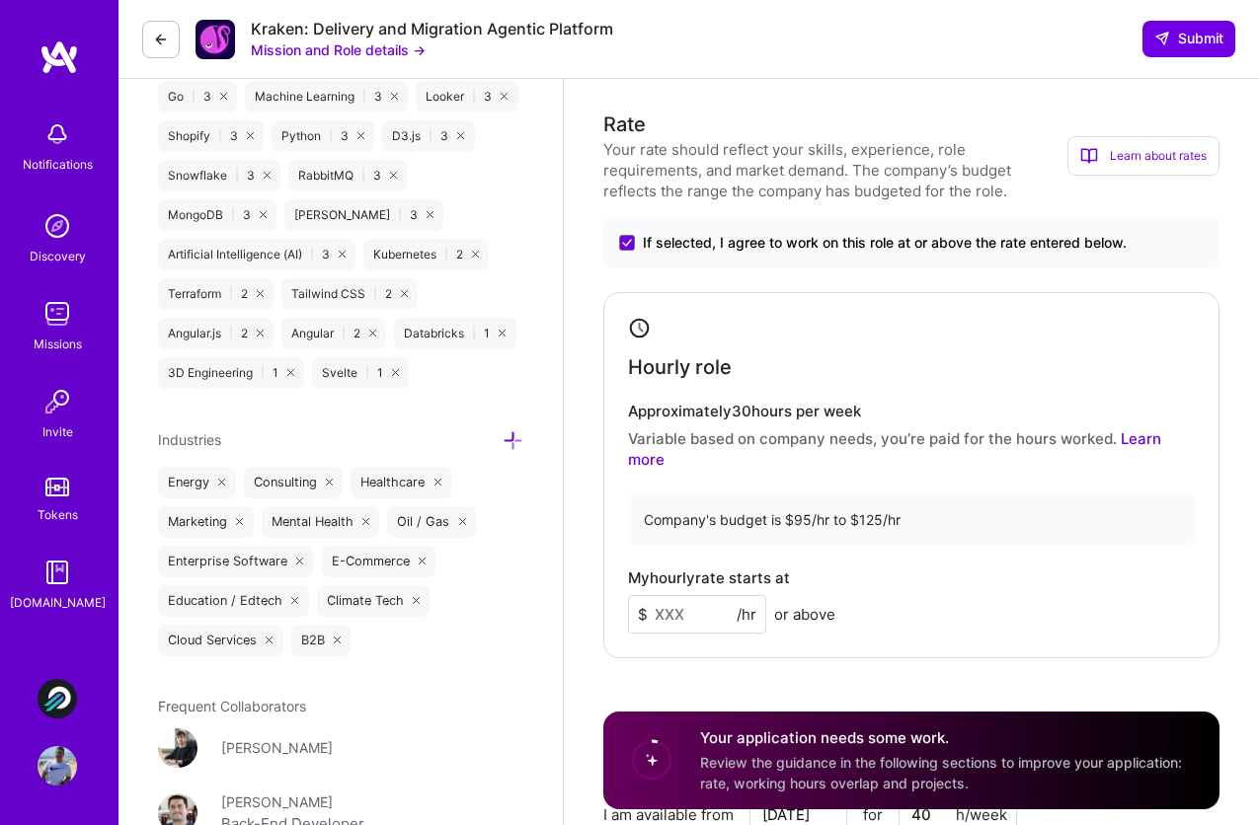
click at [703, 595] on input at bounding box center [697, 614] width 138 height 39
type input "125"
click at [916, 638] on div "Rate Your rate should reflect your skills, experience, role requirements, and m…" at bounding box center [911, 556] width 616 height 892
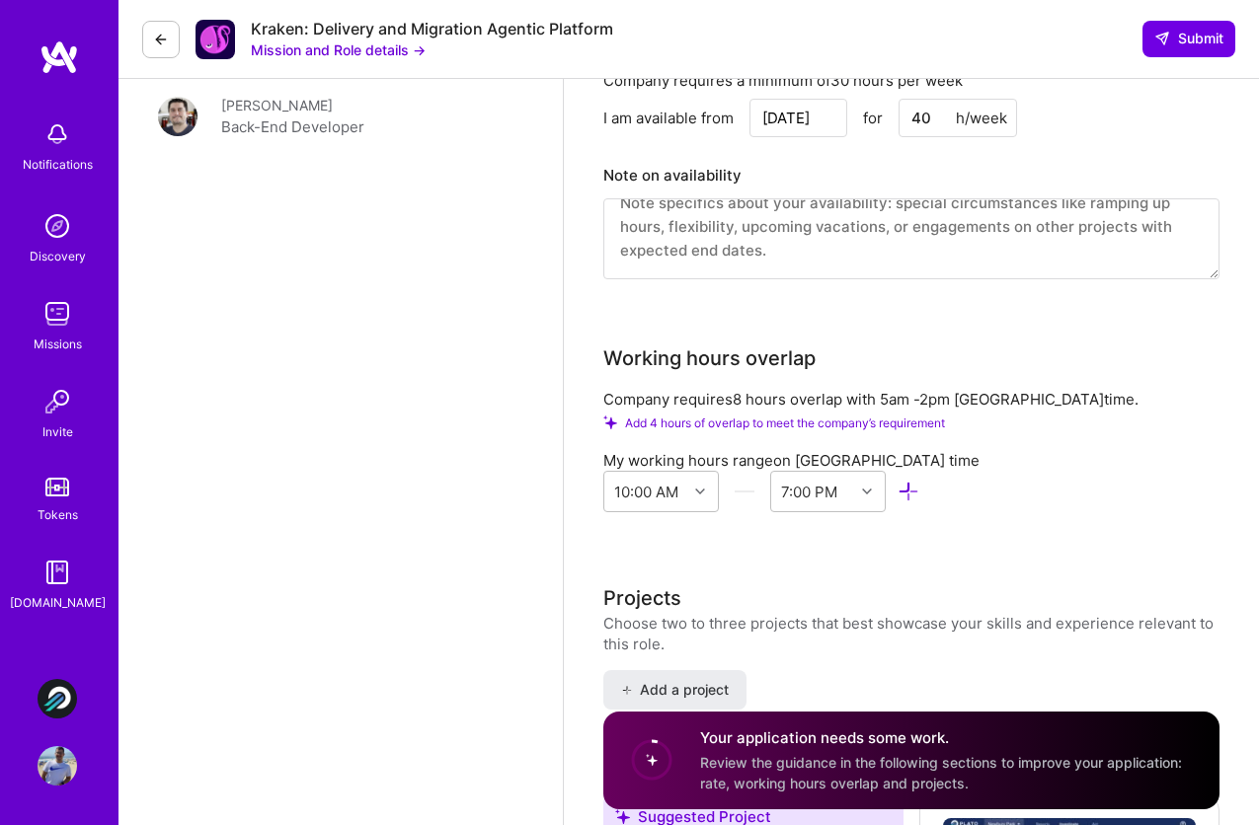
scroll to position [2915, 0]
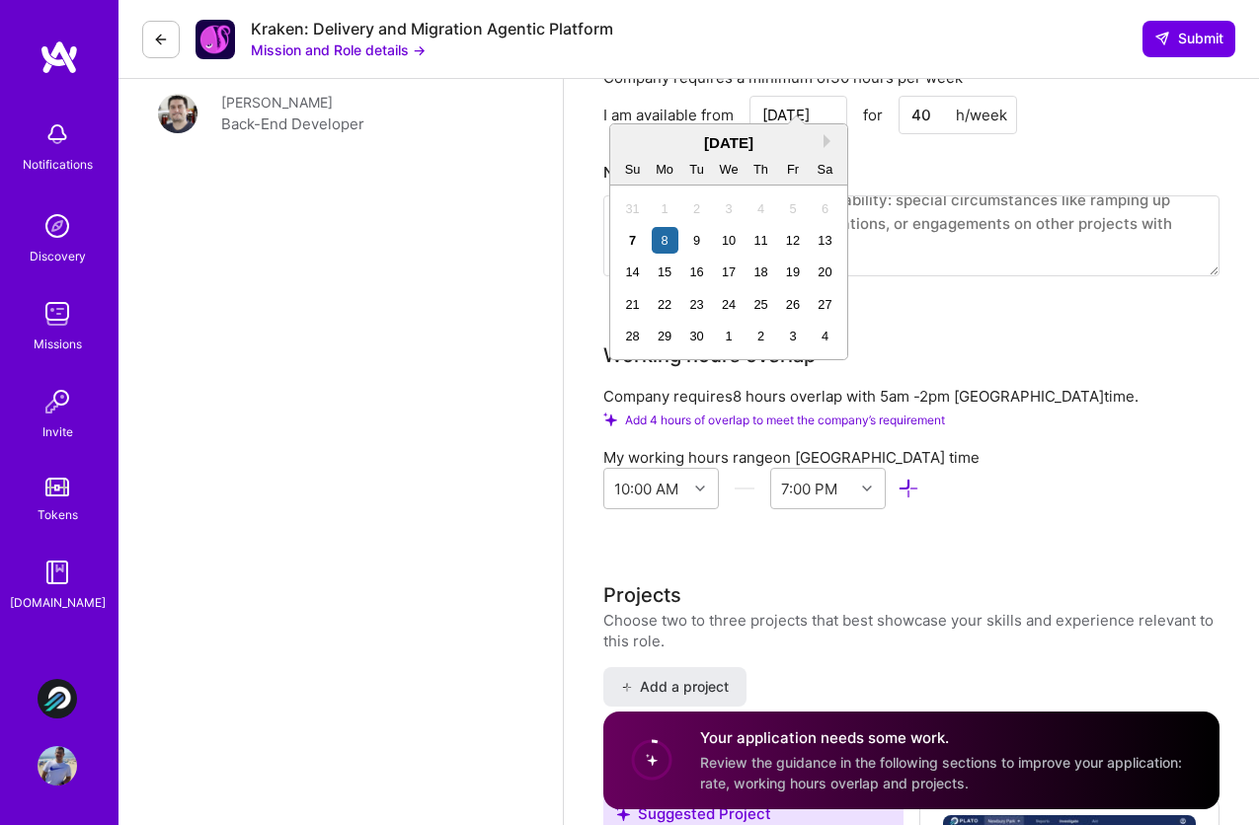
click at [780, 104] on input "[DATE]" at bounding box center [798, 115] width 98 height 39
click at [666, 271] on div "15" at bounding box center [665, 272] width 27 height 27
type input "Sep 15"
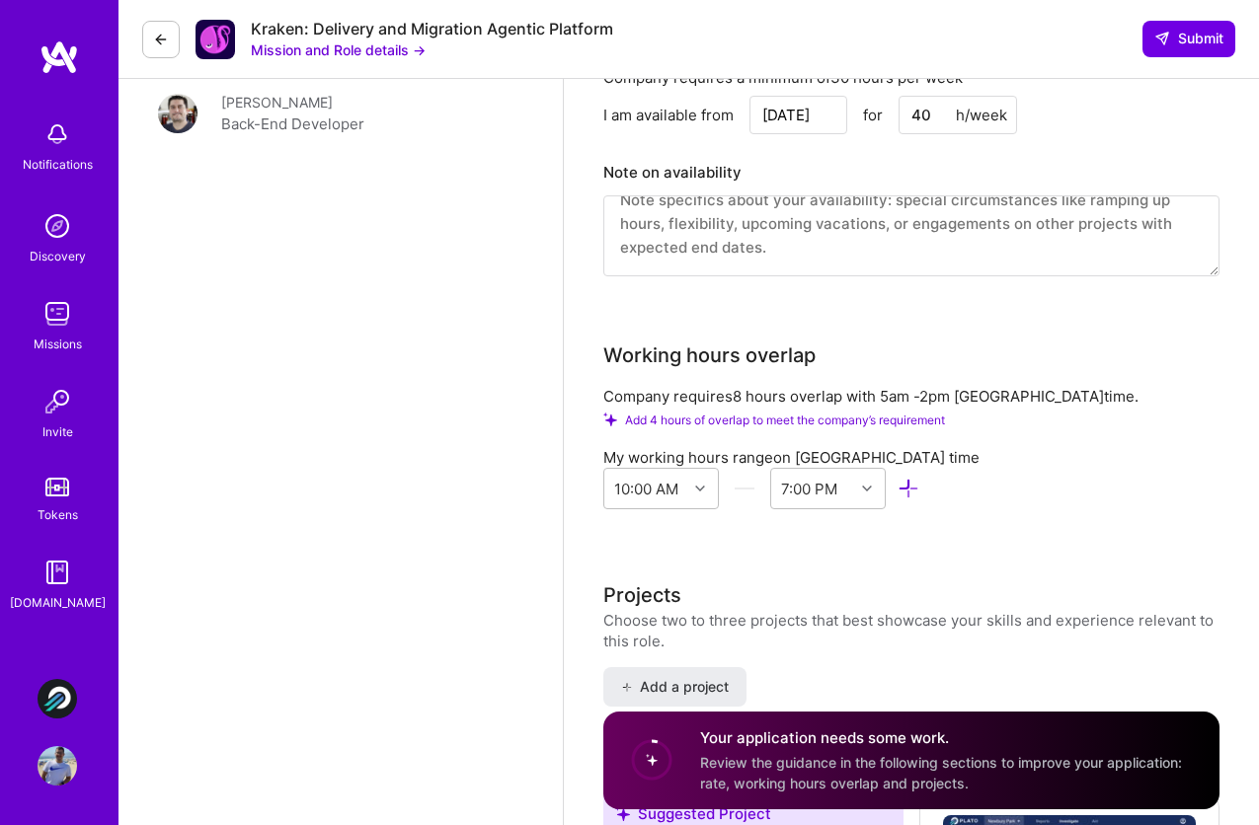
click at [825, 272] on div "Company requires a minimum of 30 hours per week I am available from Sep 15 for …" at bounding box center [911, 184] width 616 height 234
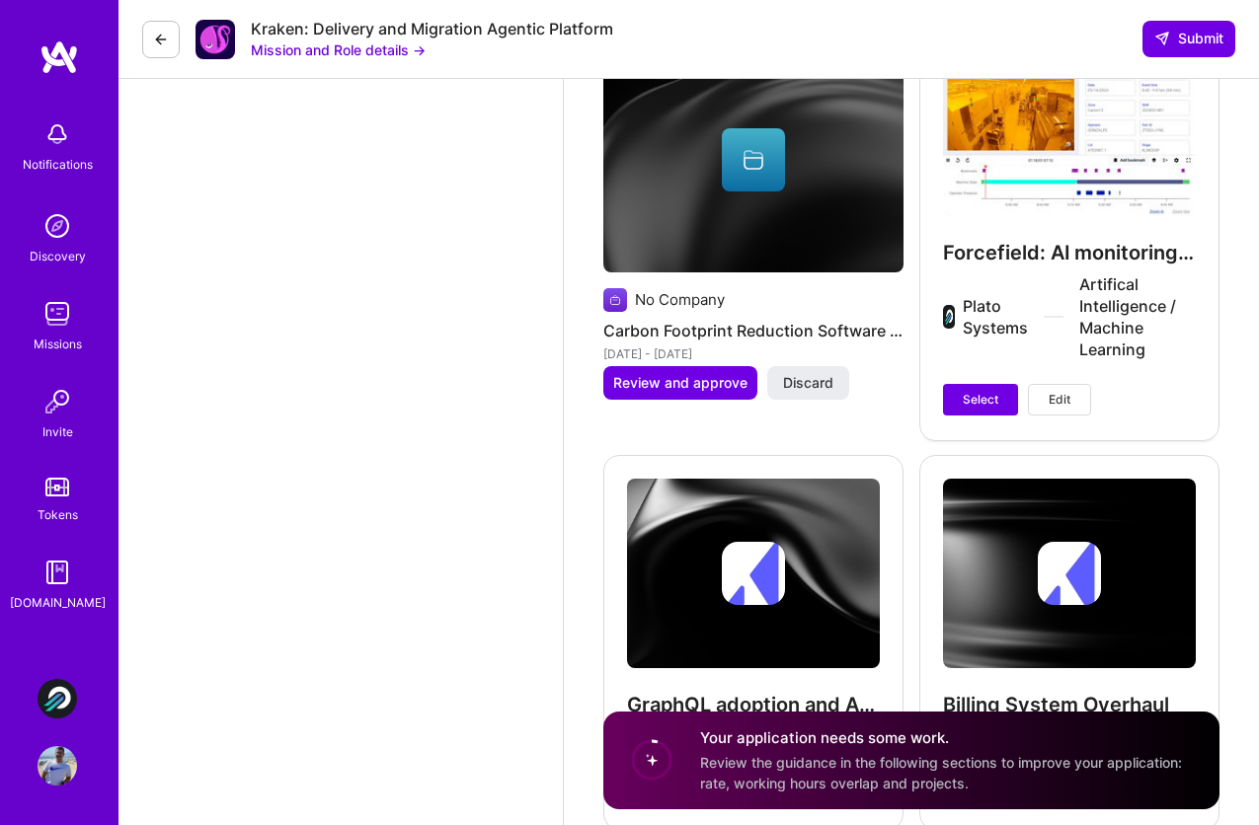
scroll to position [3706, 0]
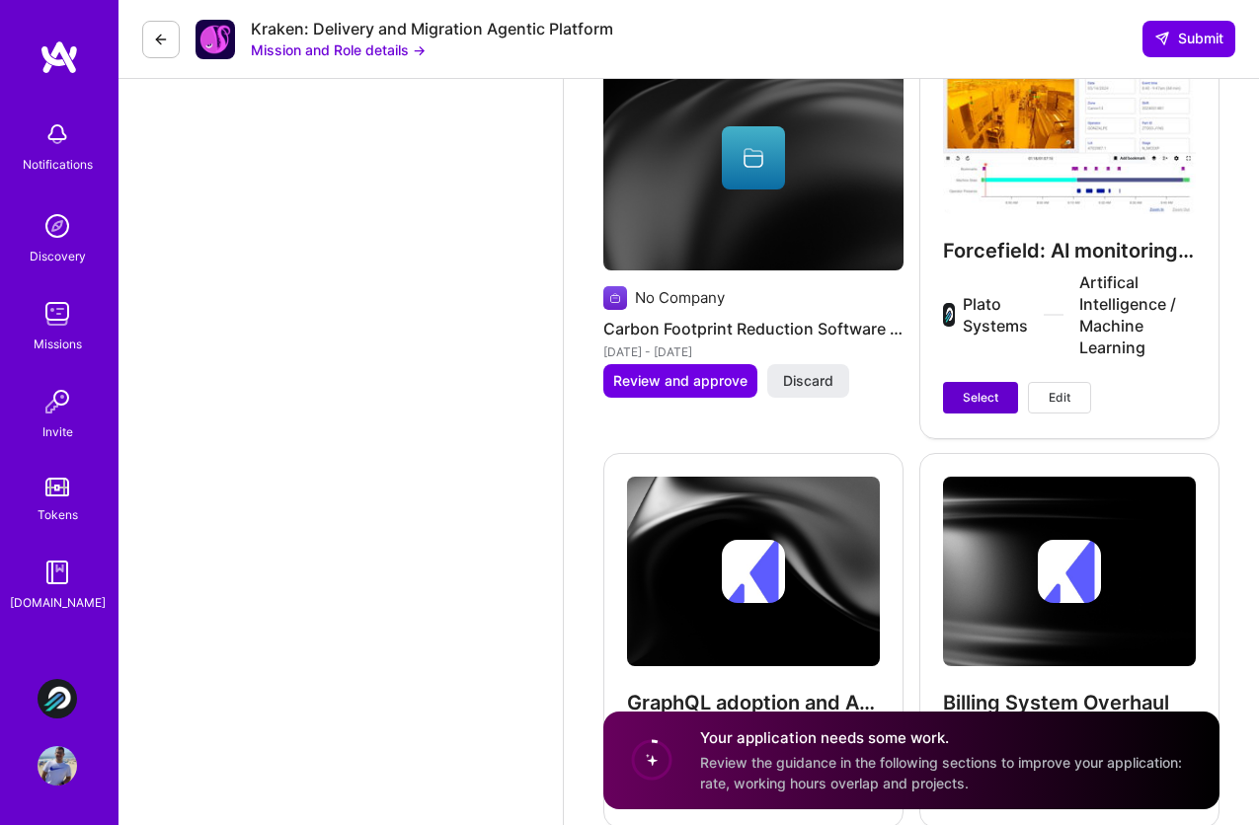
click at [985, 389] on span "Select" at bounding box center [981, 398] width 36 height 18
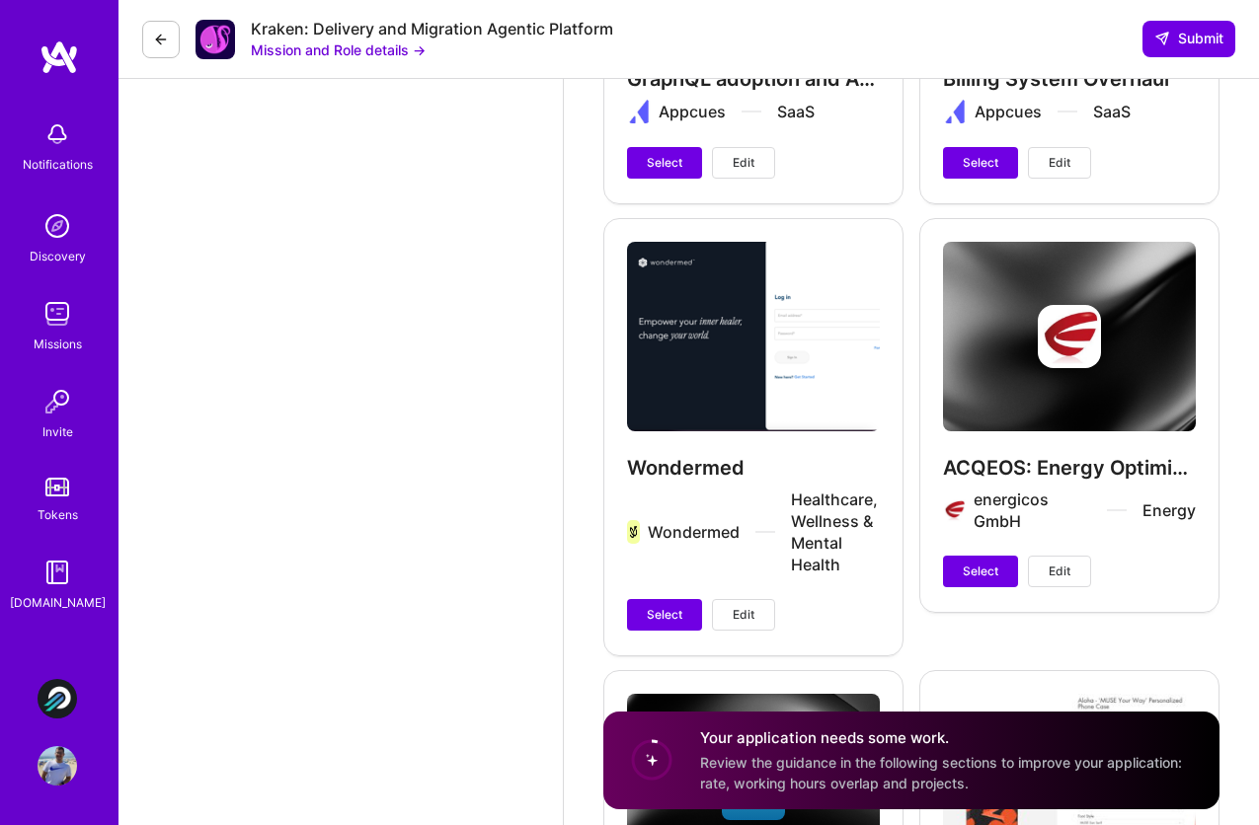
scroll to position [4309, 0]
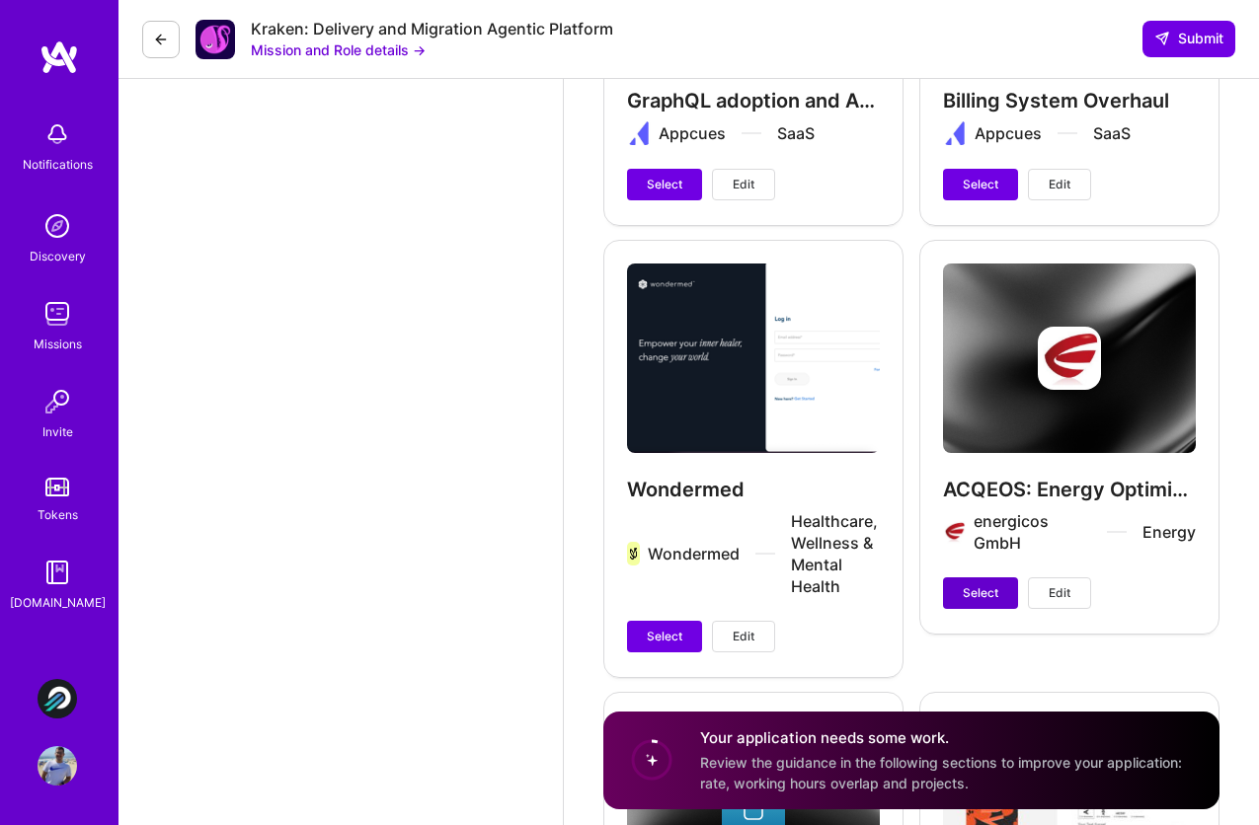
click at [989, 585] on span "Select" at bounding box center [981, 594] width 36 height 18
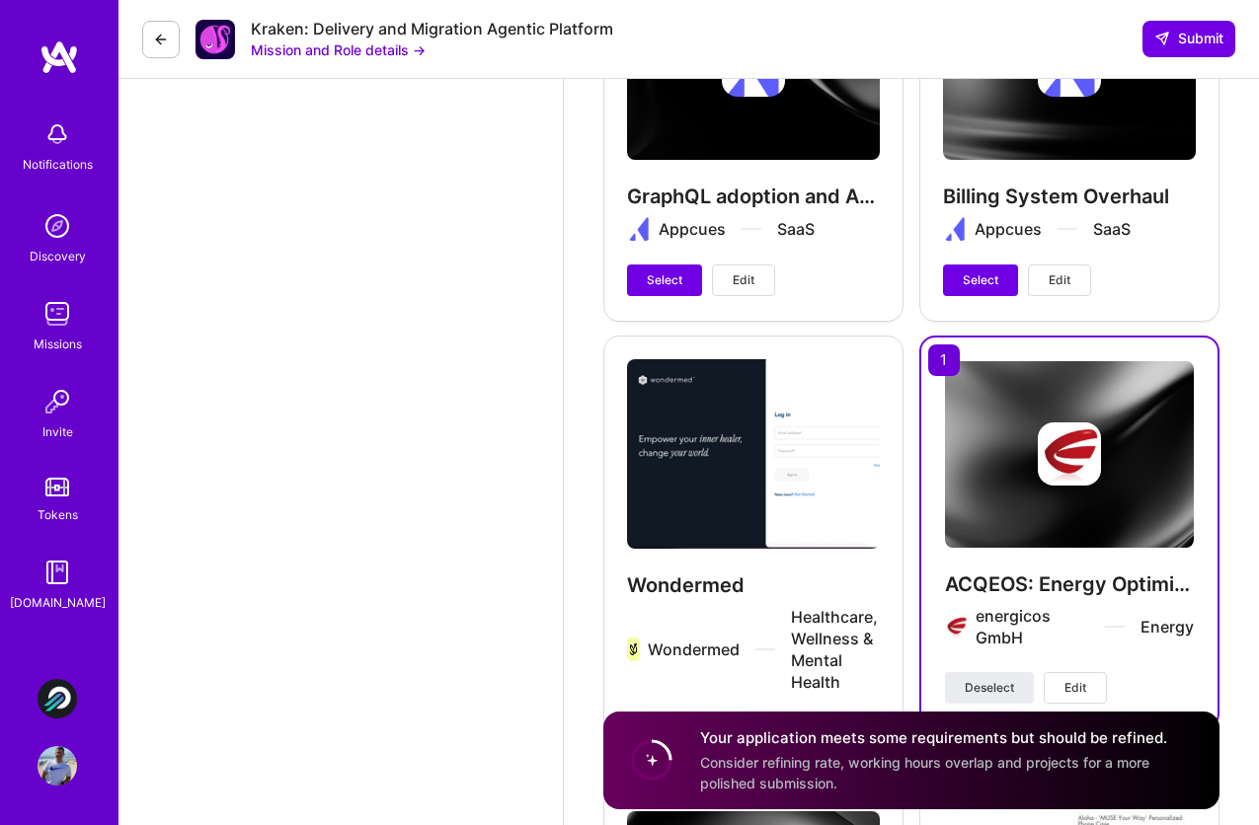
scroll to position [4259, 0]
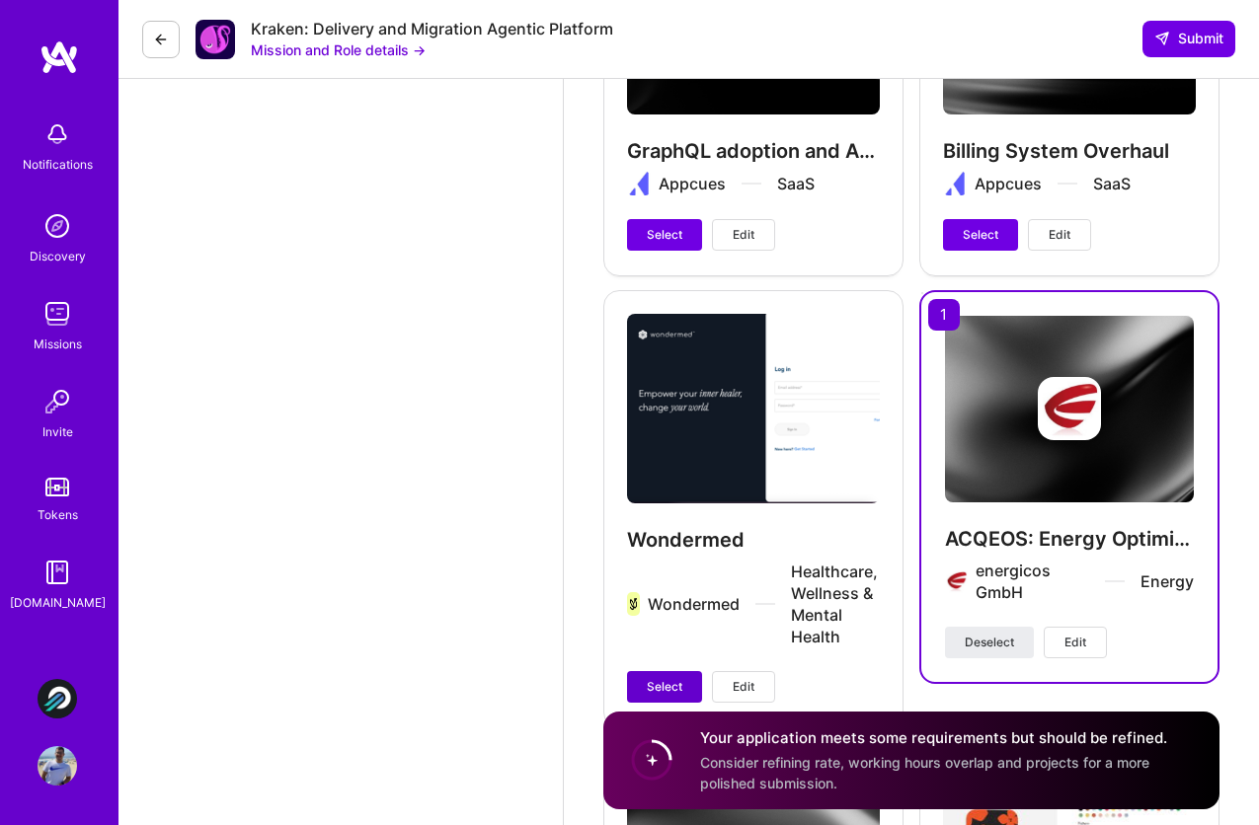
click at [680, 678] on span "Select" at bounding box center [665, 687] width 36 height 18
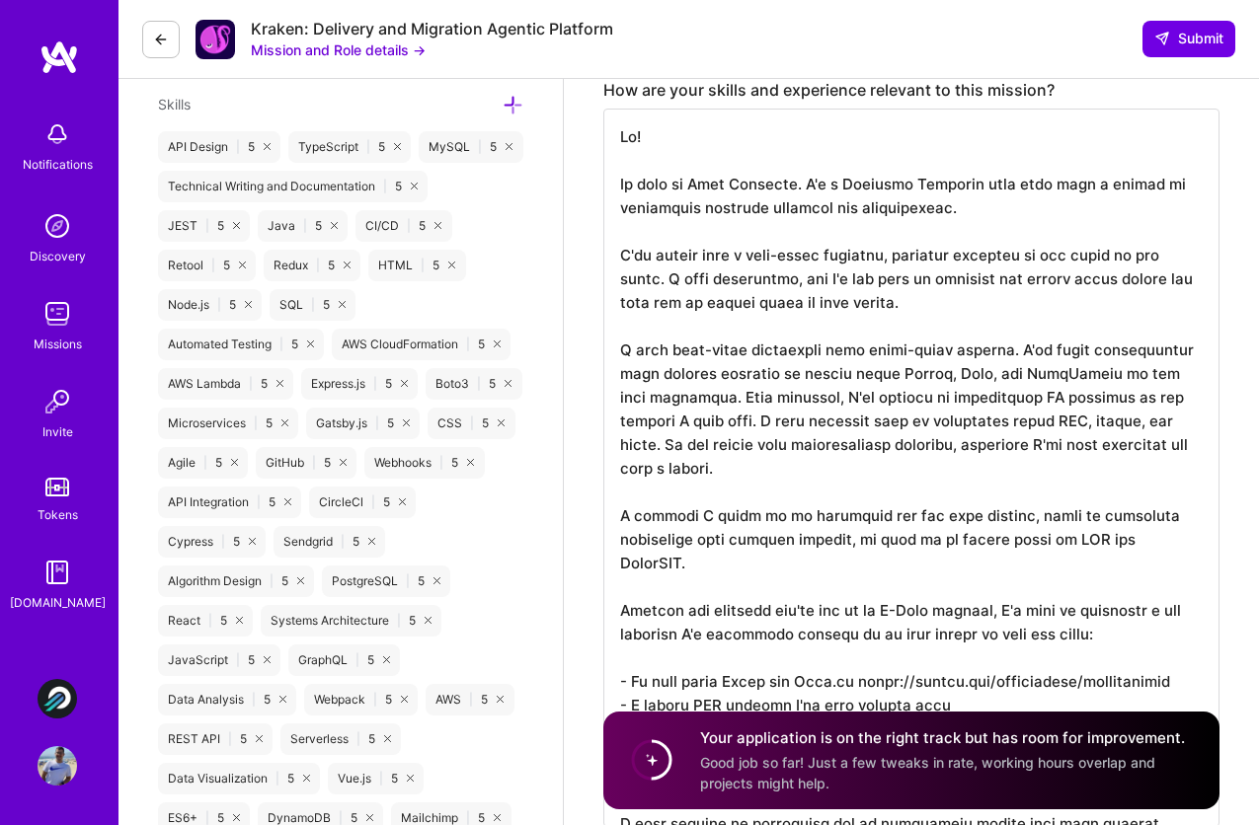
scroll to position [900, 0]
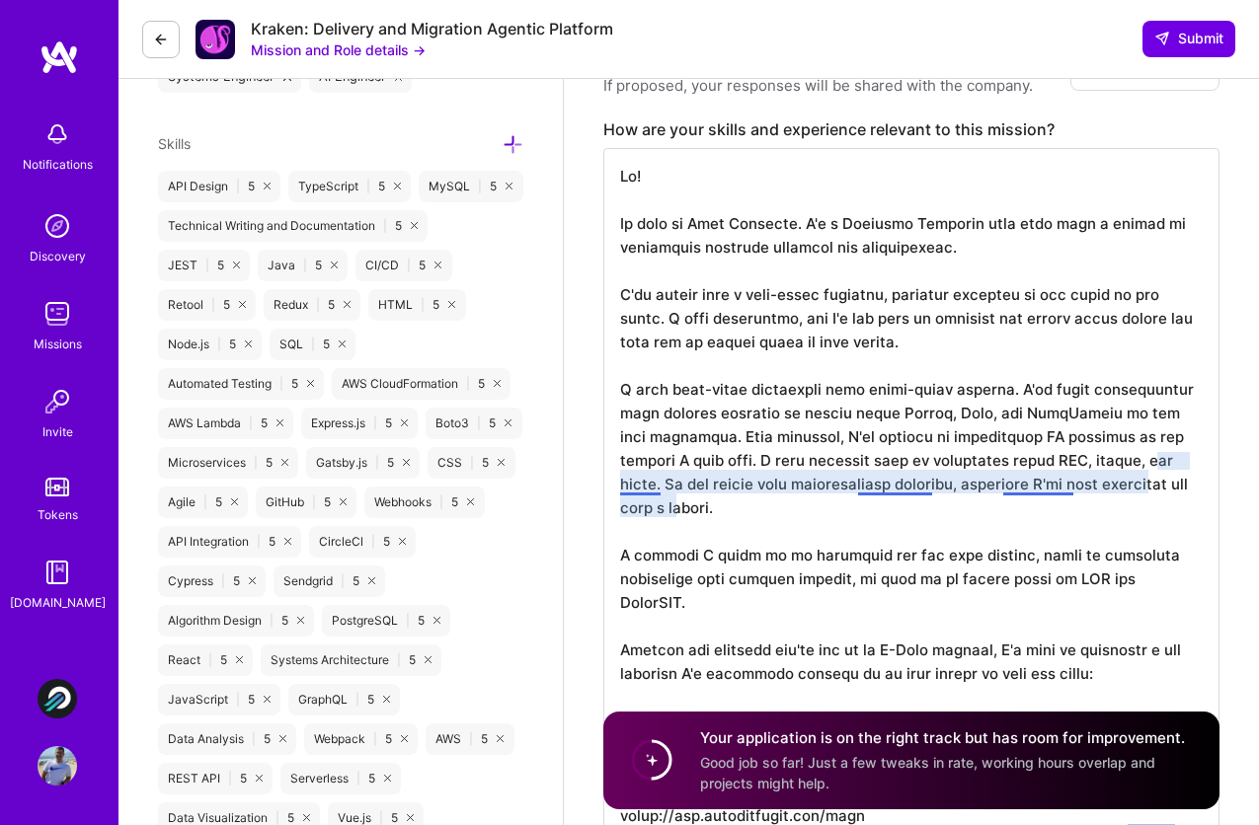
click at [1007, 388] on textarea "To enrich screen reader interactions, please activate Accessibility in Grammarl…" at bounding box center [911, 507] width 616 height 719
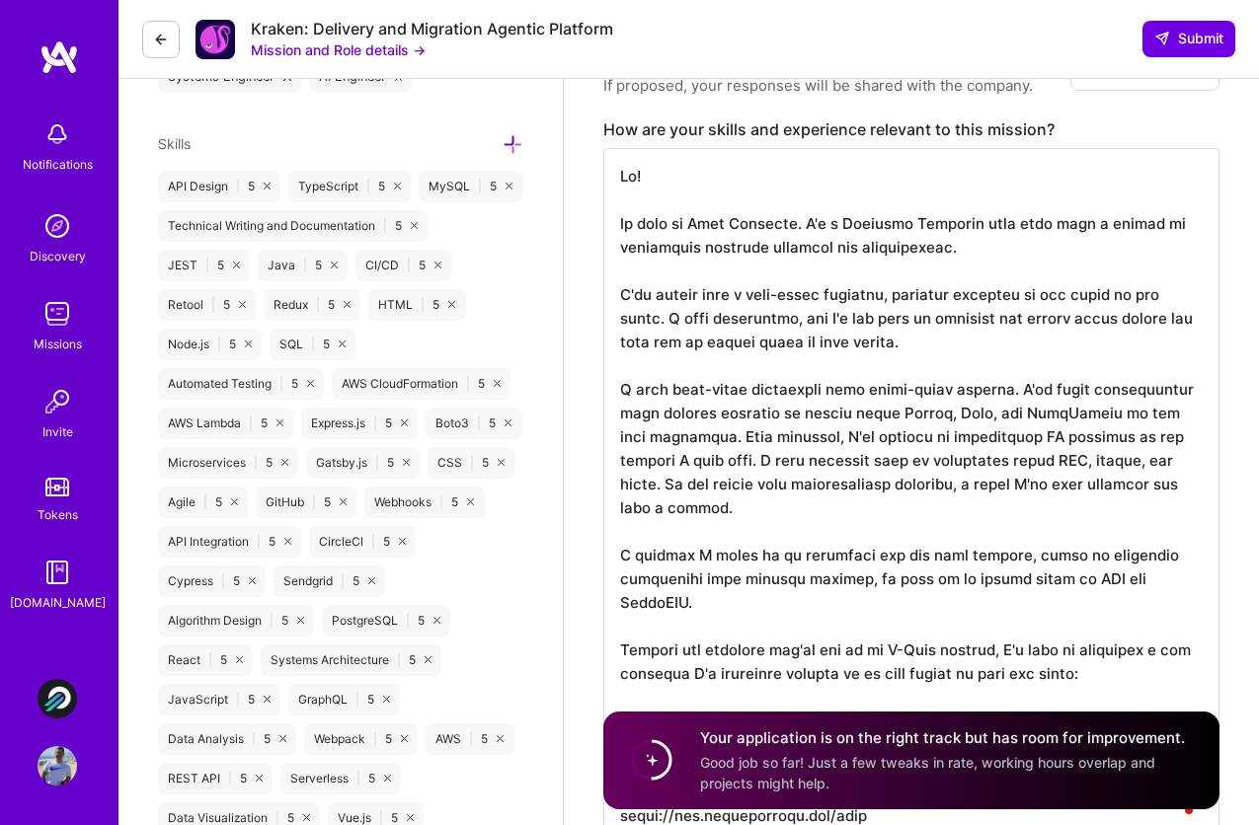
click at [958, 493] on textarea "To enrich screen reader interactions, please activate Accessibility in Grammarl…" at bounding box center [911, 495] width 616 height 695
click at [958, 506] on textarea "To enrich screen reader interactions, please activate Accessibility in Grammarl…" at bounding box center [911, 495] width 616 height 695
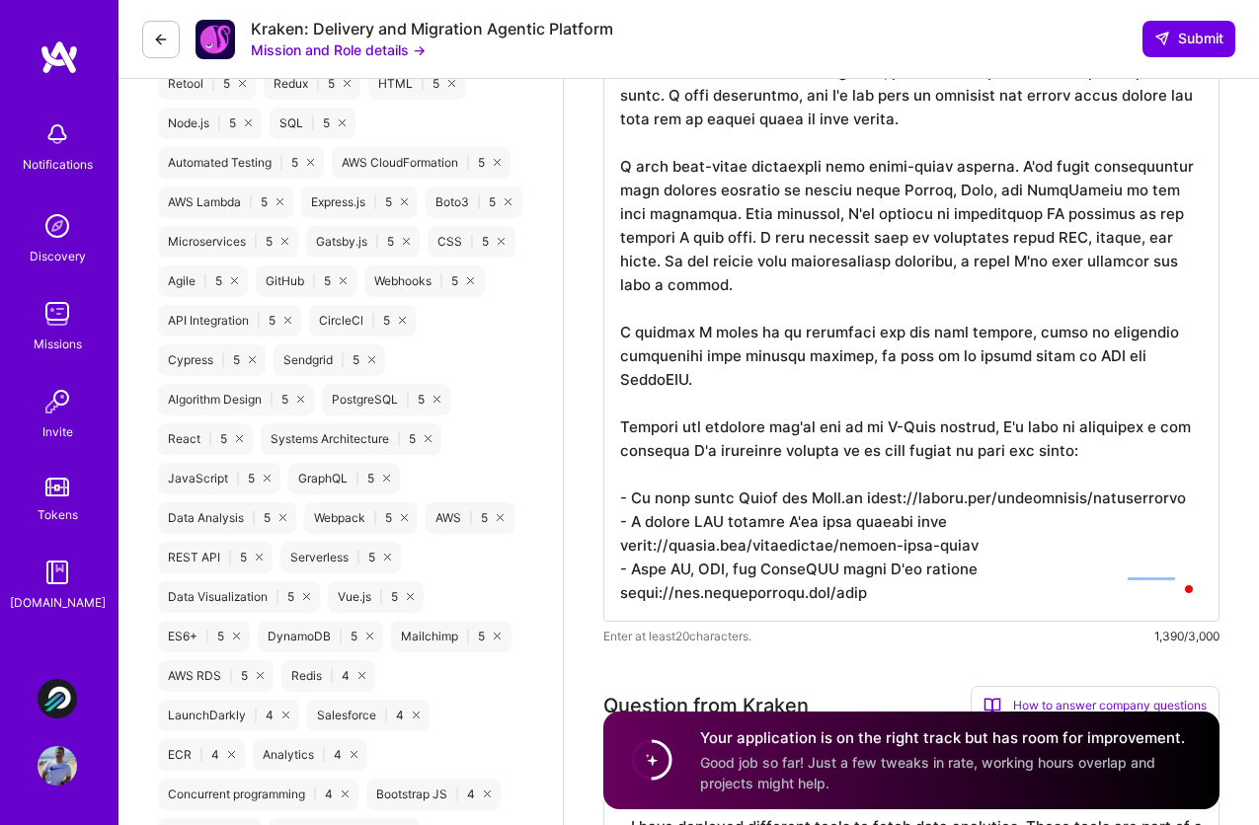
scroll to position [1215, 0]
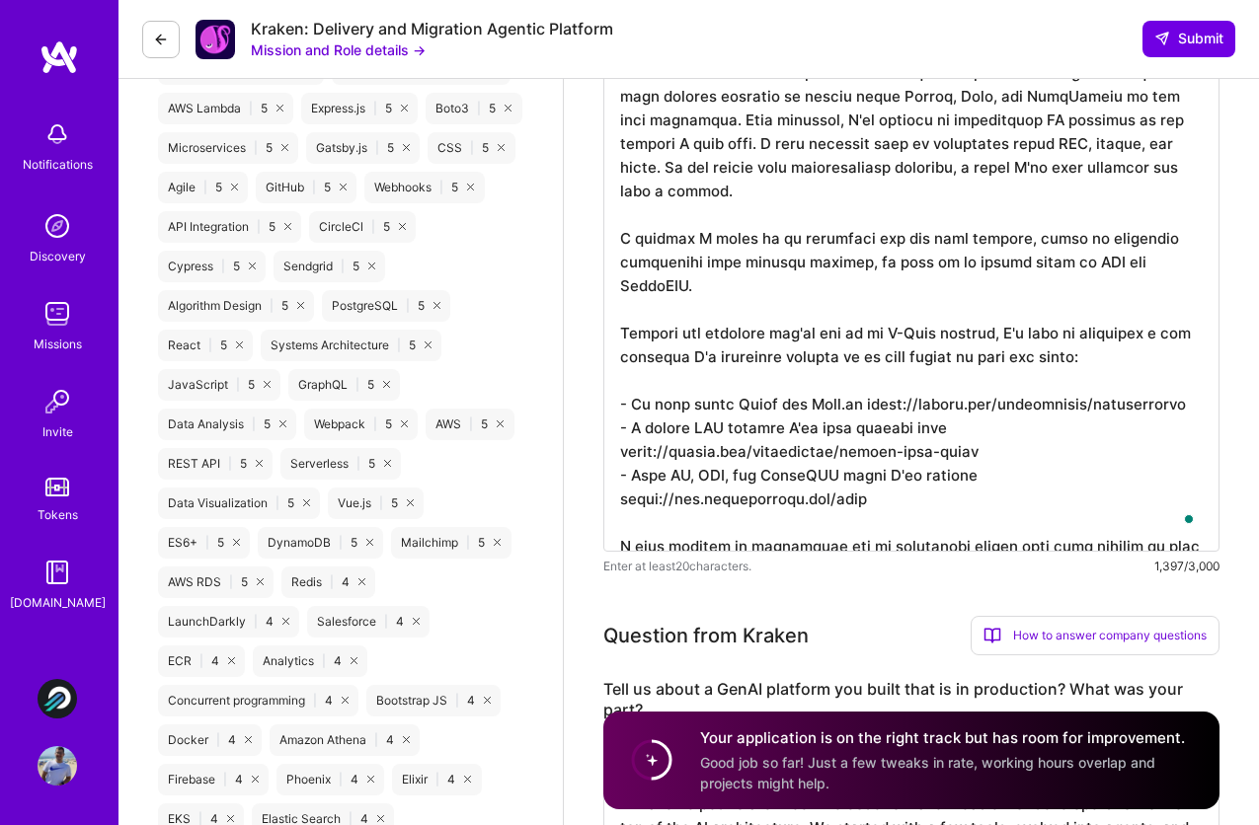
click at [1087, 497] on textarea "To enrich screen reader interactions, please activate Accessibility in Grammarl…" at bounding box center [911, 192] width 616 height 719
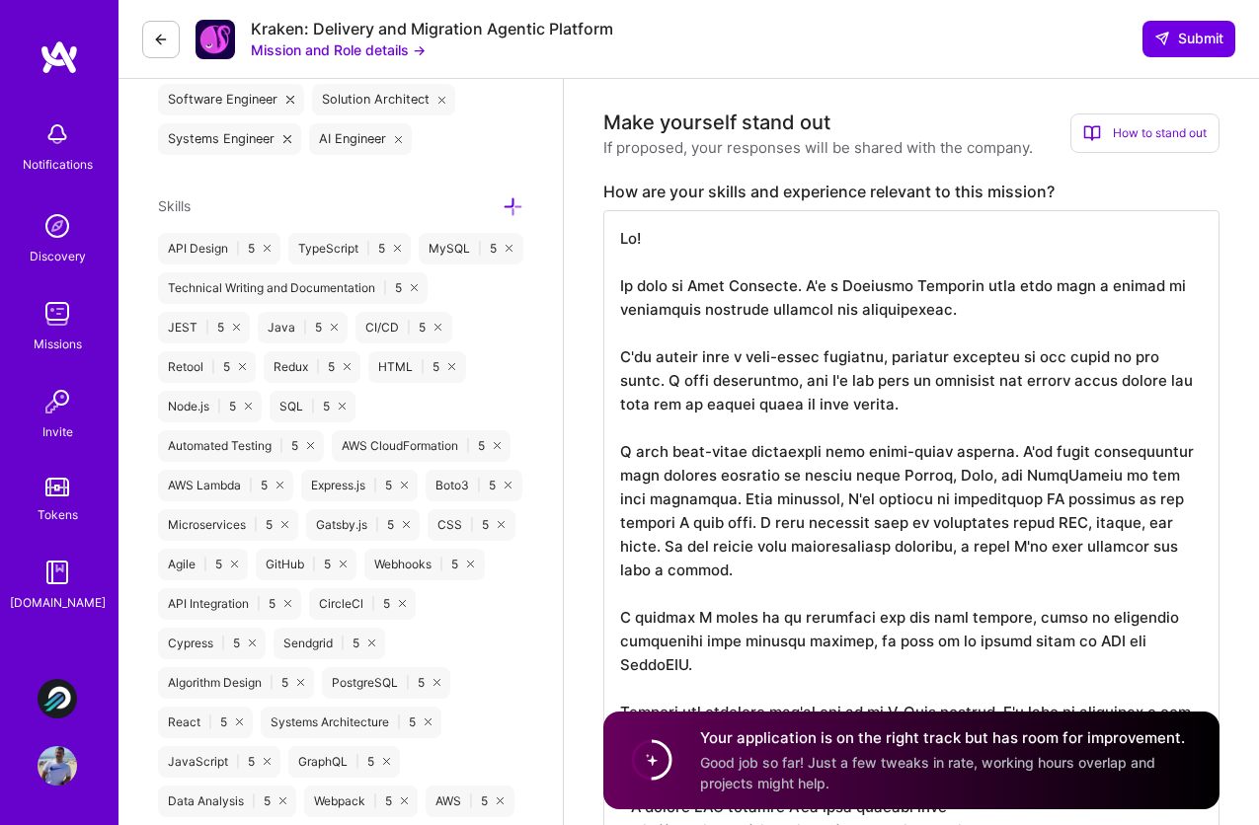
scroll to position [853, 0]
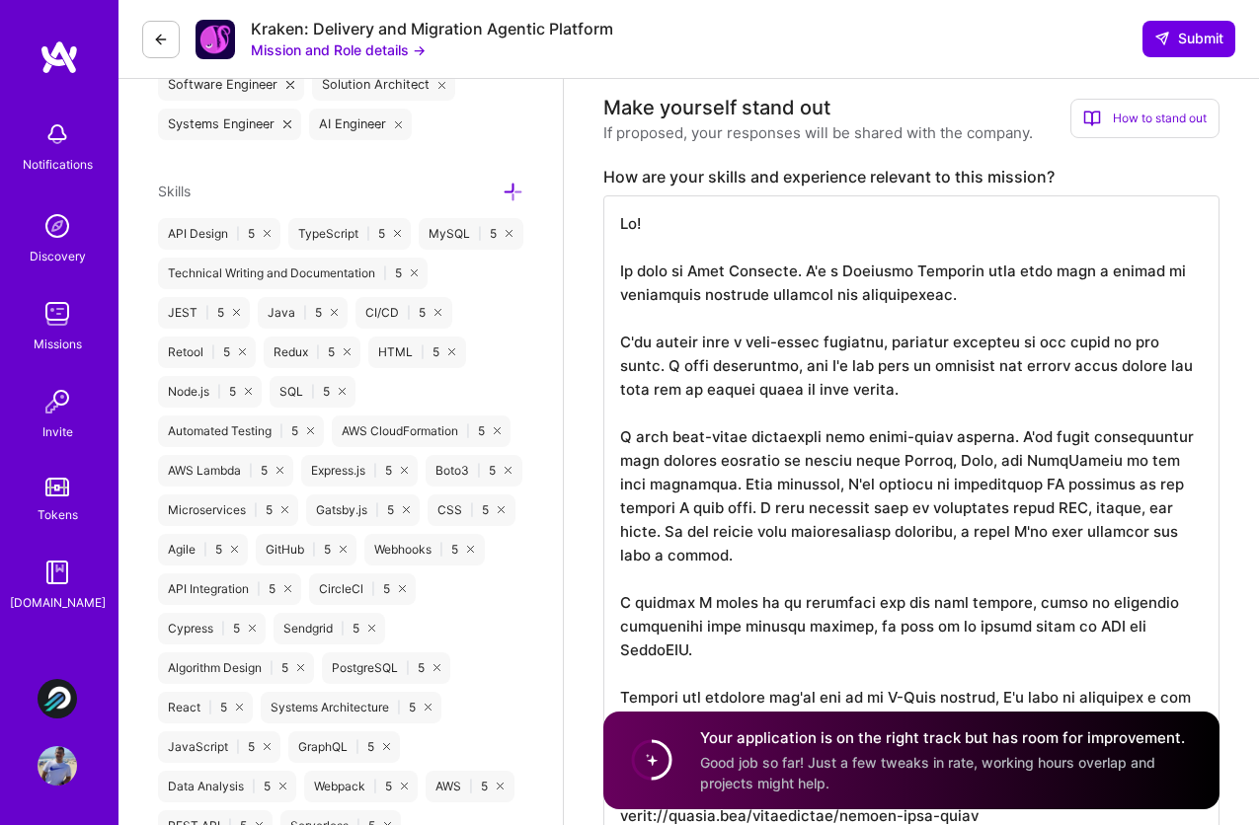
click at [1004, 397] on textarea "To enrich screen reader interactions, please activate Accessibility in Grammarl…" at bounding box center [911, 555] width 616 height 719
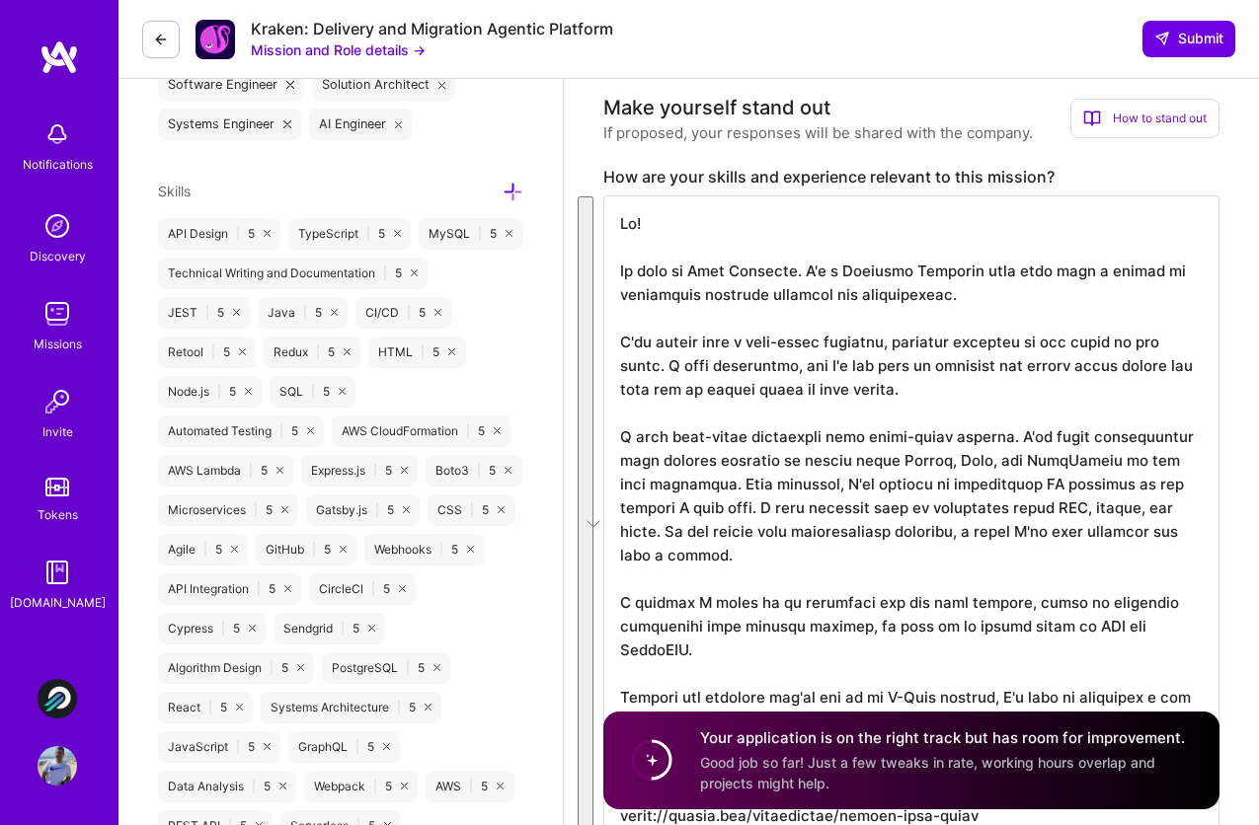
type textarea "Hi! My name is Juan Rivillas. I'm a Software Engineer with more than a decade o…"
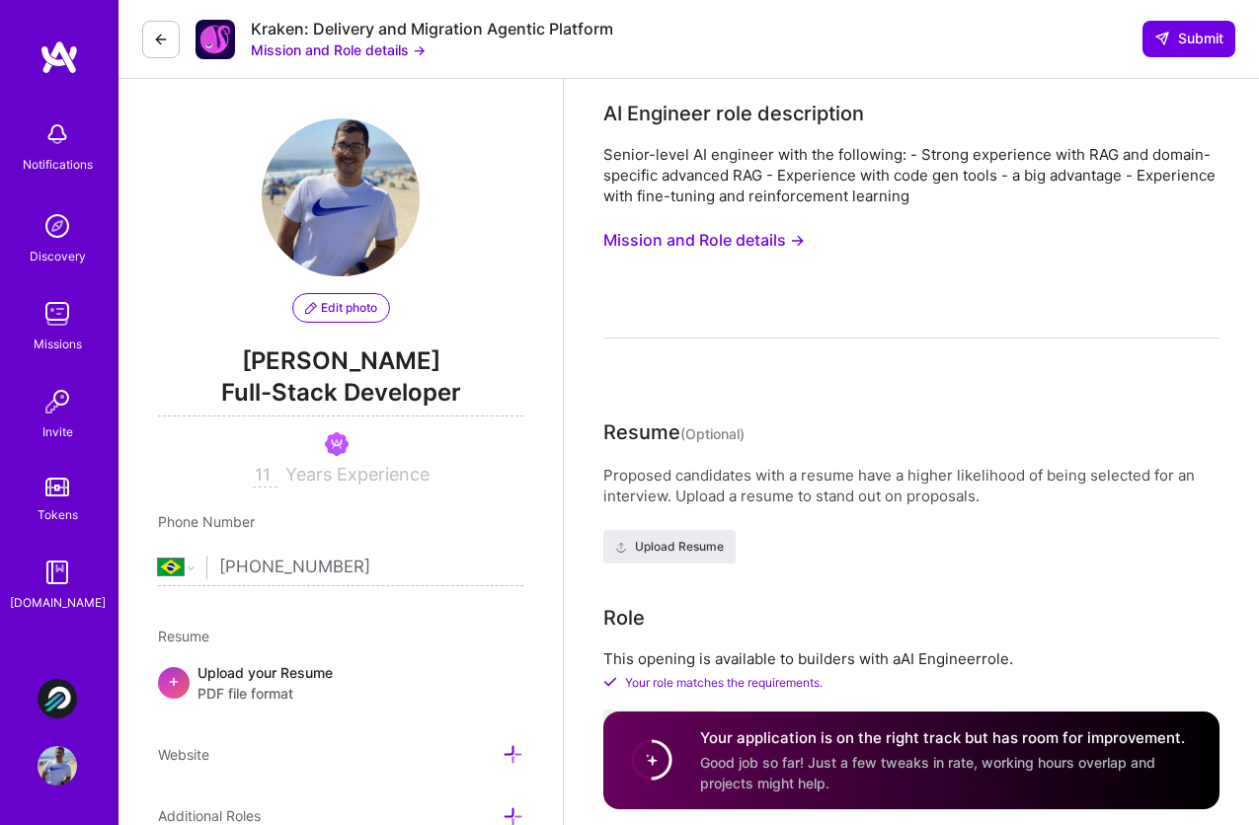
select select "BR"
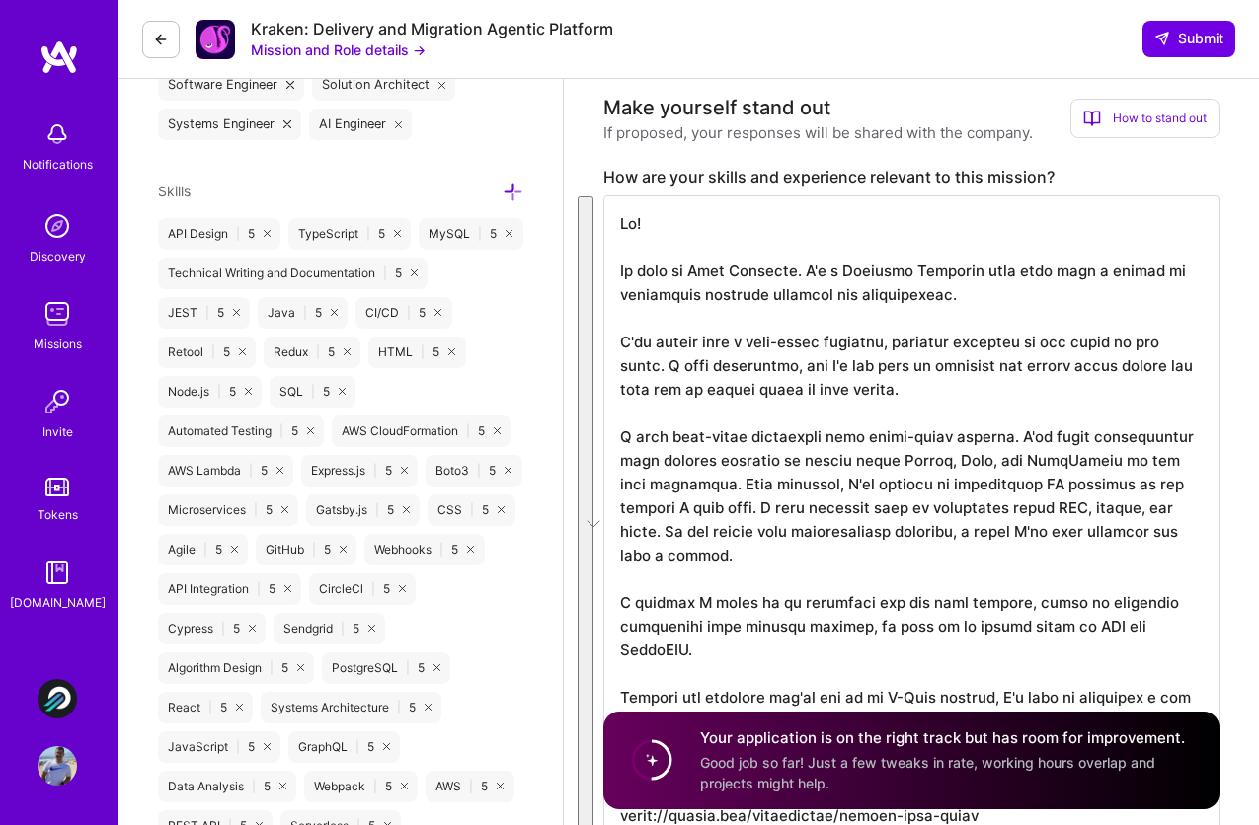
scroll to position [24, 0]
click at [734, 460] on textarea "To enrich screen reader interactions, please activate Accessibility in Grammarl…" at bounding box center [911, 555] width 616 height 719
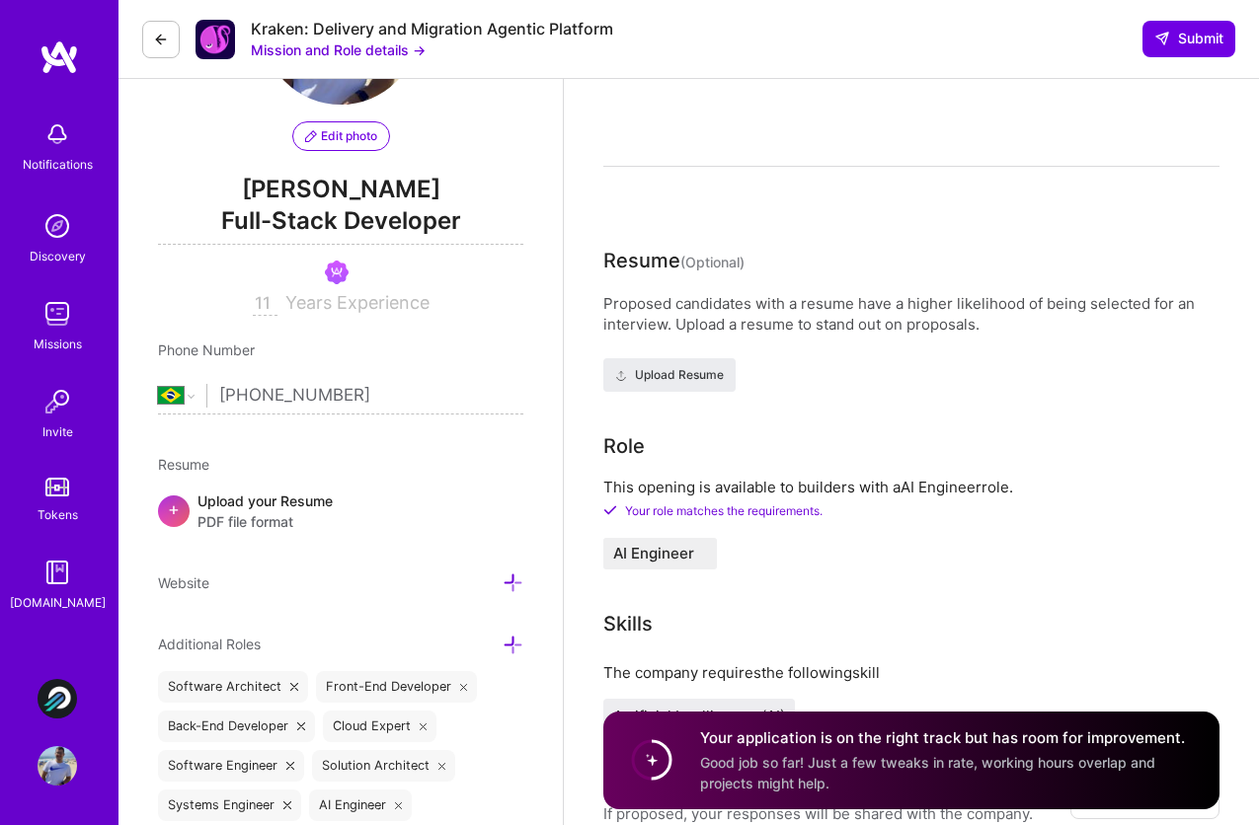
scroll to position [0, 0]
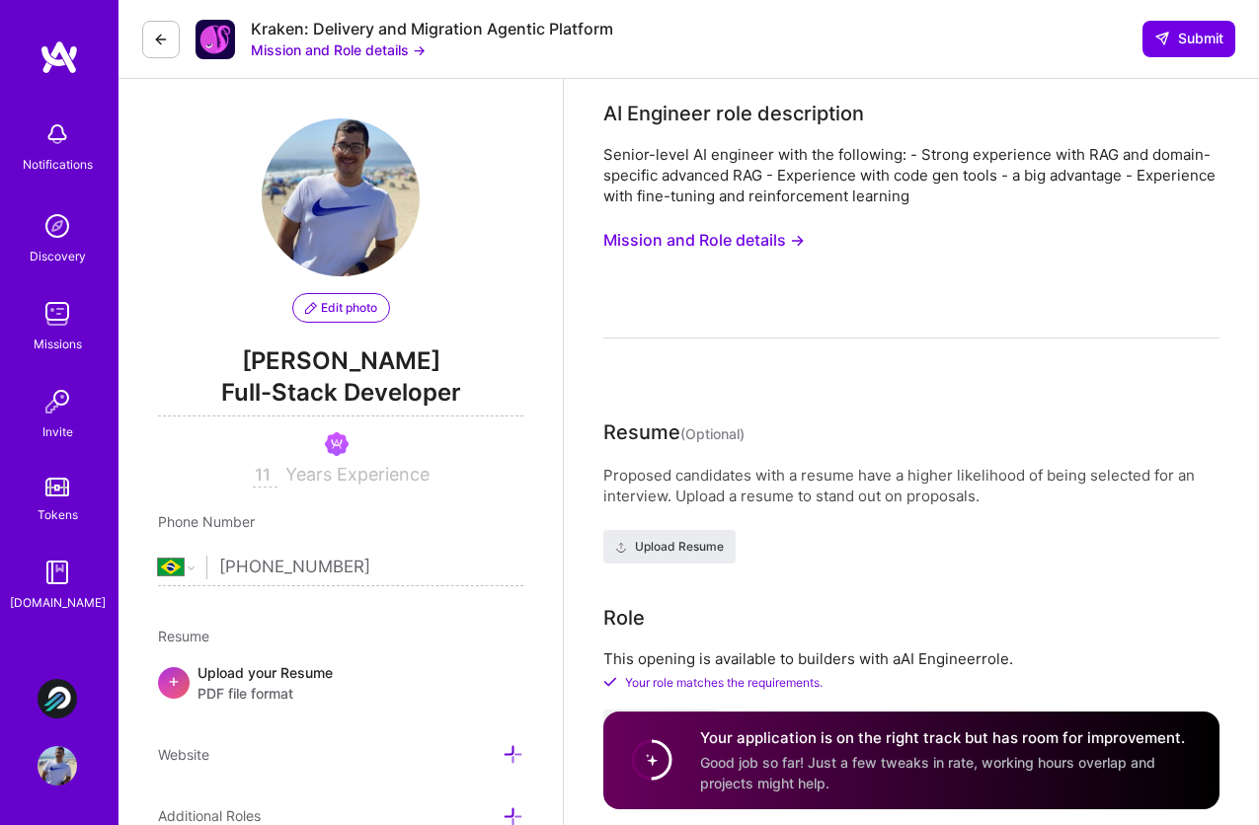
click at [760, 241] on button "Mission and Role details →" at bounding box center [703, 240] width 201 height 37
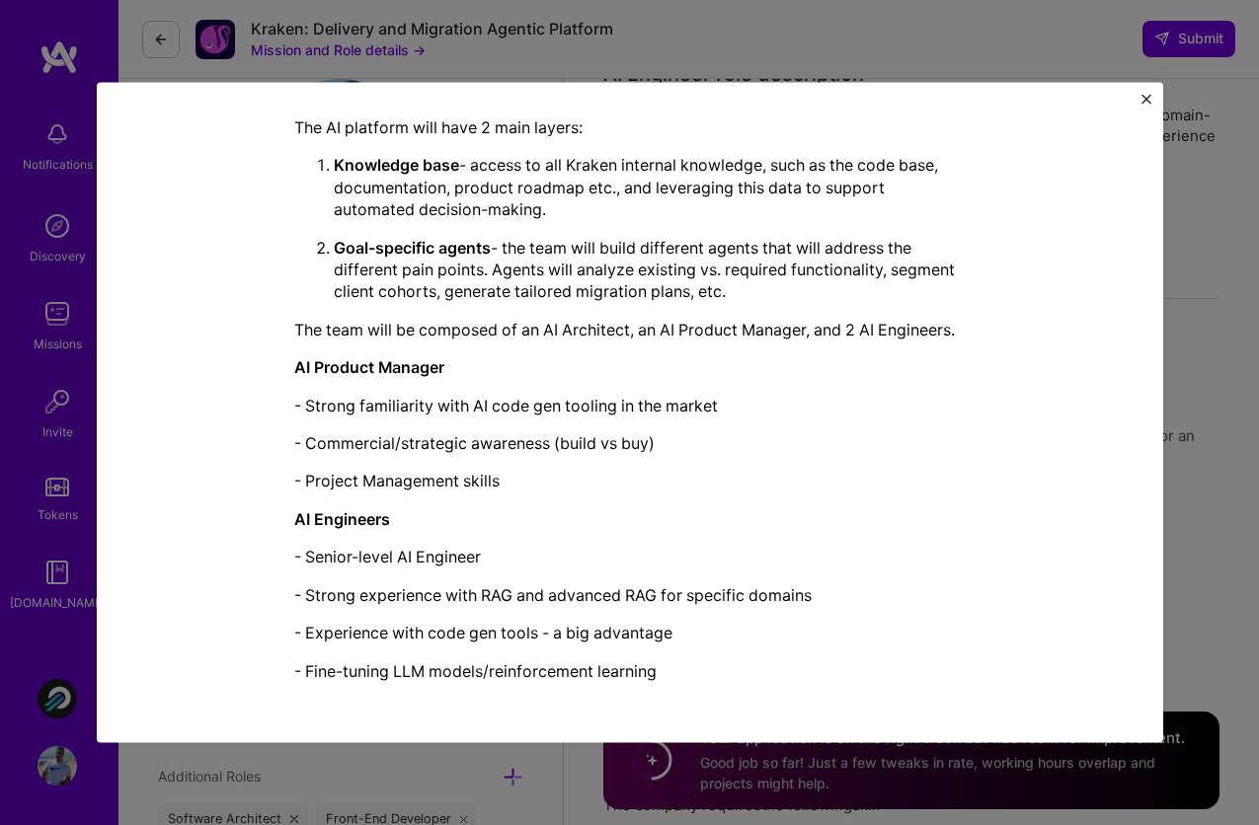
scroll to position [52, 0]
click at [1143, 95] on img "Close" at bounding box center [1146, 100] width 10 height 10
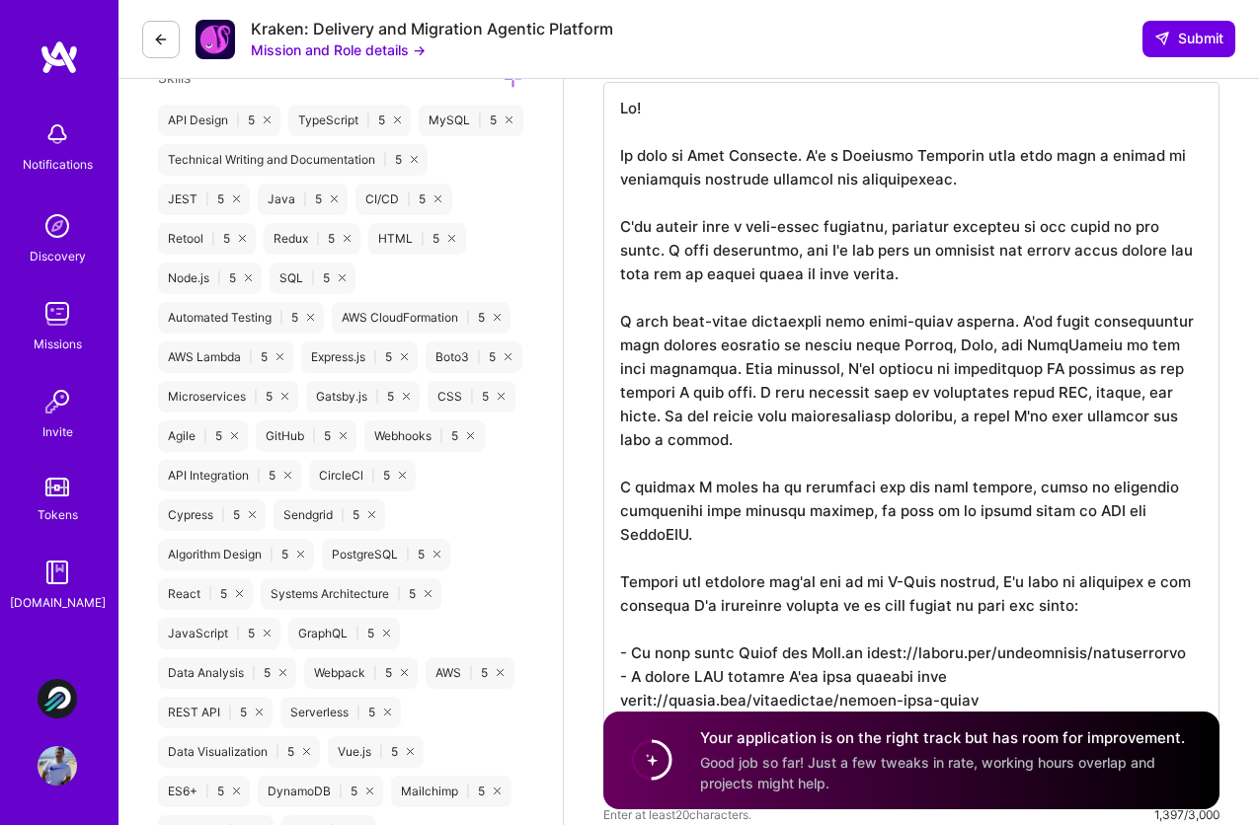
scroll to position [0, 0]
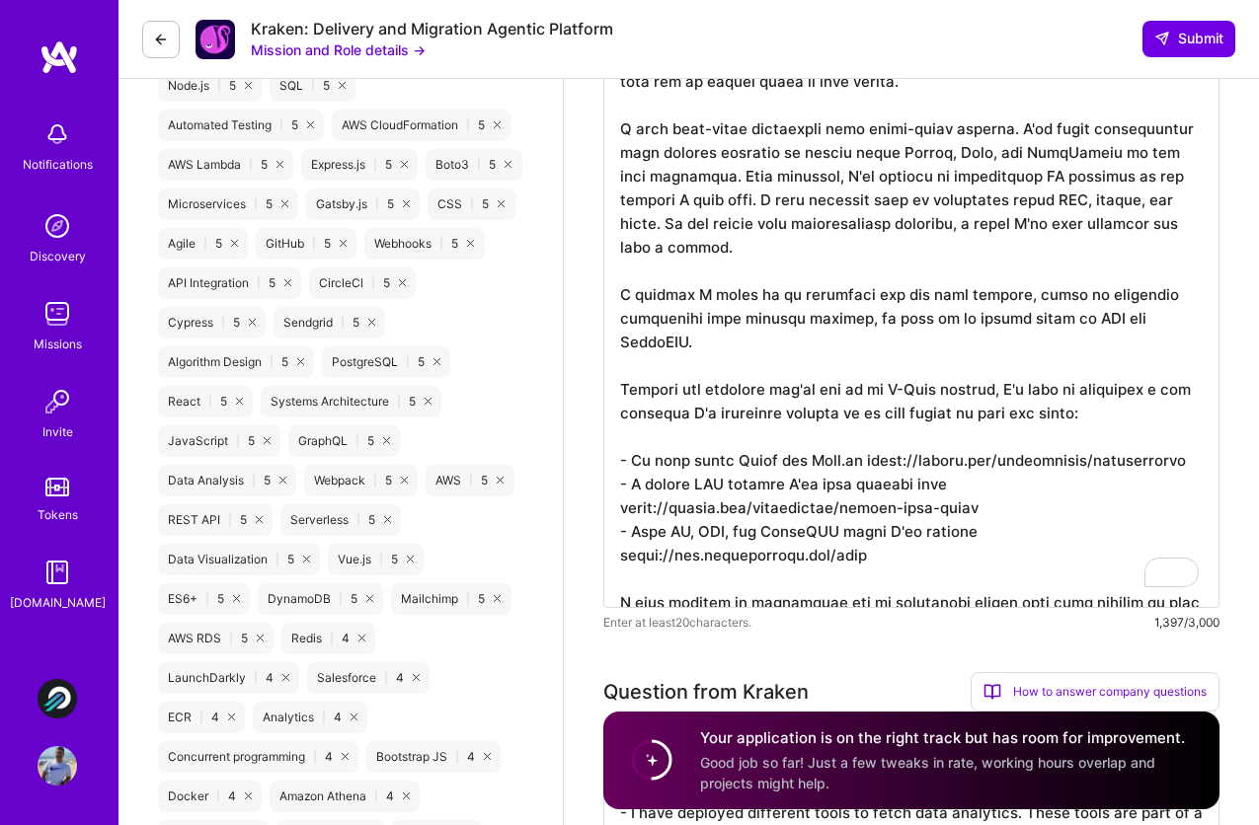
click at [1144, 297] on textarea "To enrich screen reader interactions, please activate Accessibility in Grammarl…" at bounding box center [911, 248] width 616 height 719
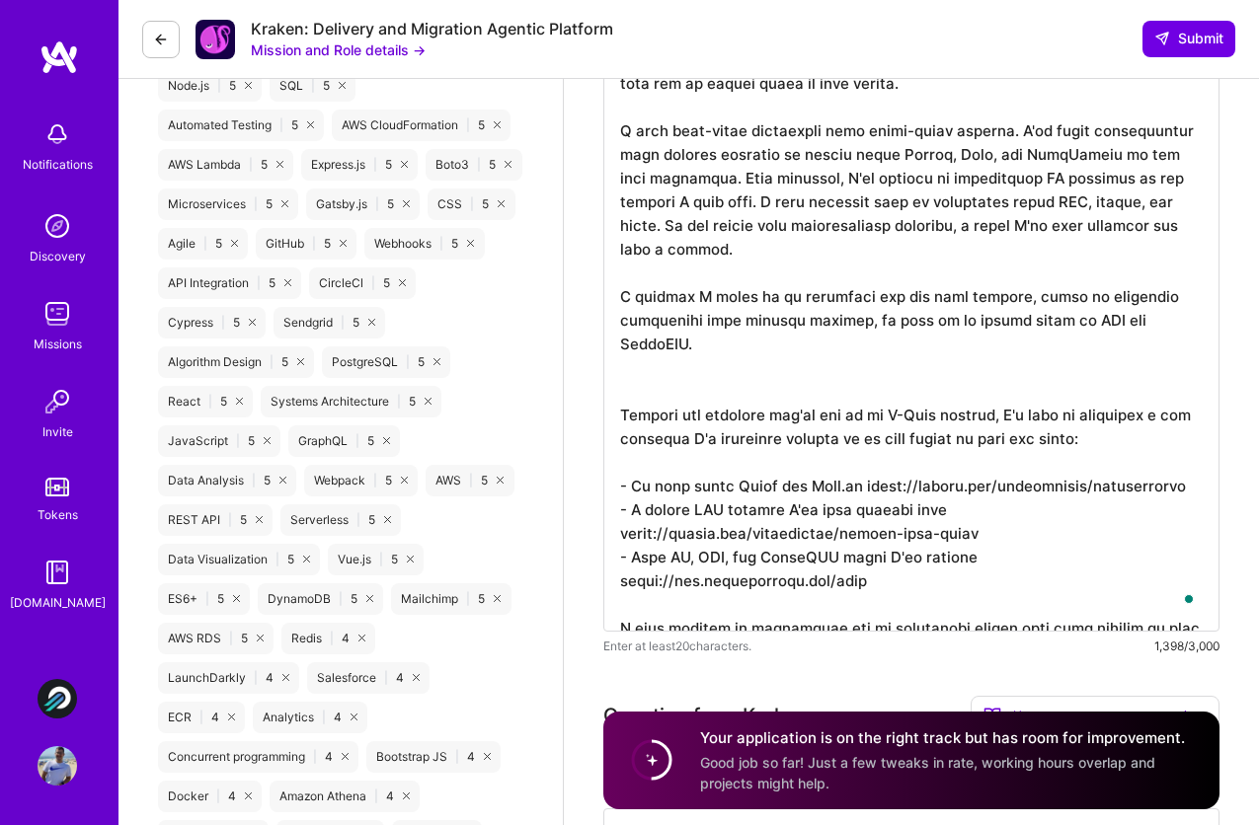
type textarea "Hi! My name is [PERSON_NAME]. I'm a Software Engineer with more than a decade o…"
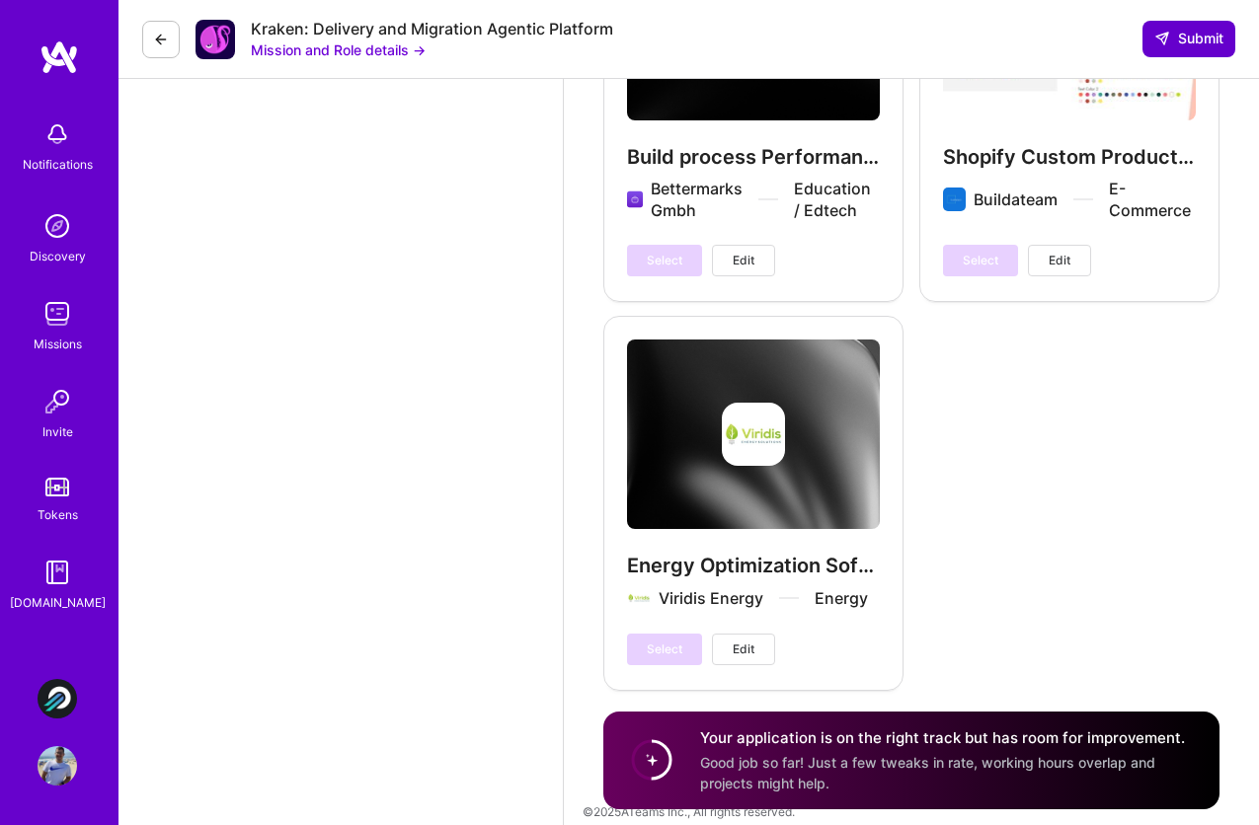
click at [1169, 27] on button "Submit" at bounding box center [1188, 39] width 93 height 36
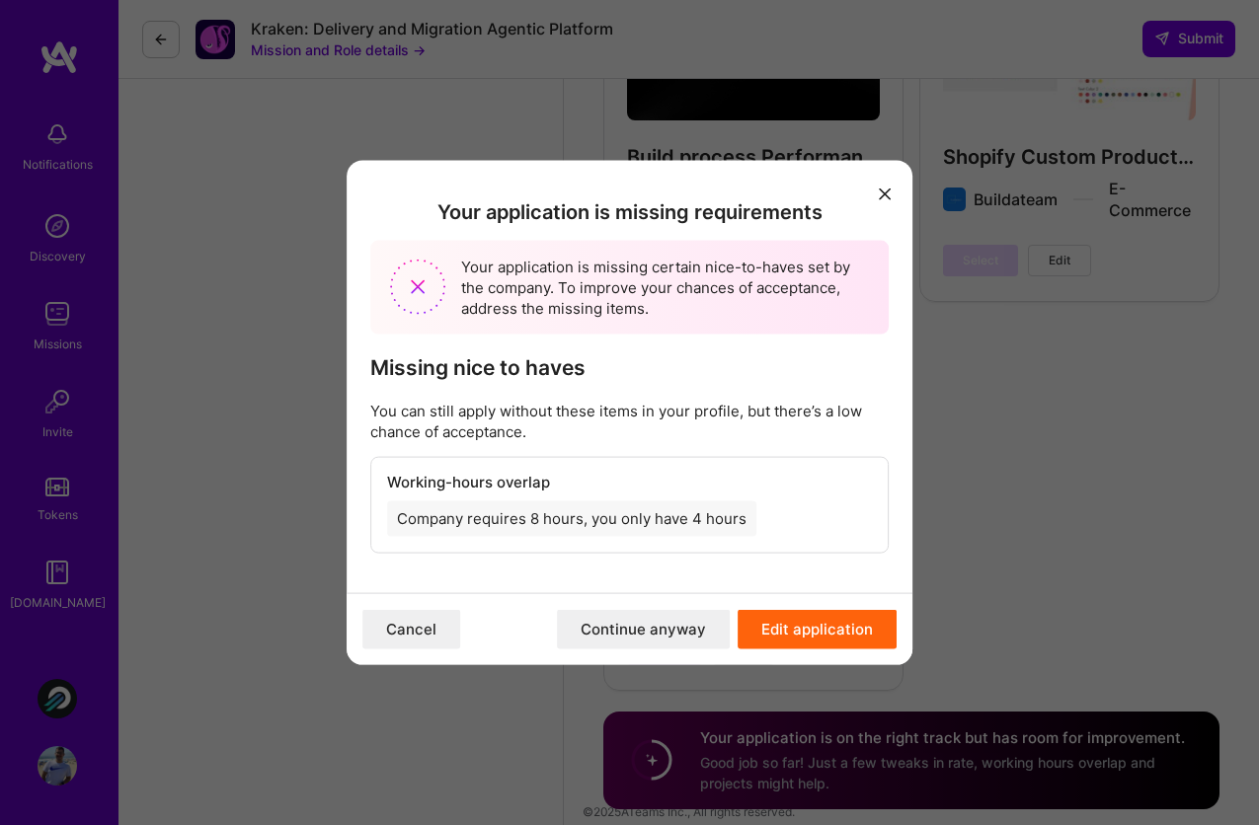
click at [887, 188] on icon "modal" at bounding box center [885, 194] width 12 height 12
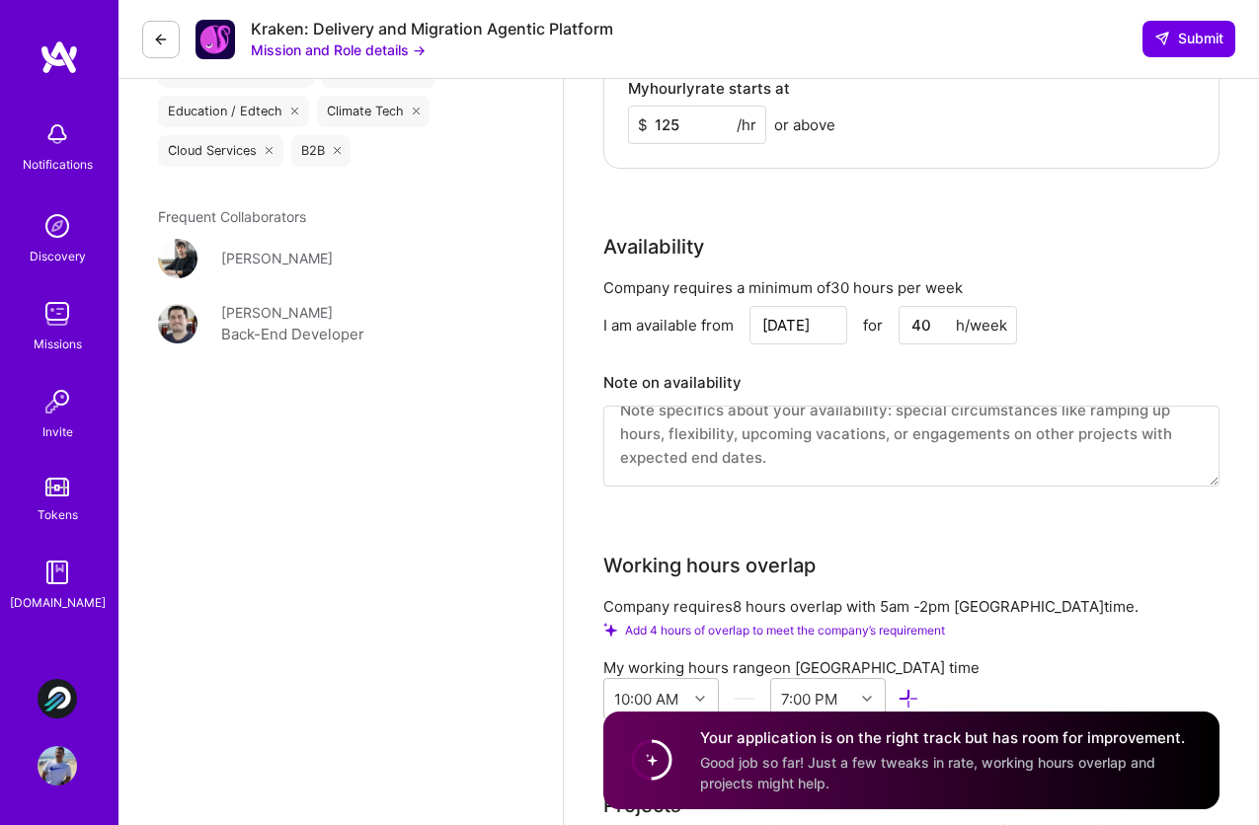
scroll to position [2981, 0]
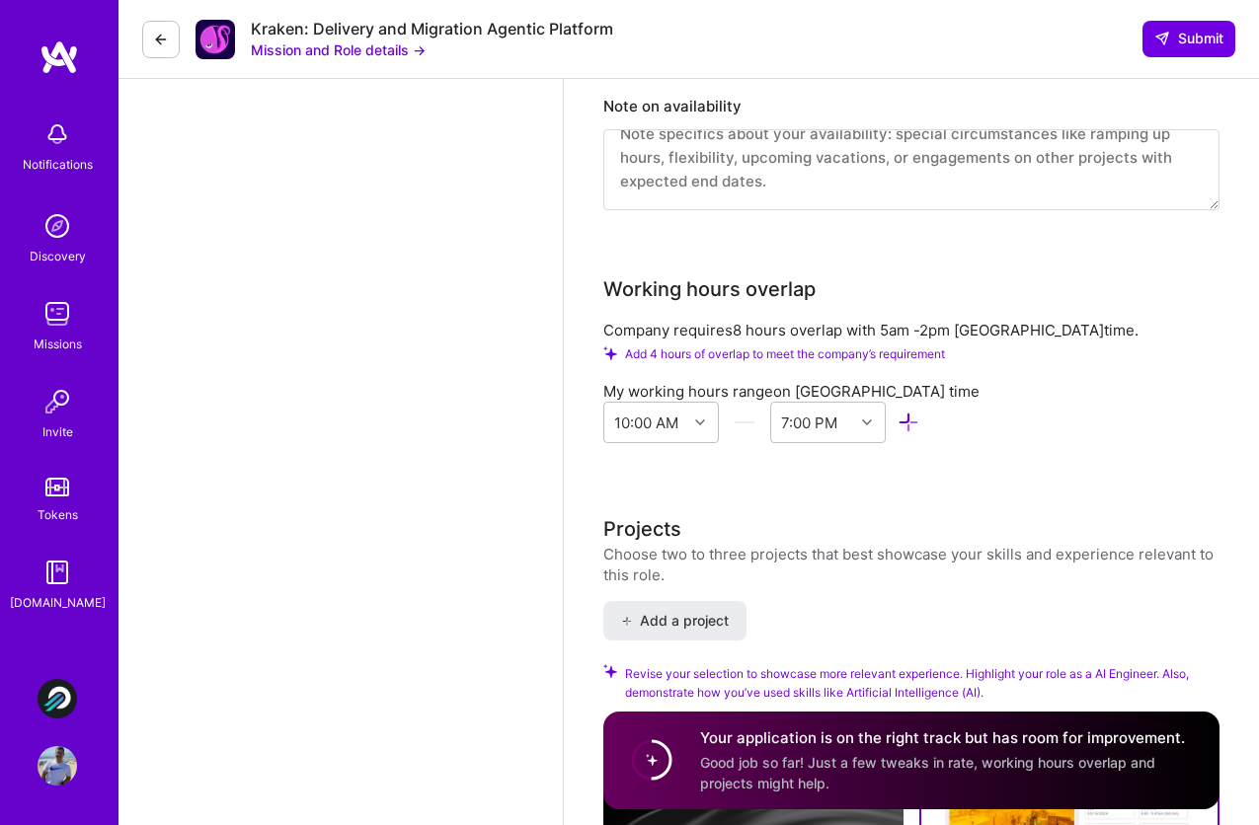
click at [836, 347] on span "Add 4 hours of overlap to meet the company’s requirement" at bounding box center [785, 354] width 320 height 15
click at [682, 403] on div "10:00 AM" at bounding box center [645, 422] width 83 height 39
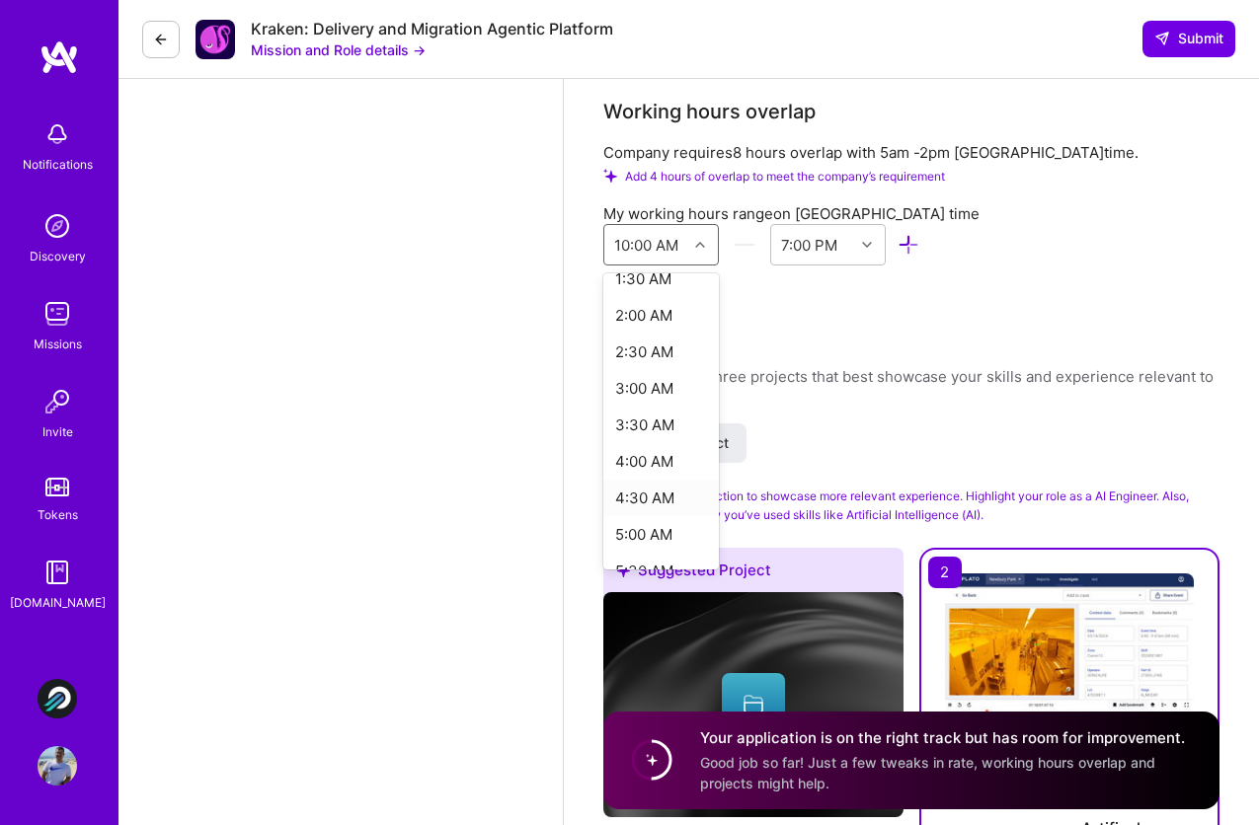
scroll to position [198, 0]
click at [653, 444] on div "5:00 AM" at bounding box center [661, 462] width 116 height 37
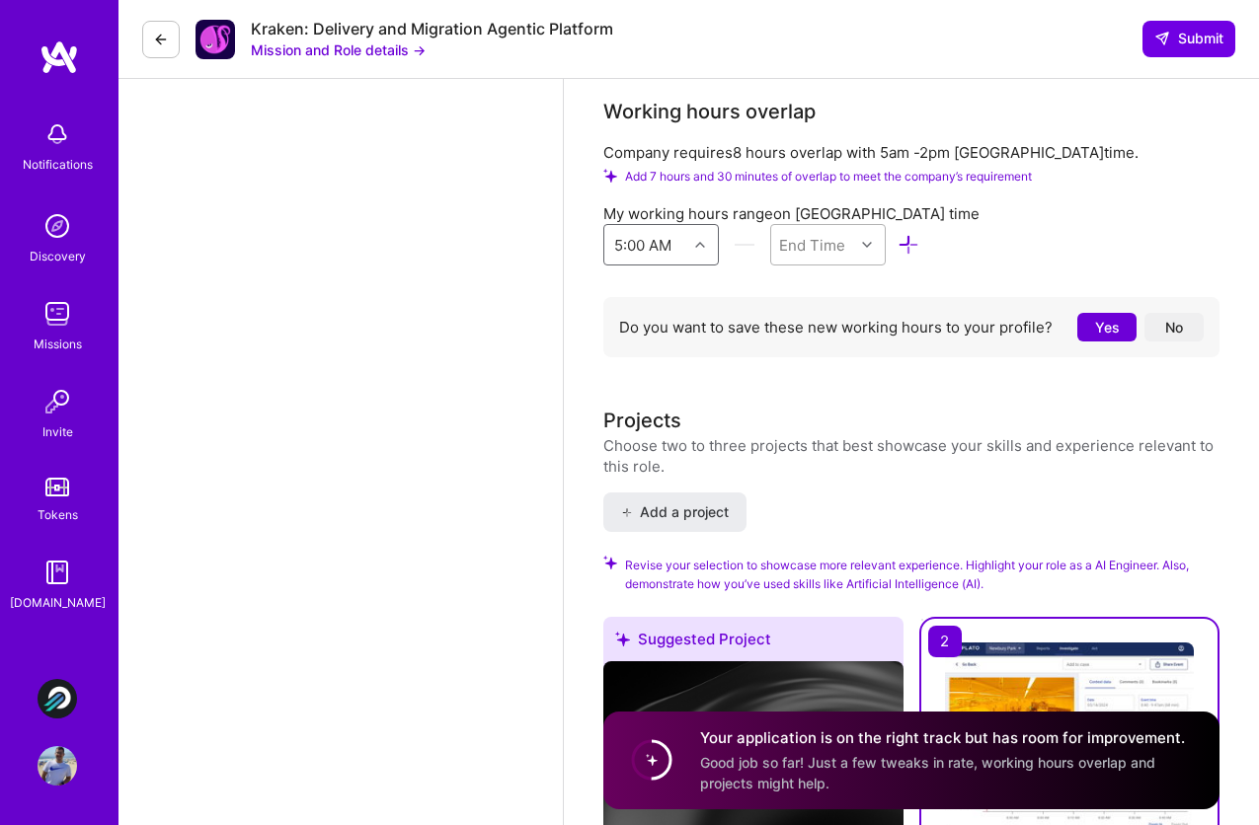
click at [840, 234] on div "End Time" at bounding box center [812, 244] width 83 height 39
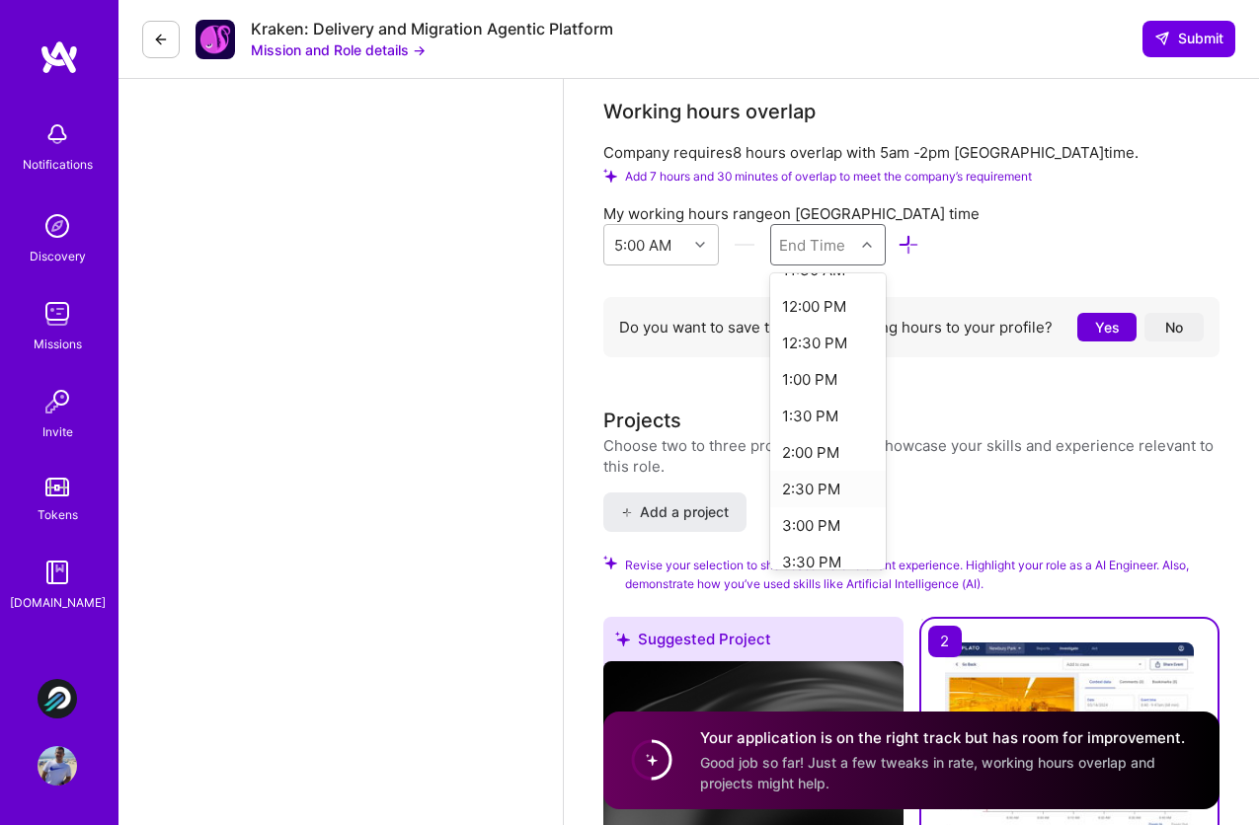
scroll to position [502, 0]
click at [824, 433] on div "2:00 PM" at bounding box center [828, 451] width 116 height 37
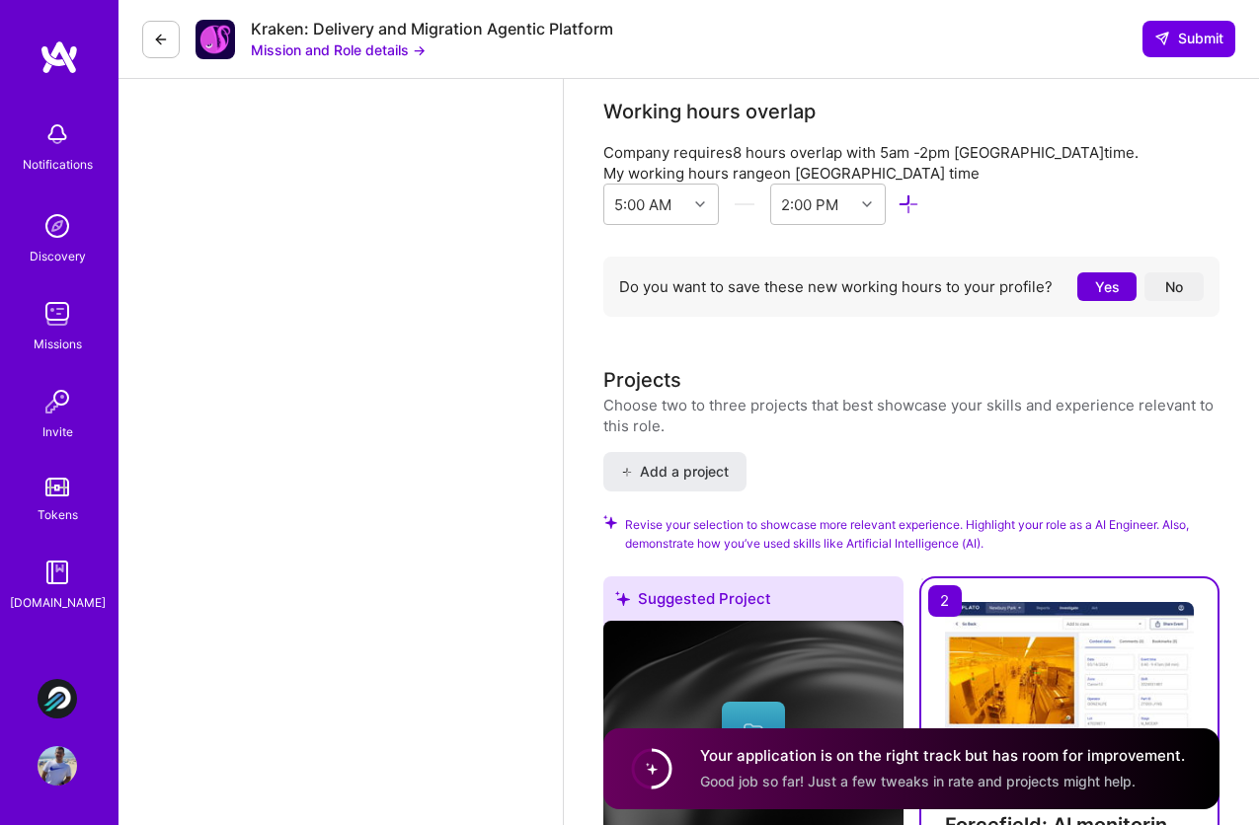
click at [1172, 273] on button "No" at bounding box center [1173, 287] width 59 height 29
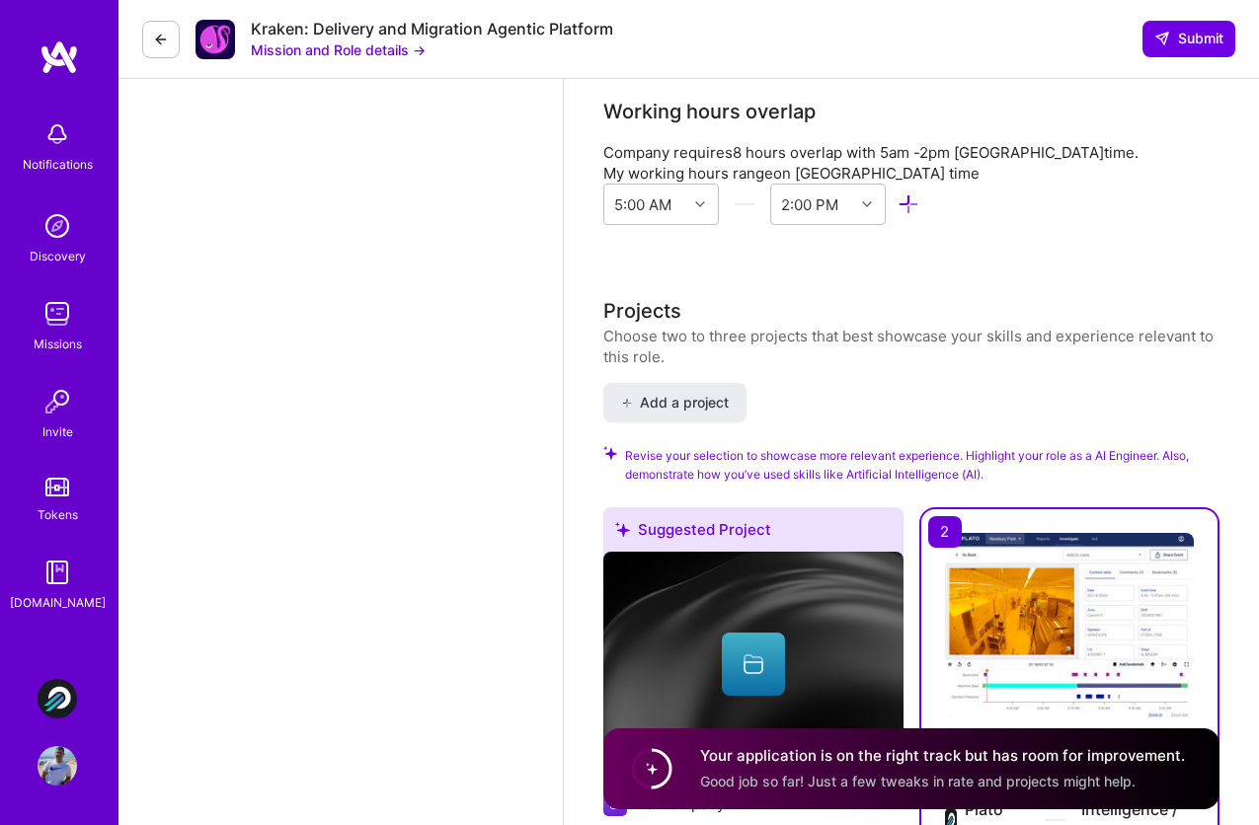
click at [1160, 142] on div "Company requires 8 hours overlap with 5am - 2pm Sao Paulo time." at bounding box center [911, 152] width 616 height 21
click at [1187, 39] on span "Submit" at bounding box center [1188, 39] width 69 height 20
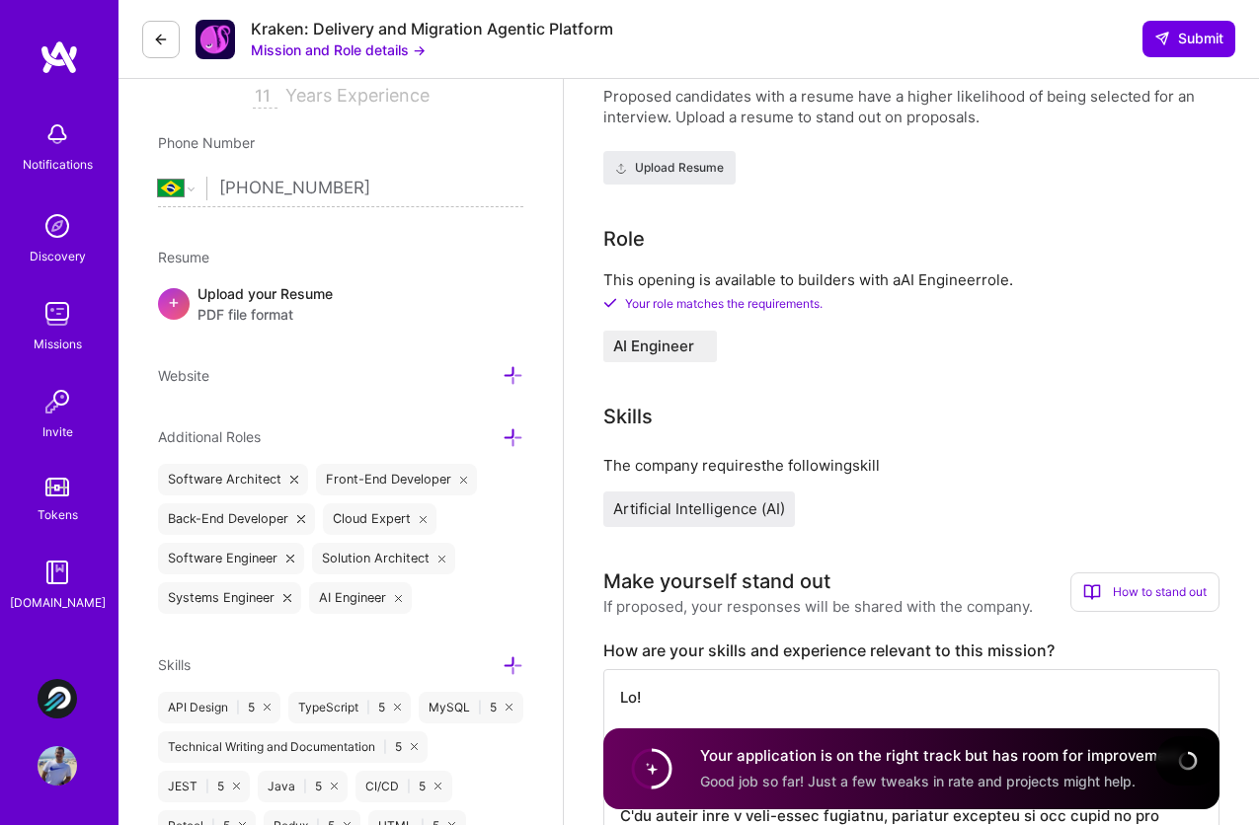
scroll to position [0, 0]
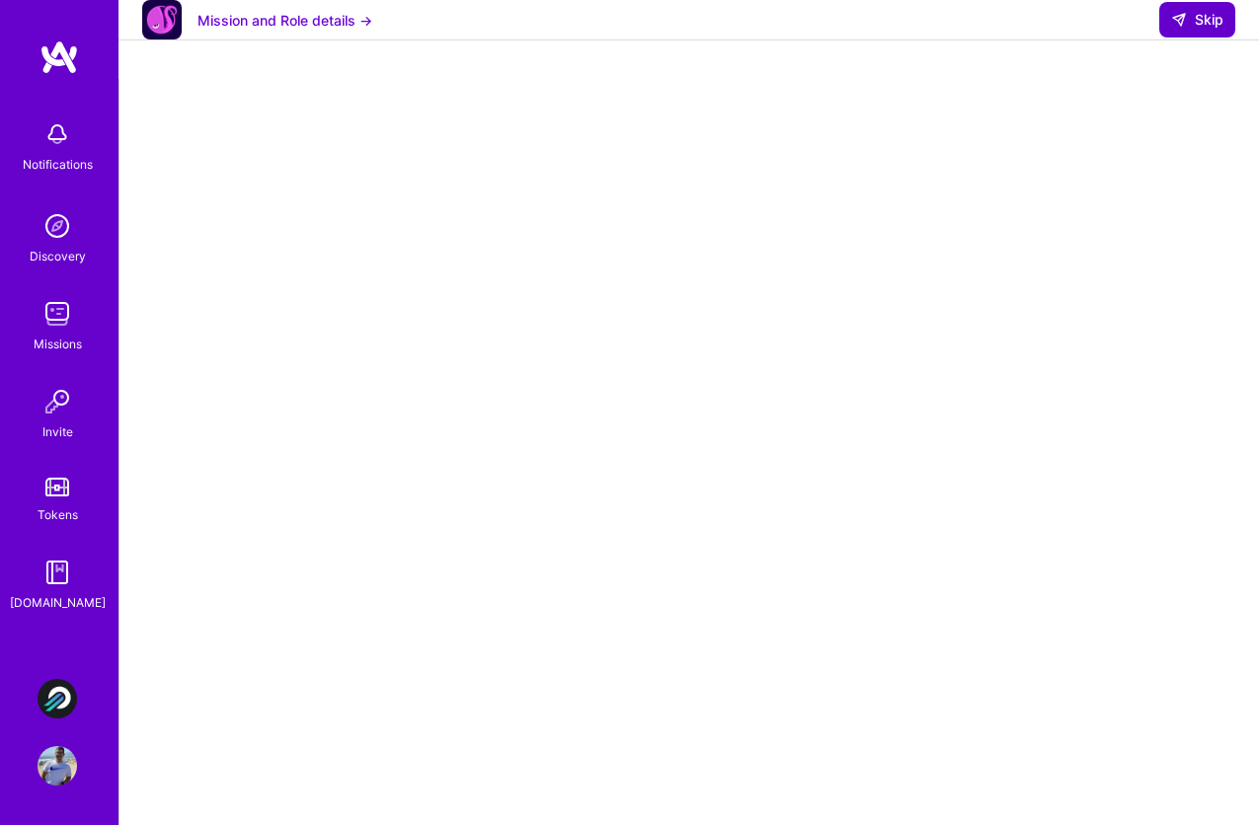
click at [1178, 29] on span "Skip" at bounding box center [1197, 20] width 52 height 20
select select "BR"
